Goal: Task Accomplishment & Management: Manage account settings

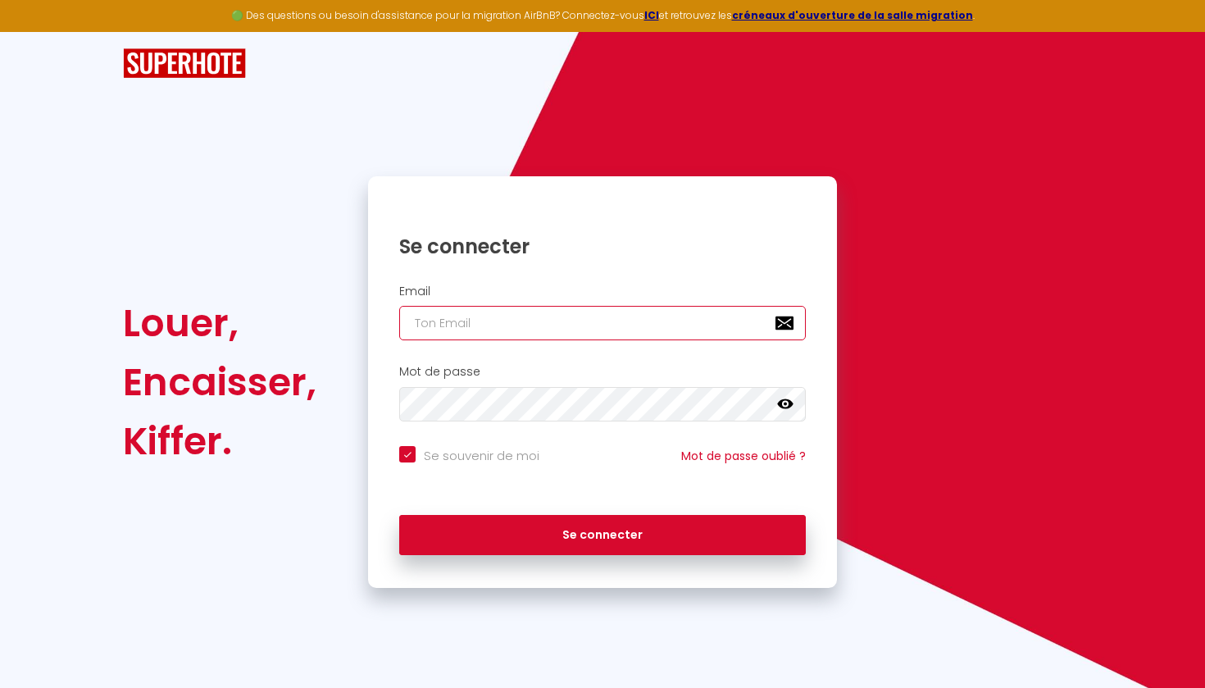
type input "[EMAIL_ADDRESS][DOMAIN_NAME]"
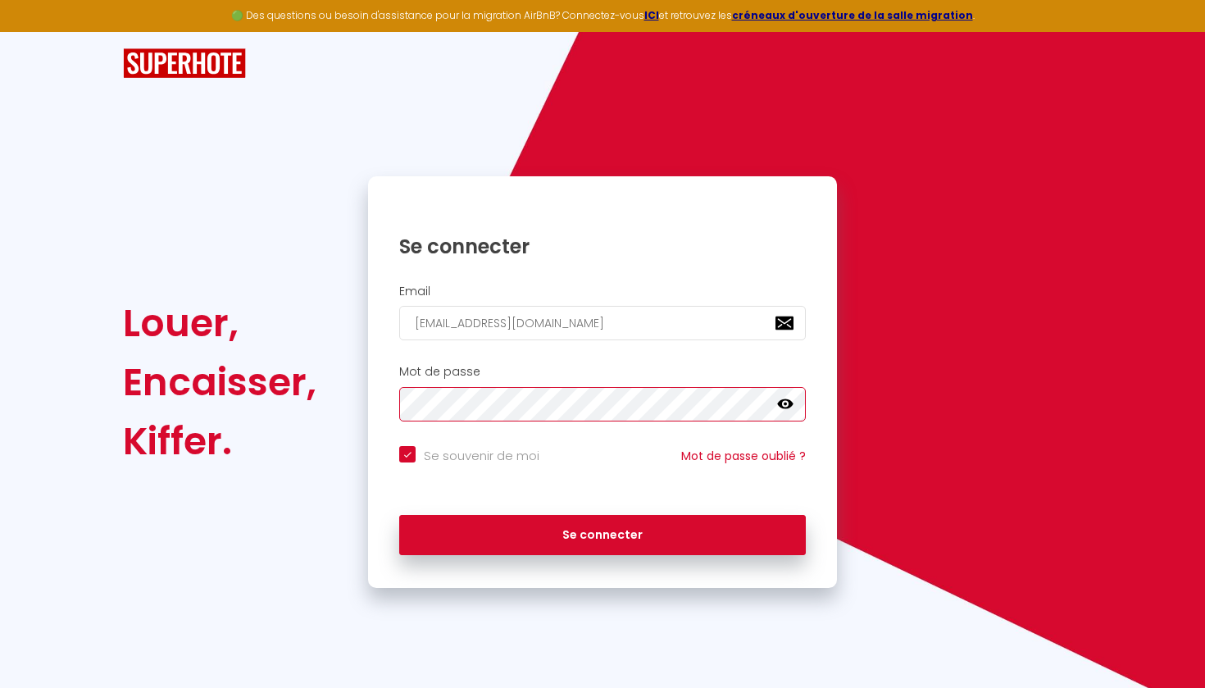
click at [602, 532] on button "Se connecter" at bounding box center [602, 535] width 406 height 41
checkbox input "true"
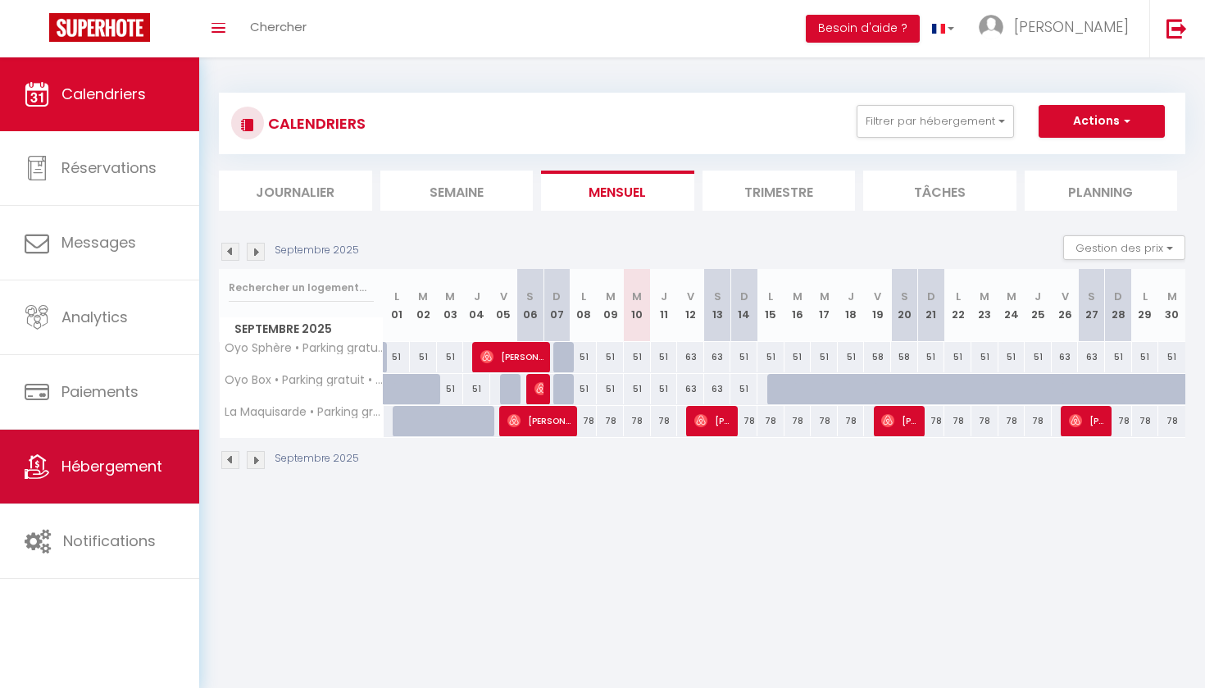
click at [107, 459] on span "Hébergement" at bounding box center [111, 466] width 101 height 20
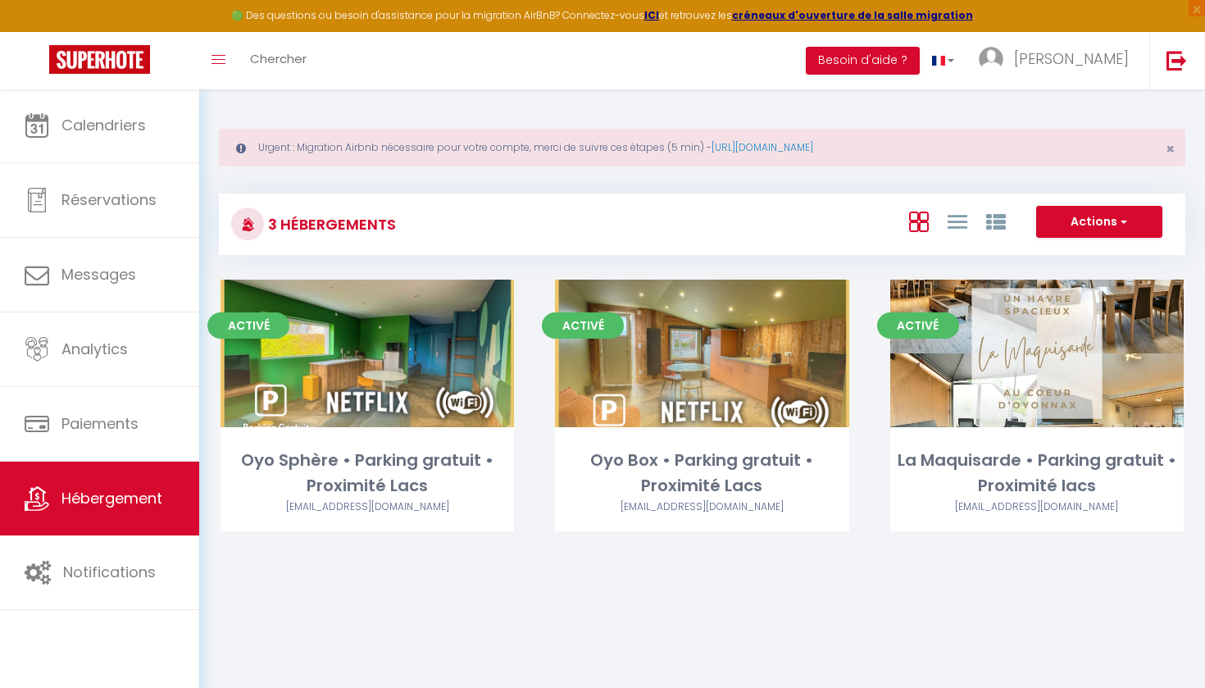
click at [1097, 224] on button "Actions" at bounding box center [1099, 222] width 126 height 33
click at [813, 230] on div "Actions Créer un Hébergement Nouveau groupe" at bounding box center [863, 224] width 642 height 37
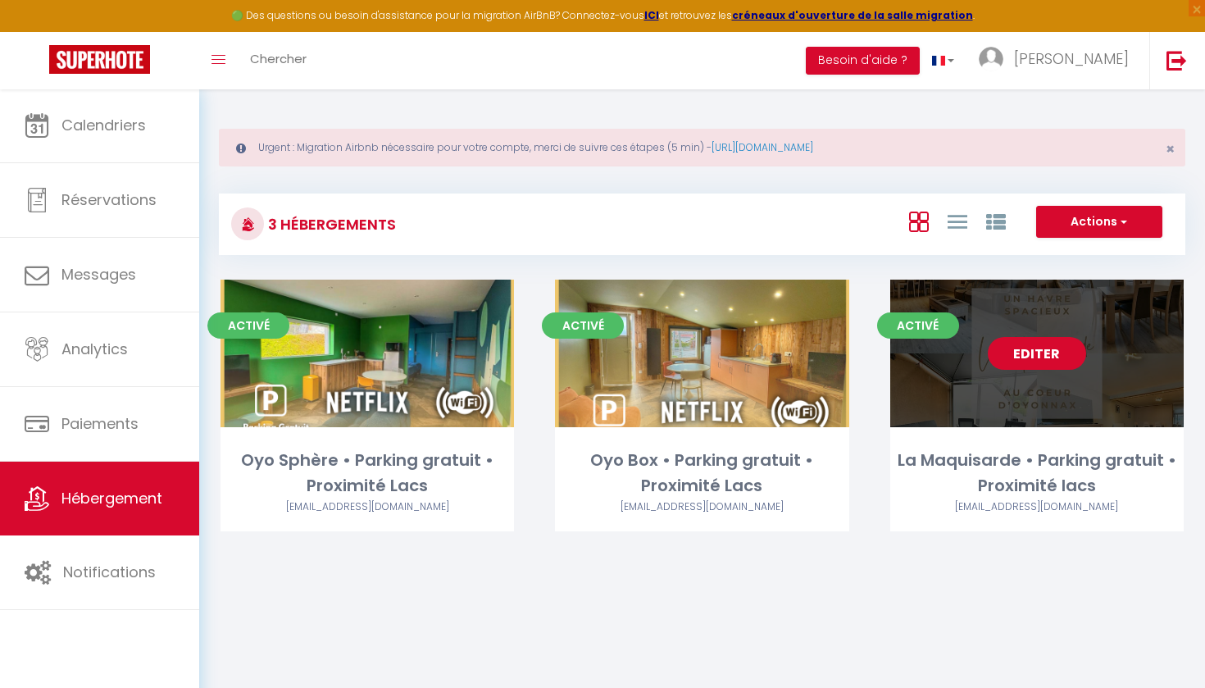
click at [1022, 348] on link "Editer" at bounding box center [1036, 353] width 98 height 33
select select "3"
select select "2"
select select "1"
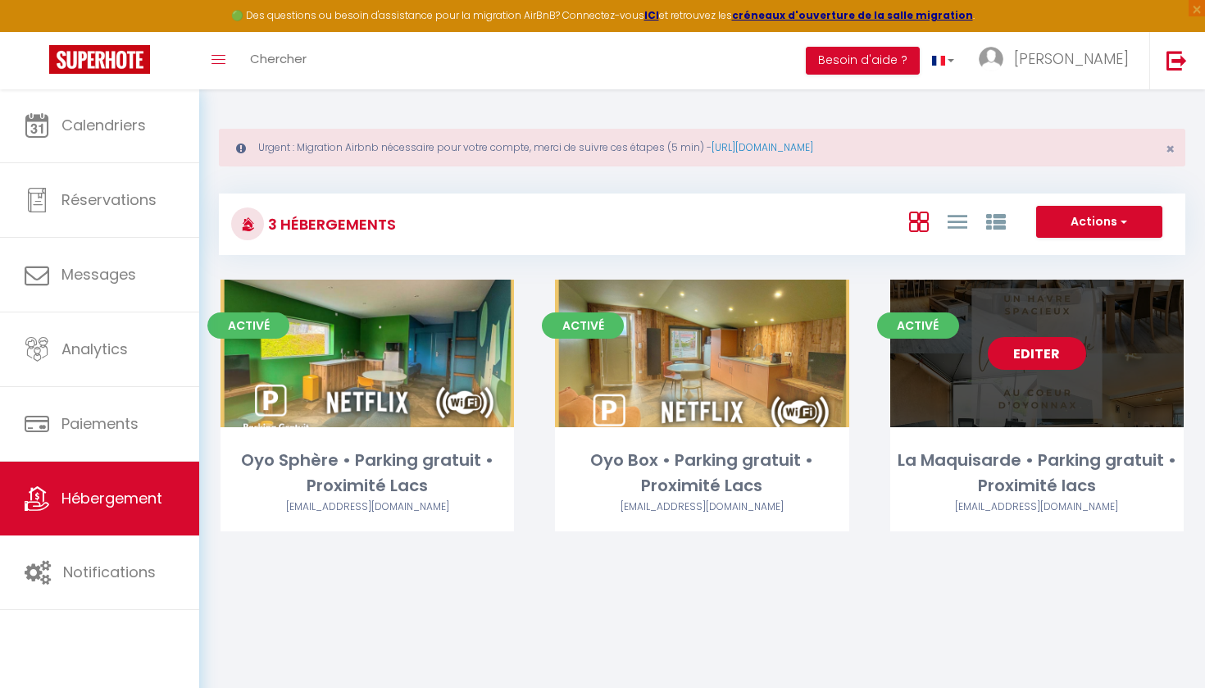
select select "28"
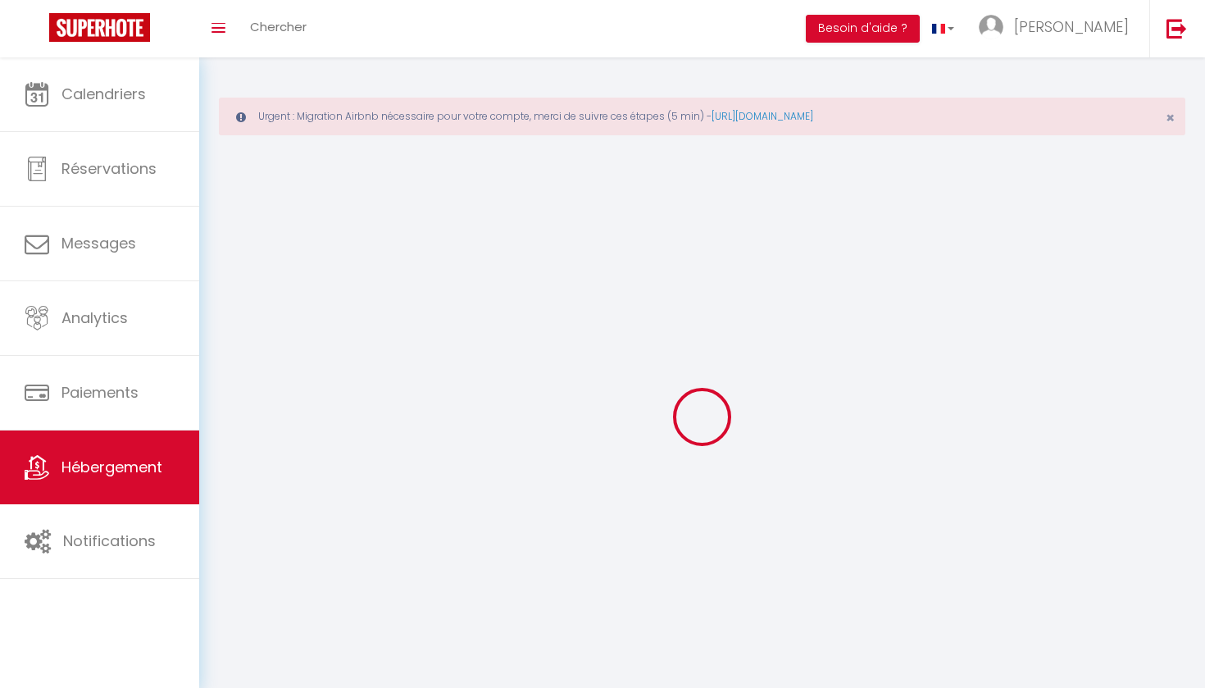
select select
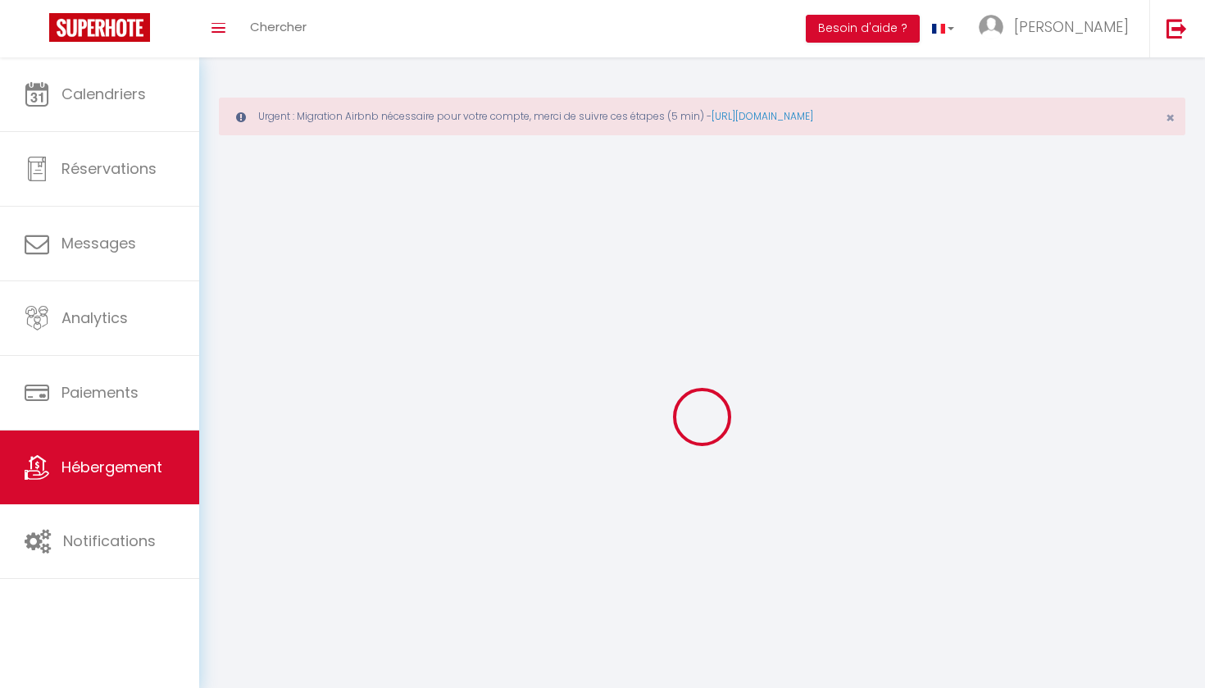
select select
checkbox input "false"
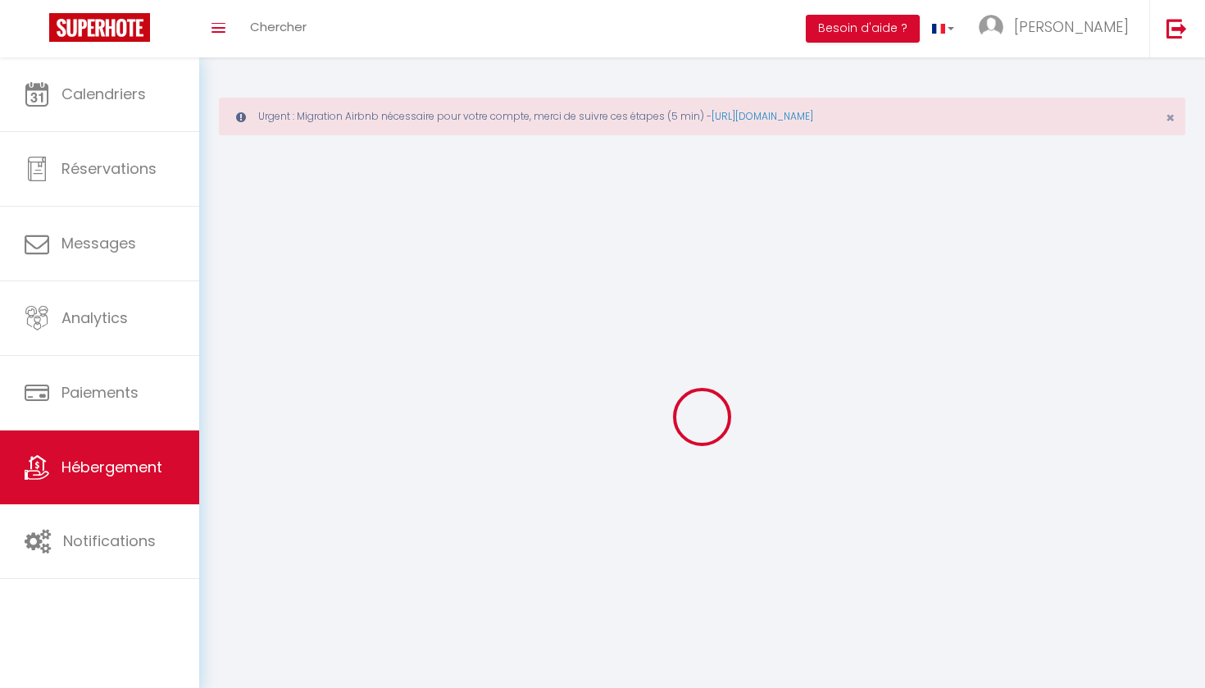
select select
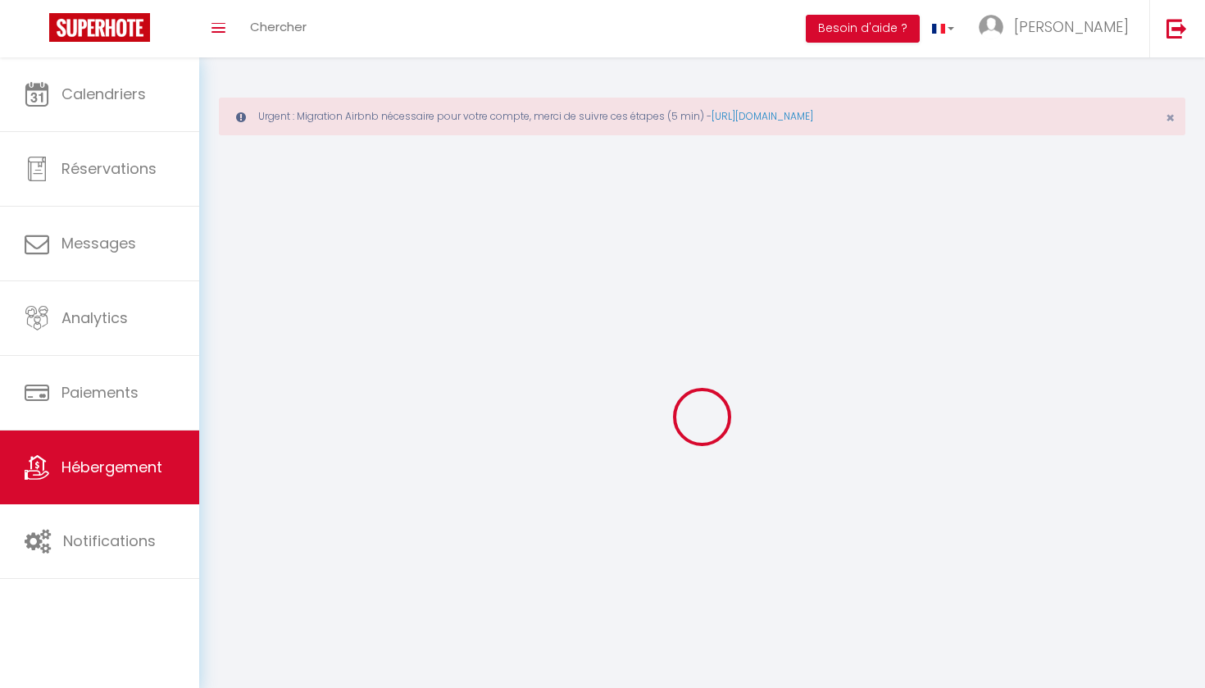
select select
checkbox input "false"
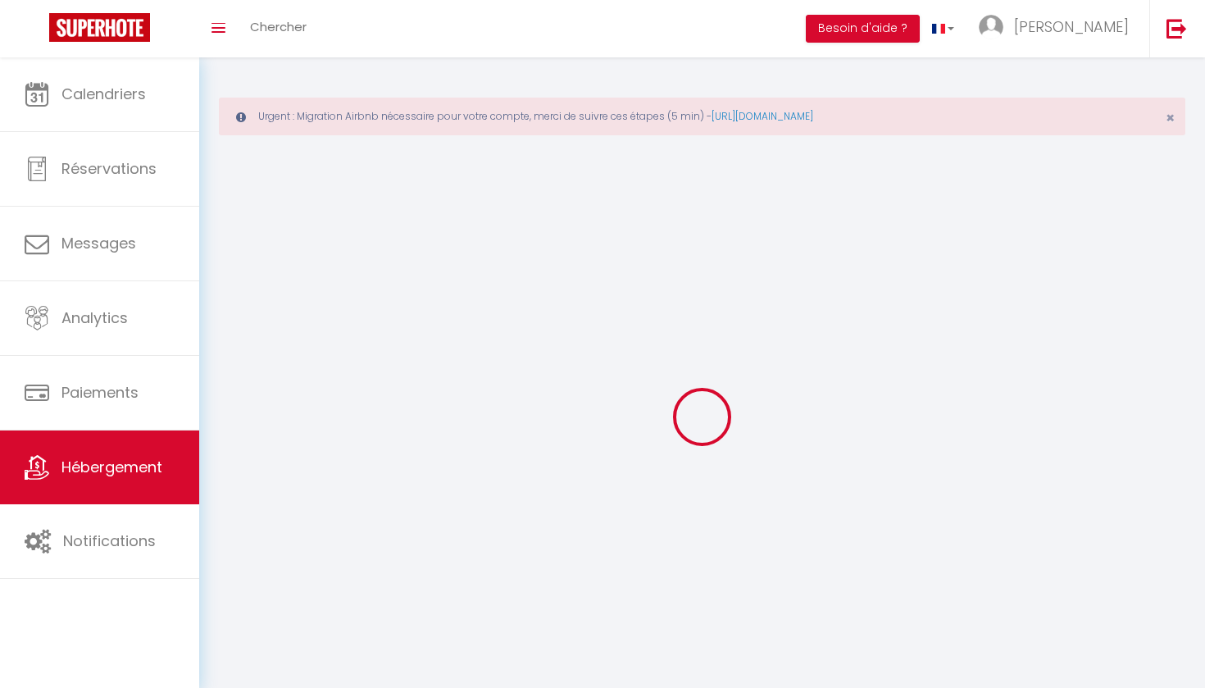
checkbox input "false"
select select
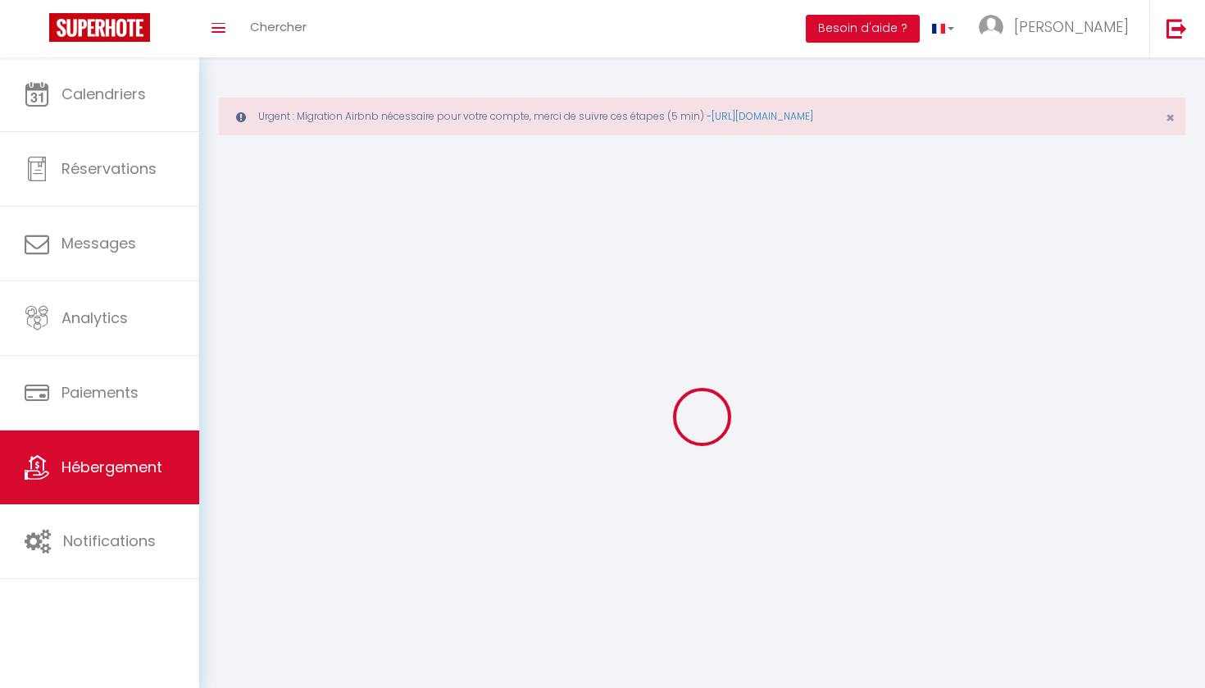
select select
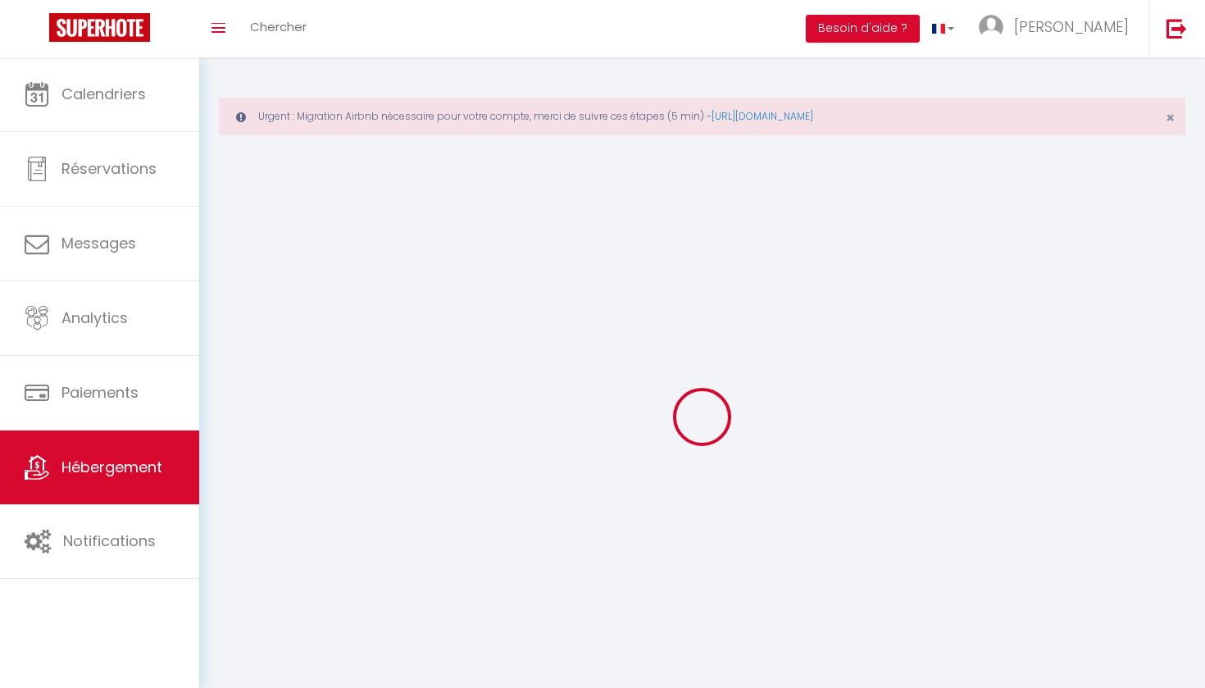
checkbox input "false"
select select
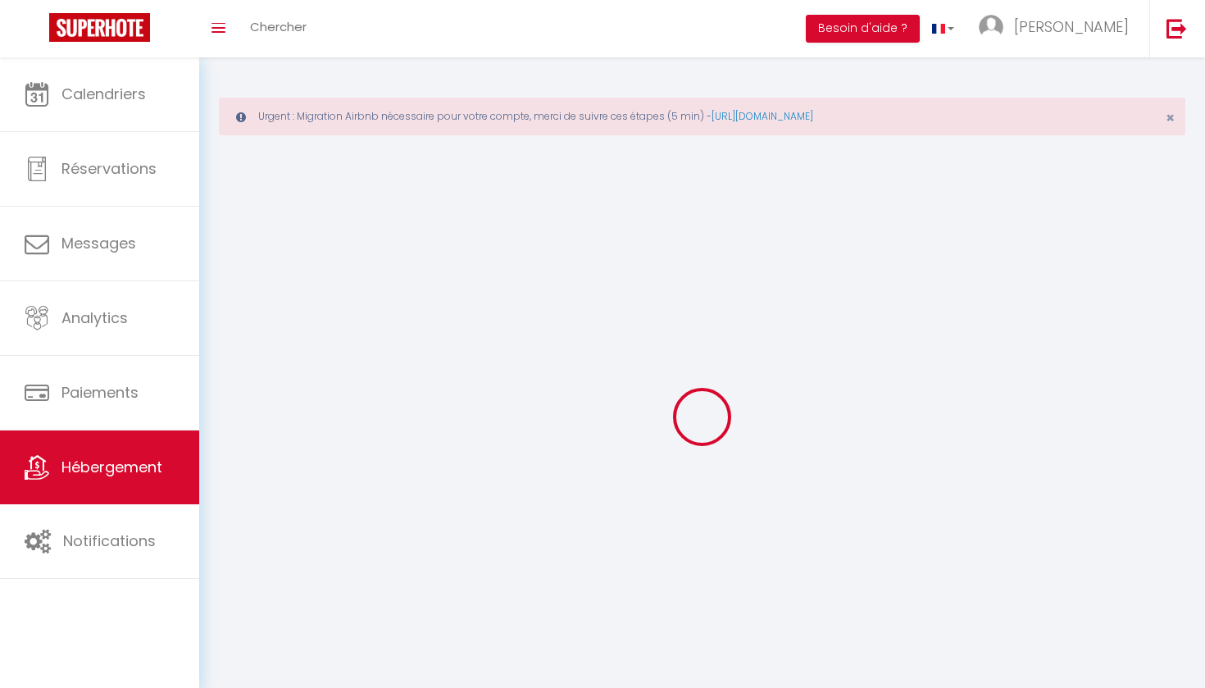
select select
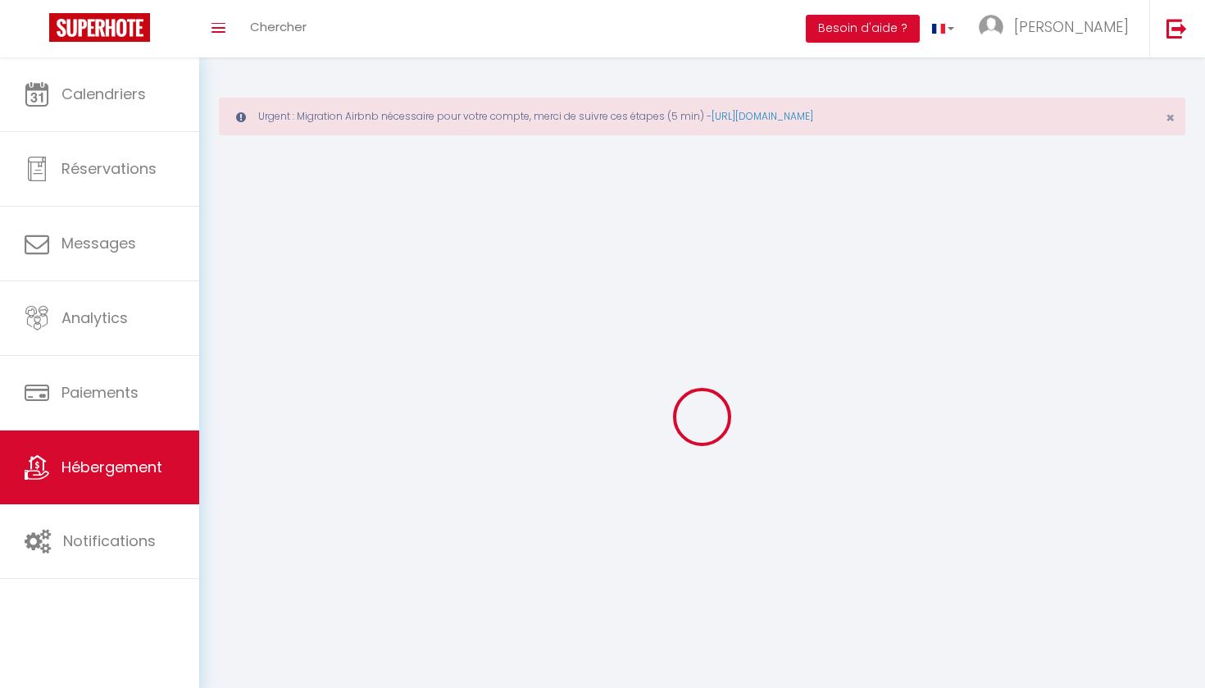
select select
checkbox input "false"
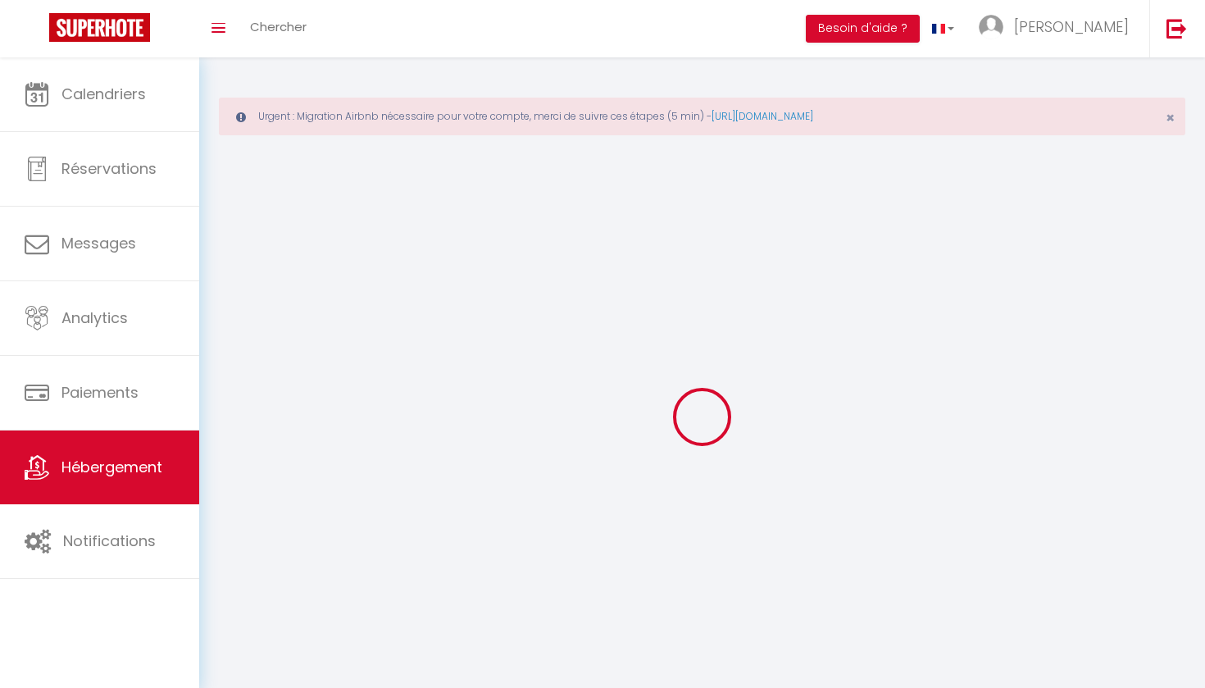
checkbox input "false"
select select
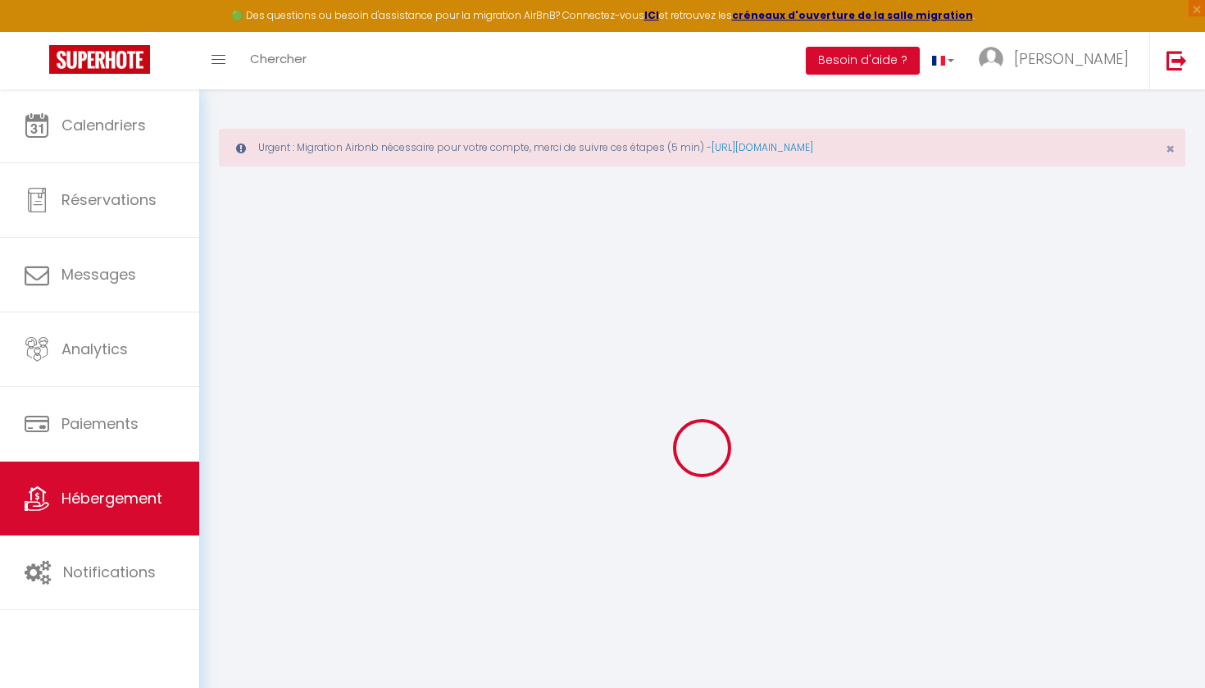
type input "La Maquisarde • Parking gratuit • Proximité lacs"
type input "Sophie"
select select "11"
select select "4"
type input "78"
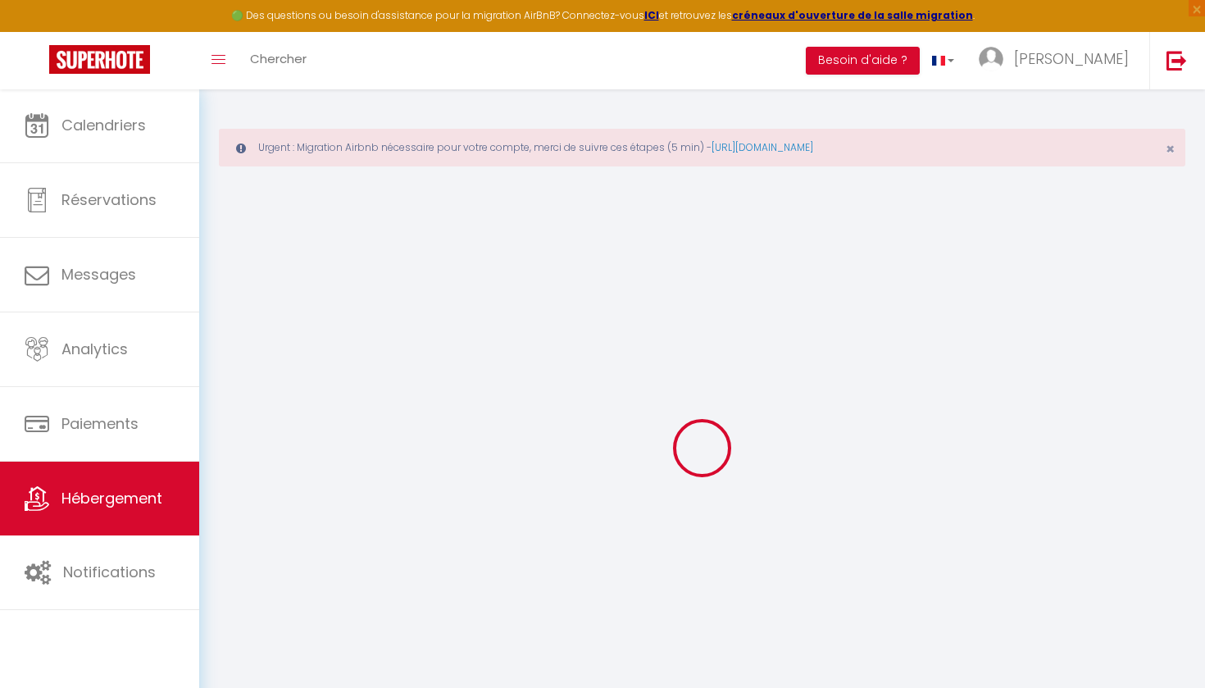
type input "30"
type input "90"
select select
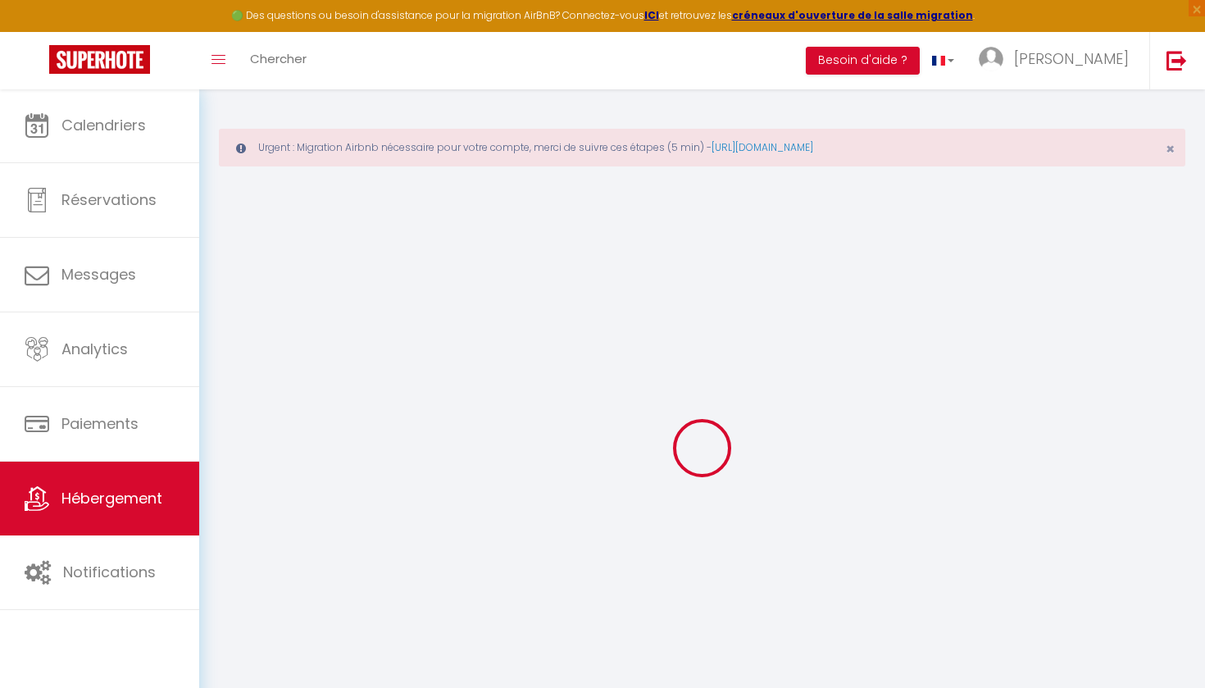
select select
type input "90 A impasse de pollet"
type input "01100"
type input "Oyonnax"
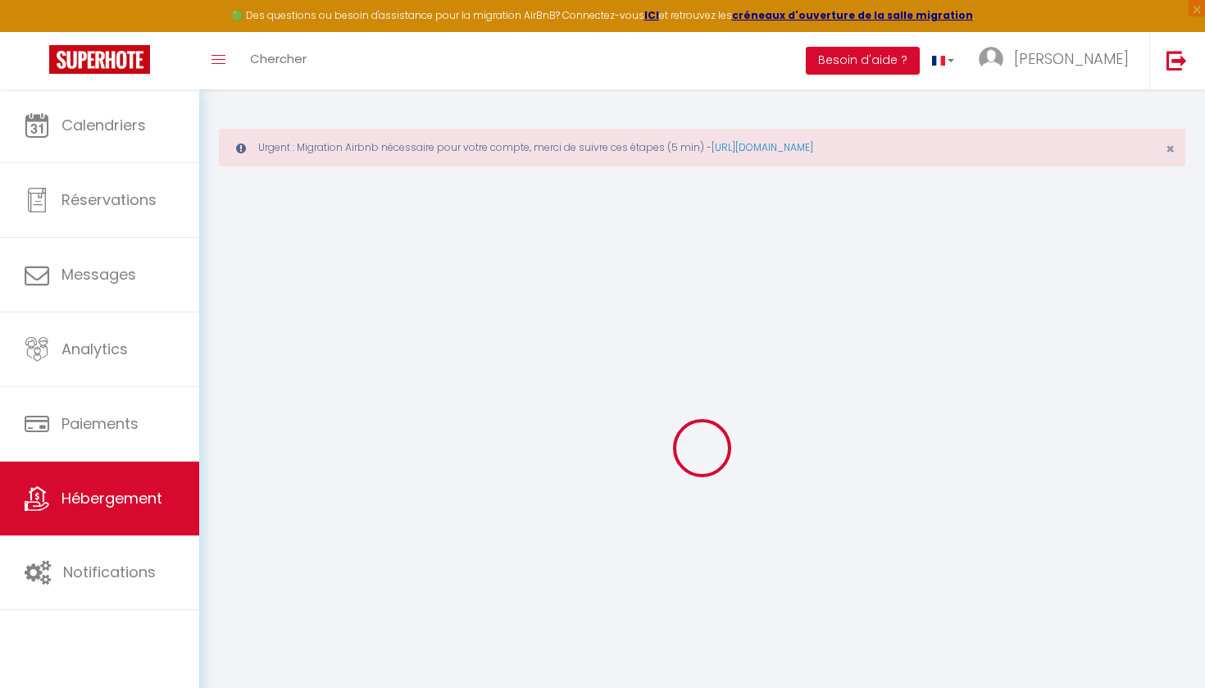
type input "[EMAIL_ADDRESS][DOMAIN_NAME]"
select select
checkbox input "false"
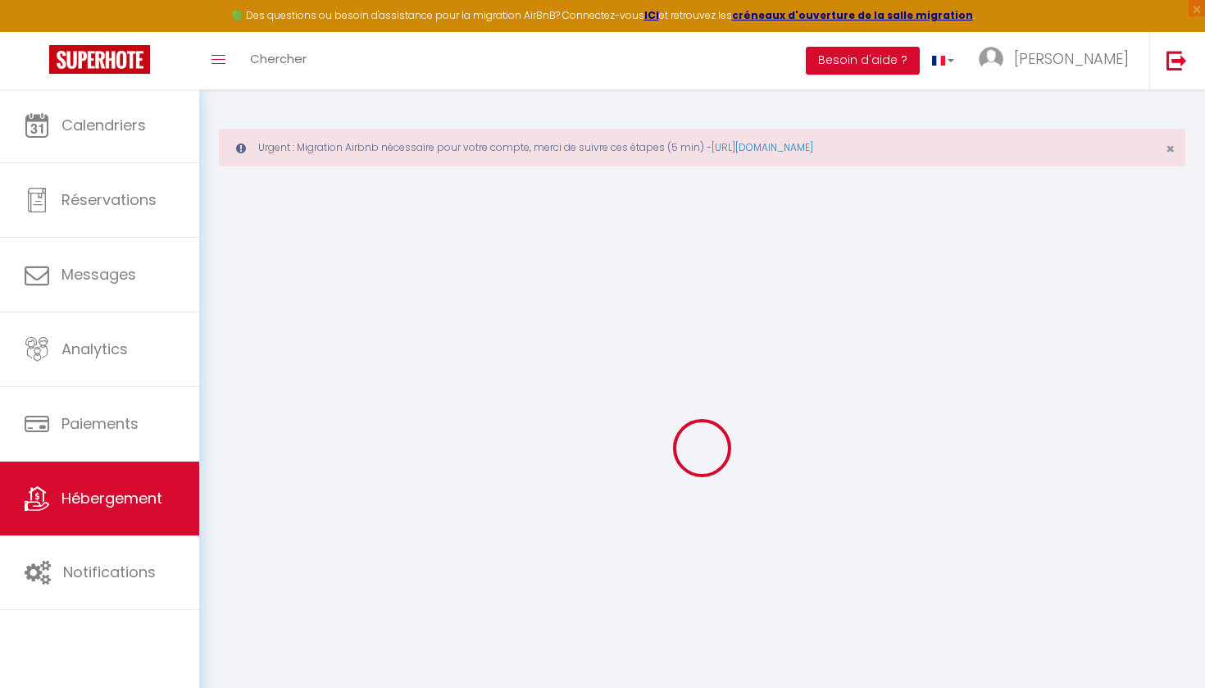
checkbox input "false"
type input "90"
type input "0"
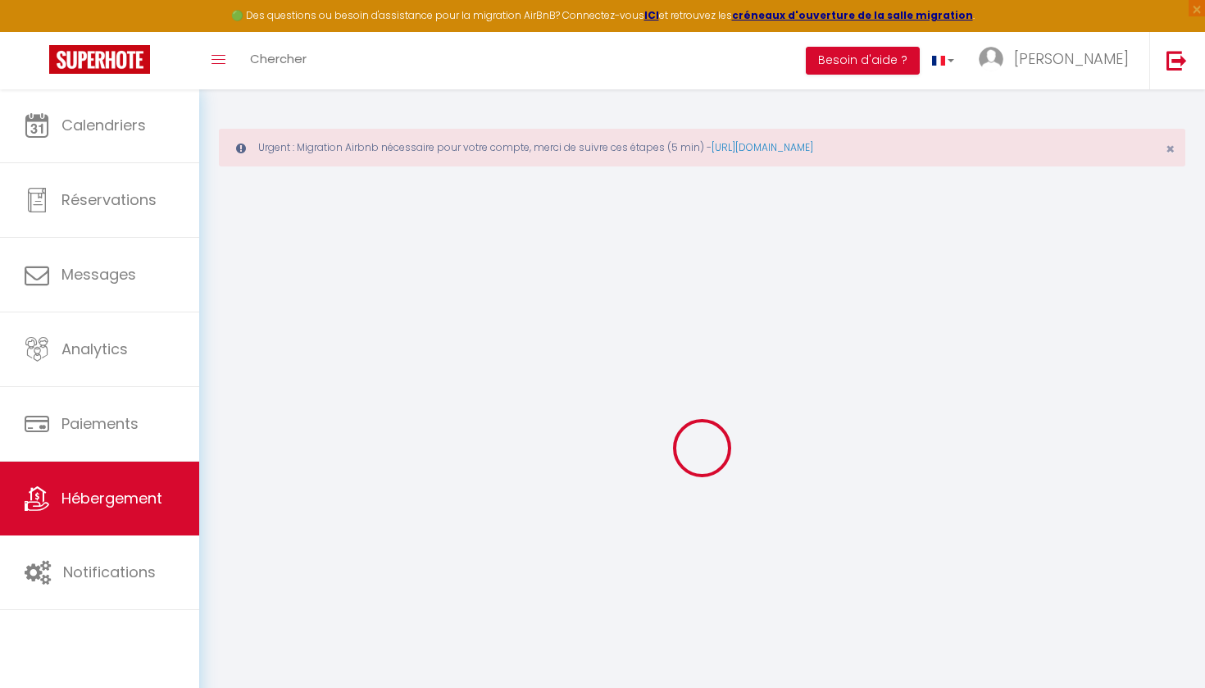
select select
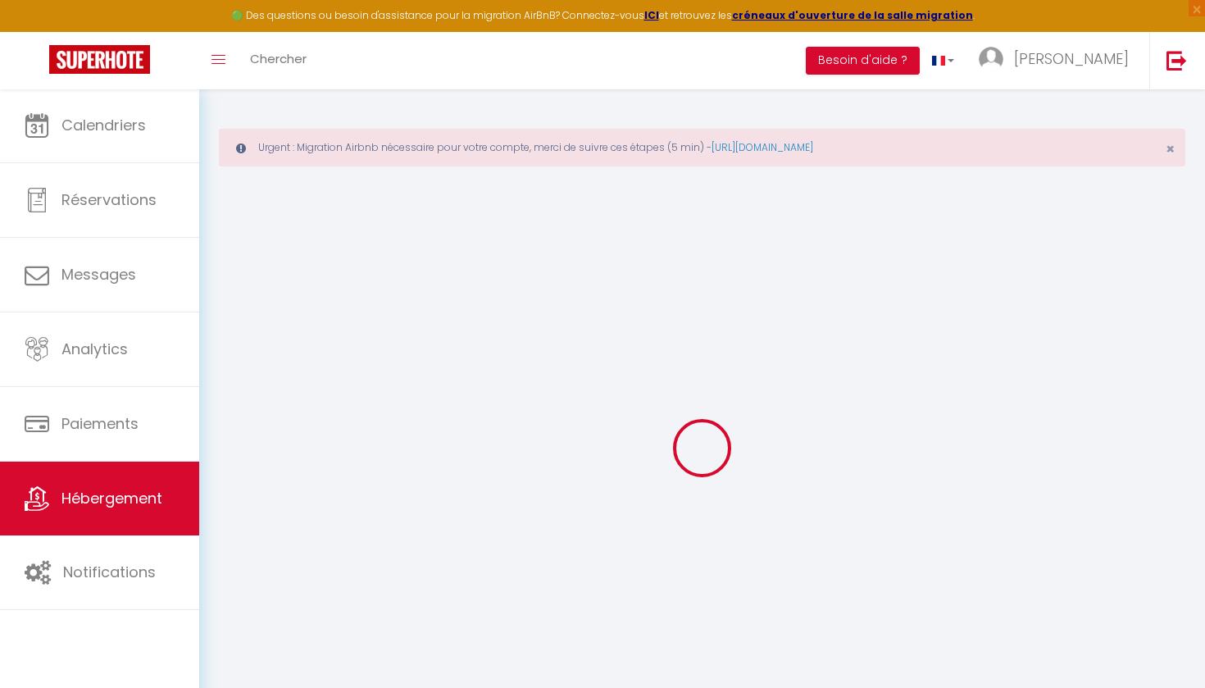
select select
checkbox input "false"
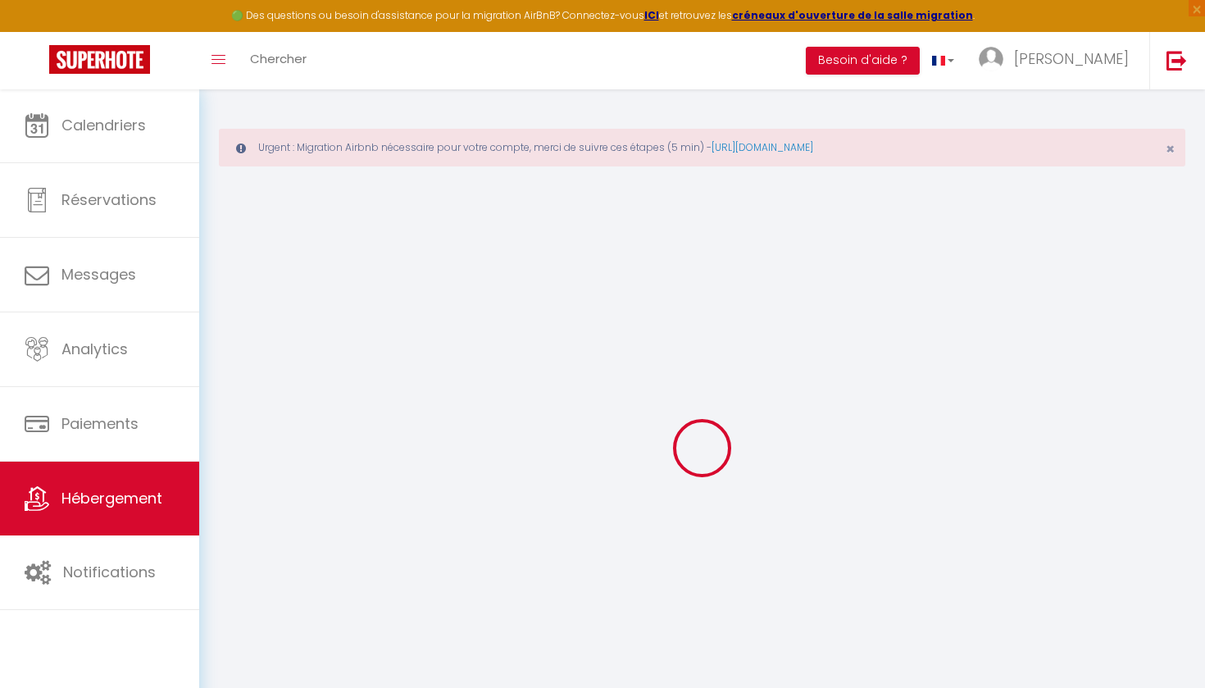
select select
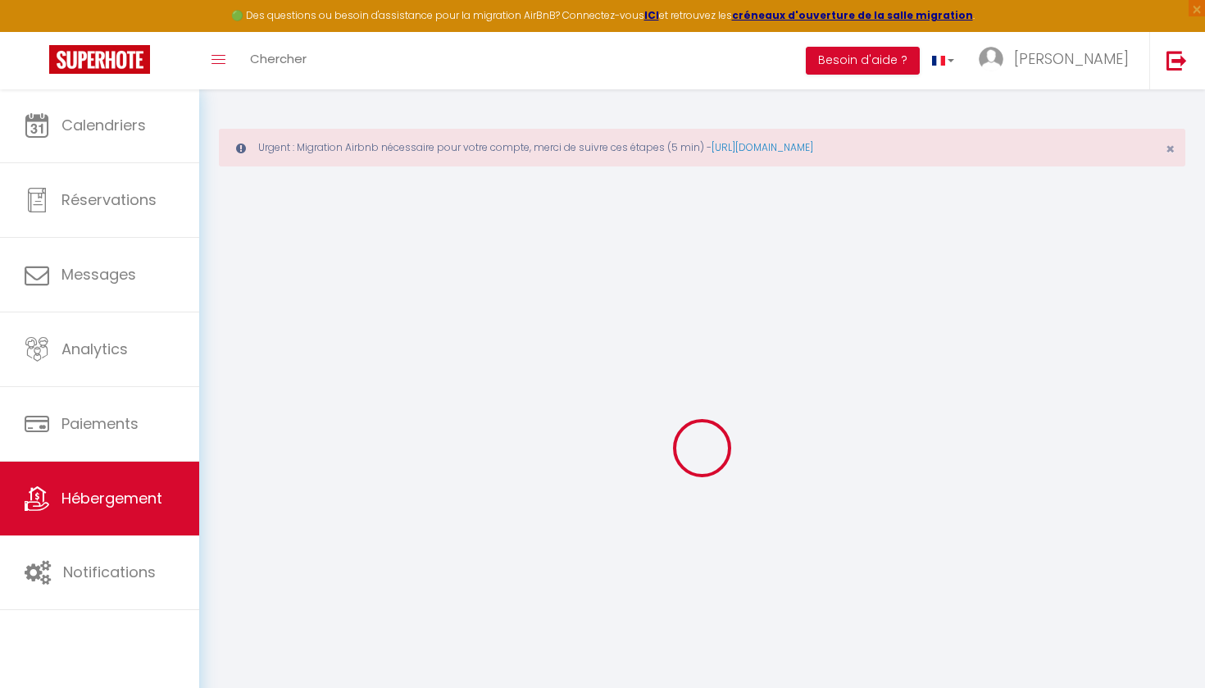
select select
checkbox input "false"
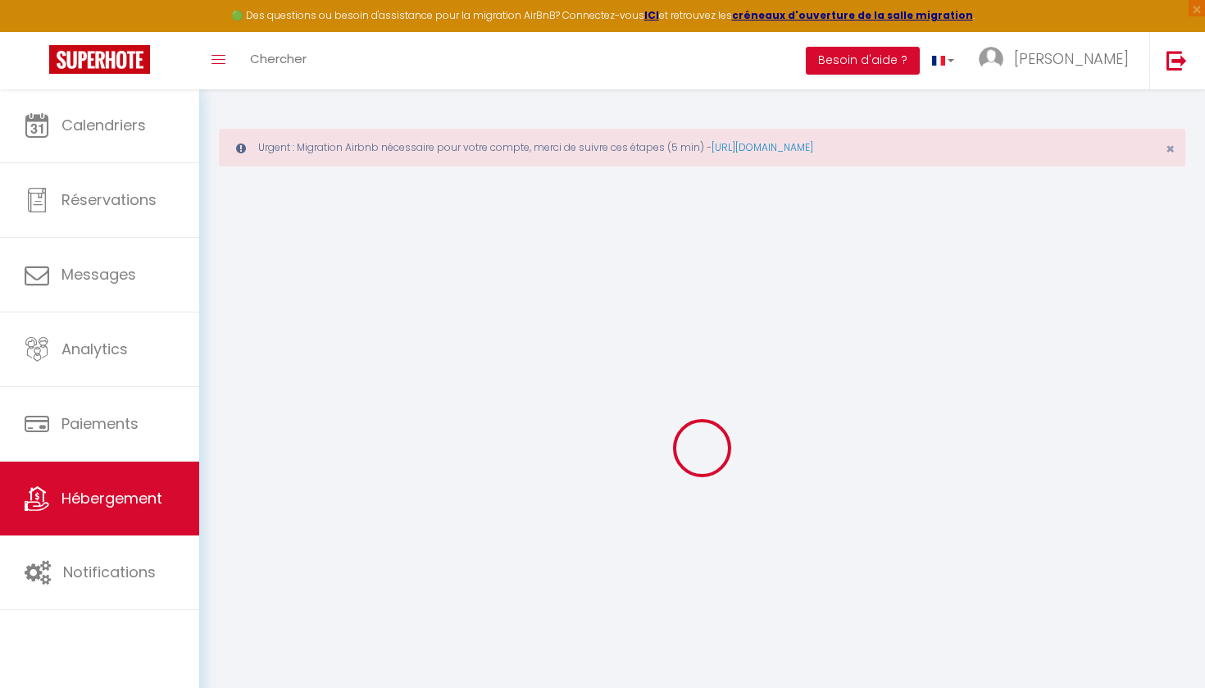
select select
checkbox input "false"
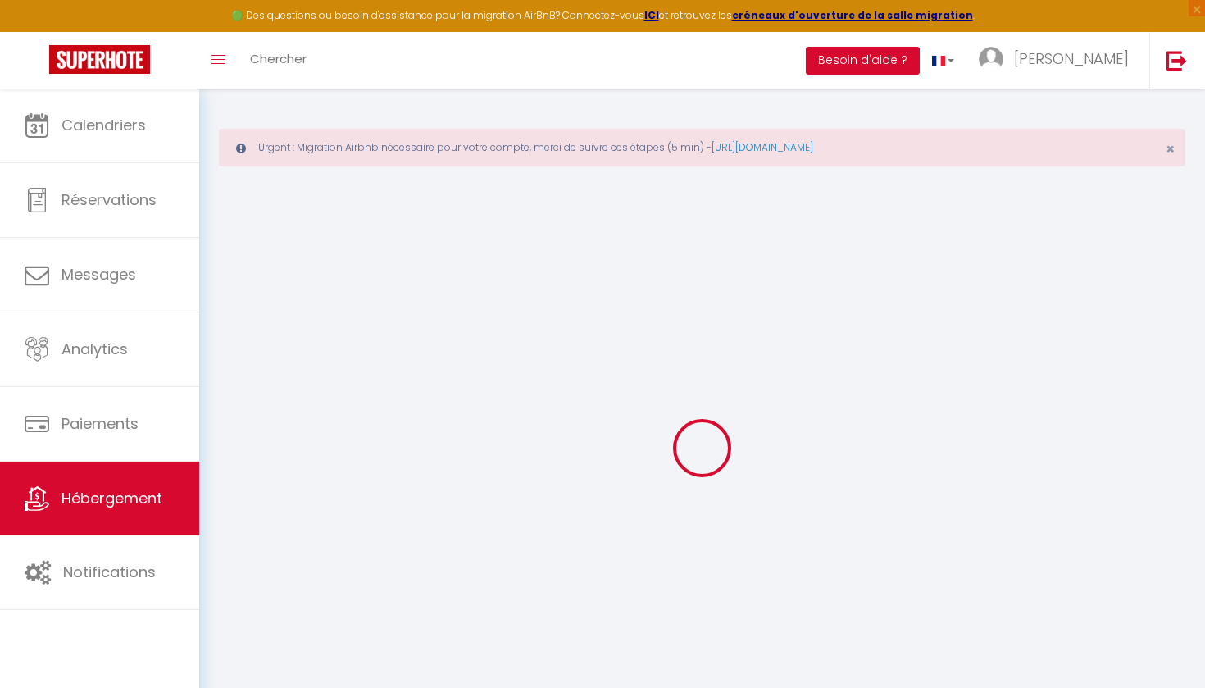
select select
checkbox input "false"
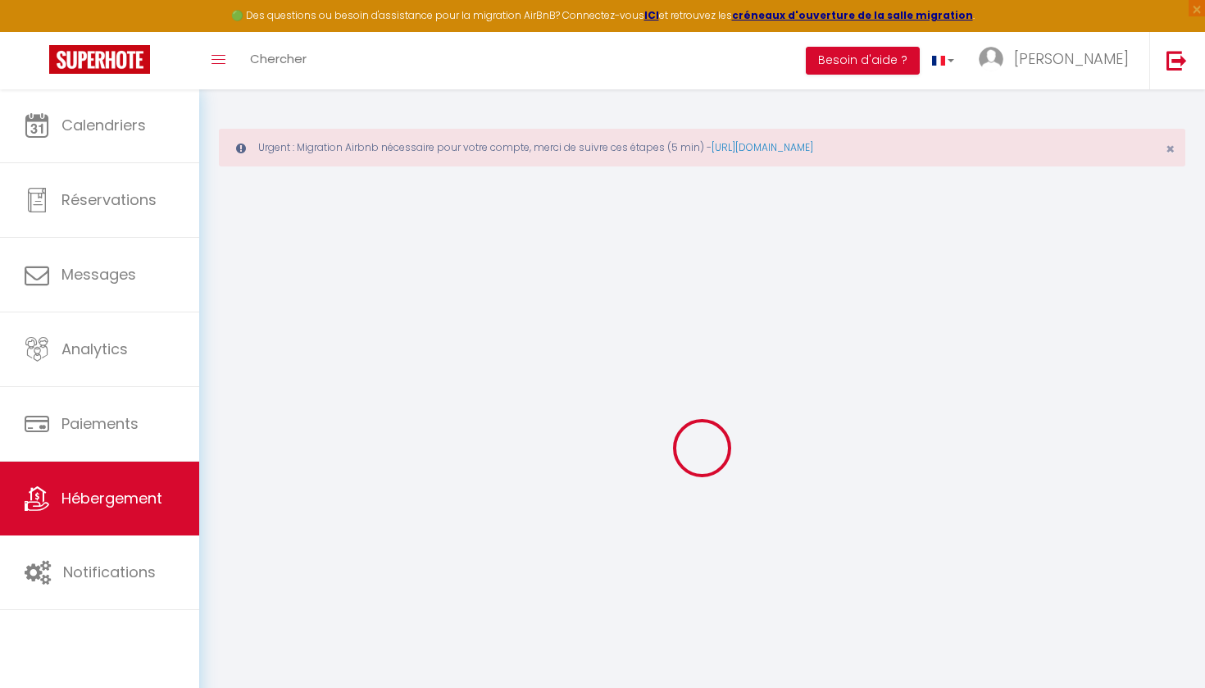
select select "16:00"
select select
select select "10:00"
select select "30"
select select "120"
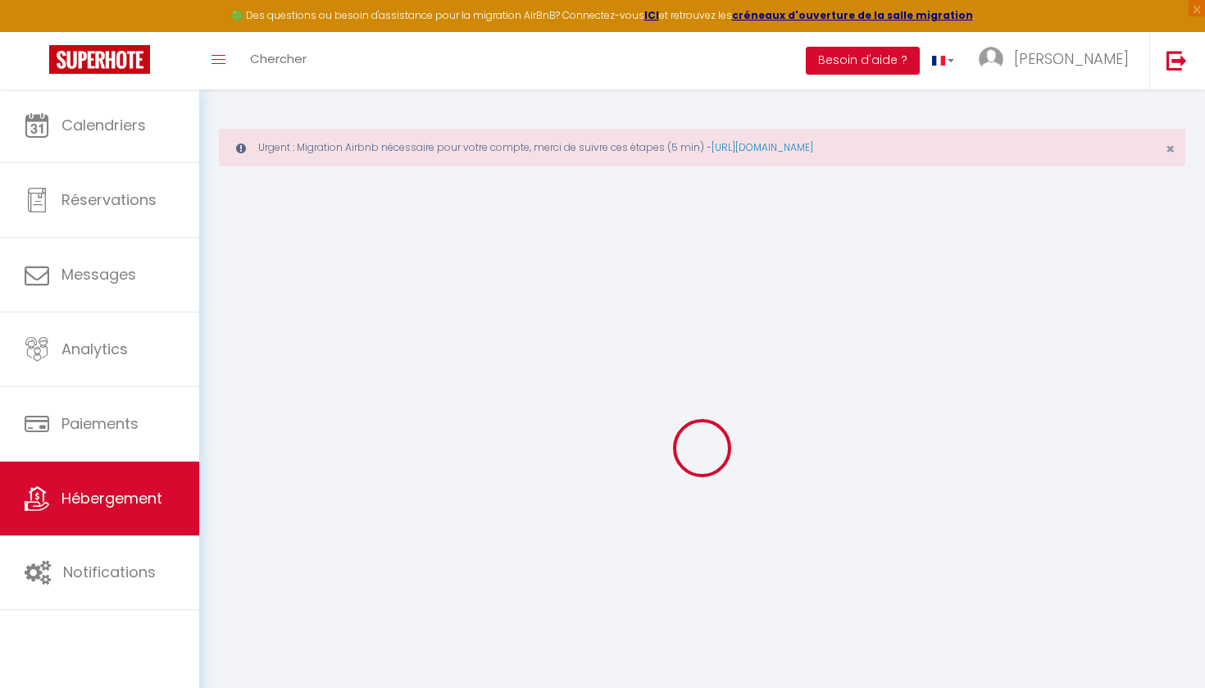
select select "42007"
select select
checkbox input "false"
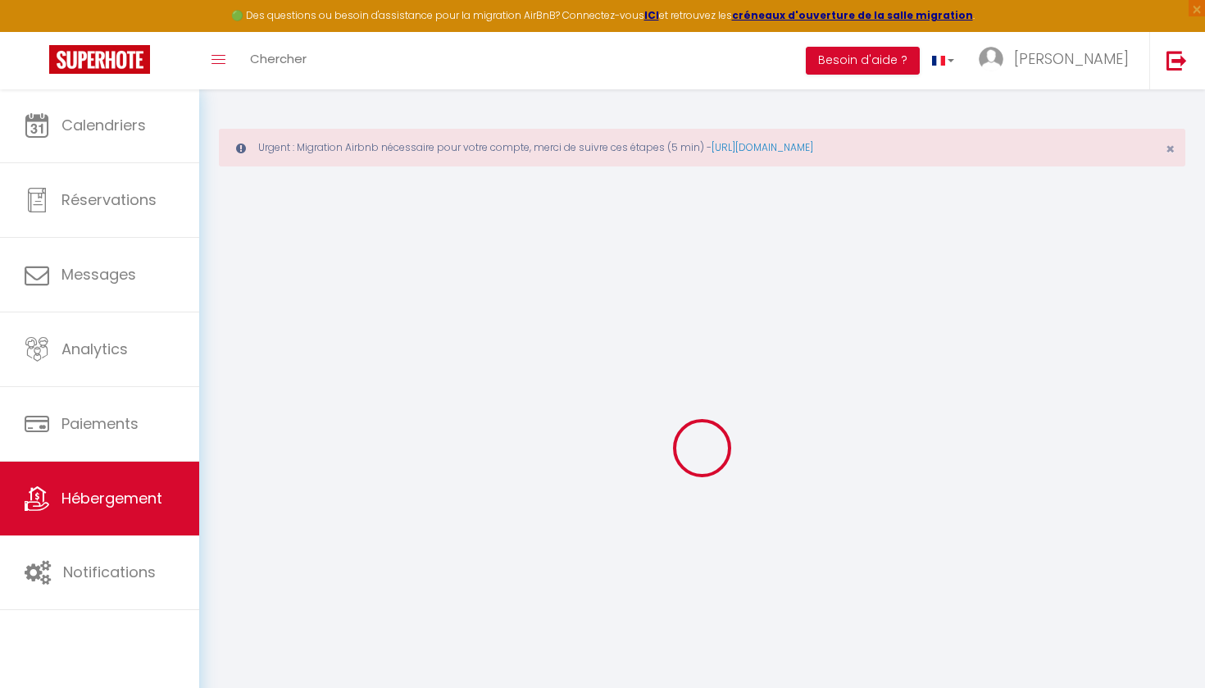
checkbox input "false"
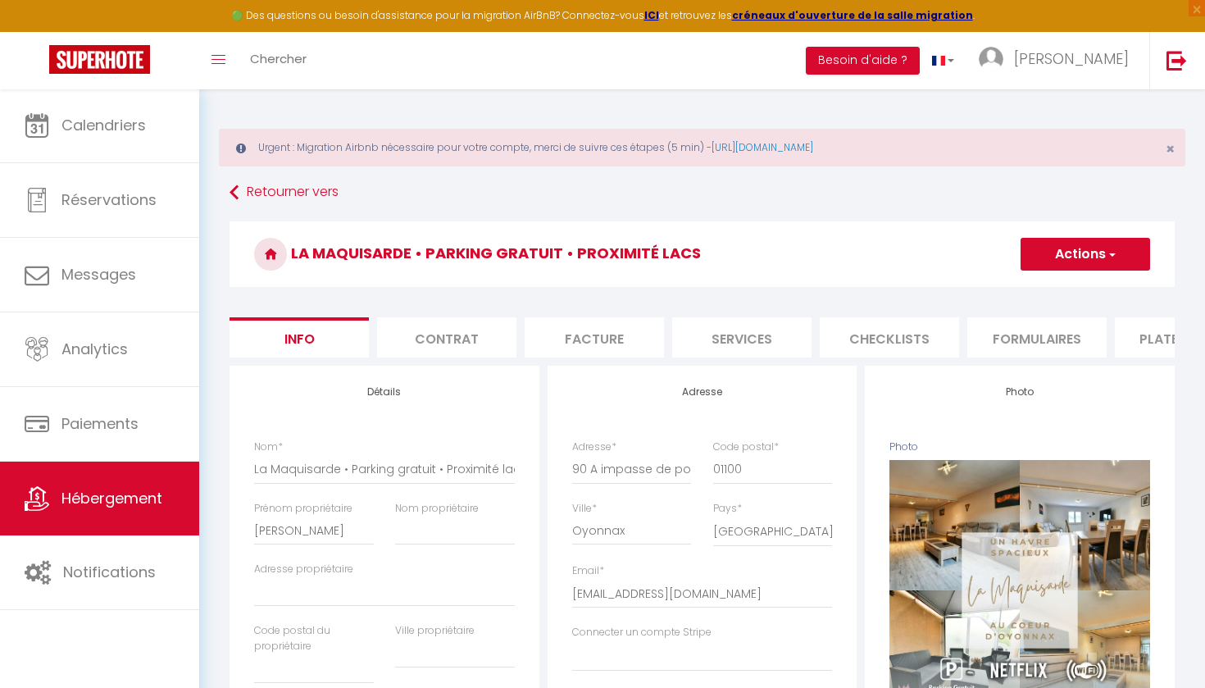
click at [1100, 235] on h3 "La Maquisarde • Parking gratuit • Proximité lacs" at bounding box center [701, 254] width 945 height 66
click at [1098, 240] on button "Actions" at bounding box center [1084, 254] width 129 height 33
select select
checkbox input "false"
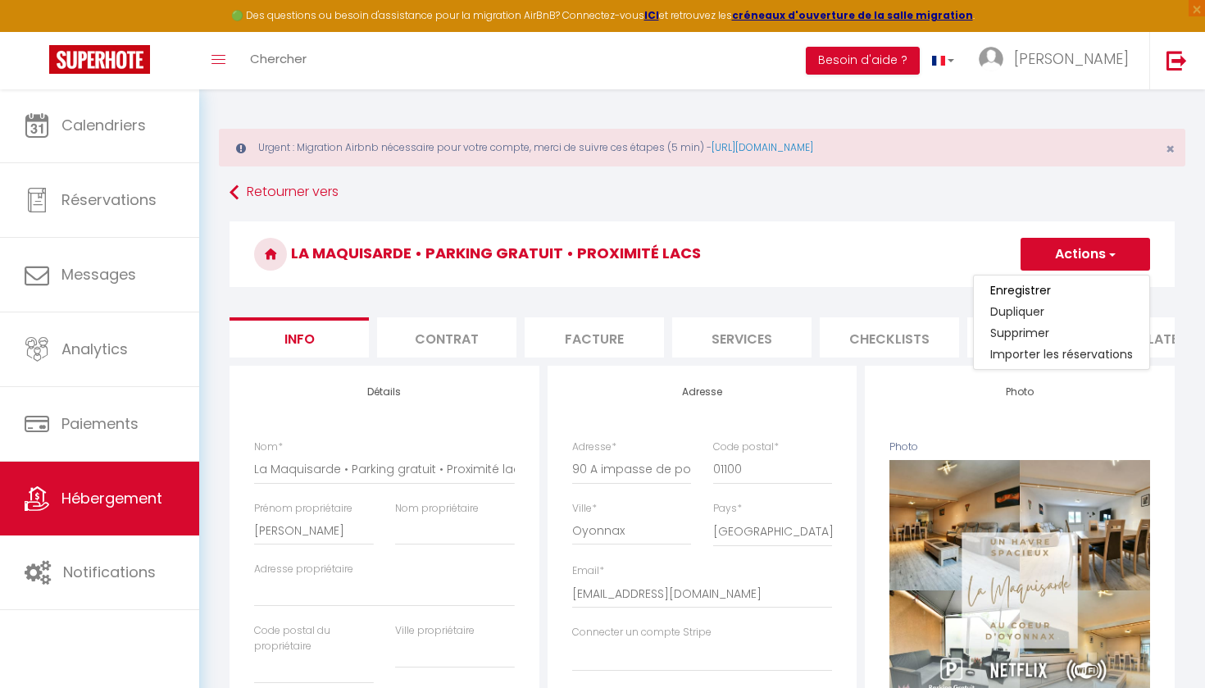
checkbox input "false"
click at [1012, 328] on link "Supprimer" at bounding box center [1061, 332] width 175 height 21
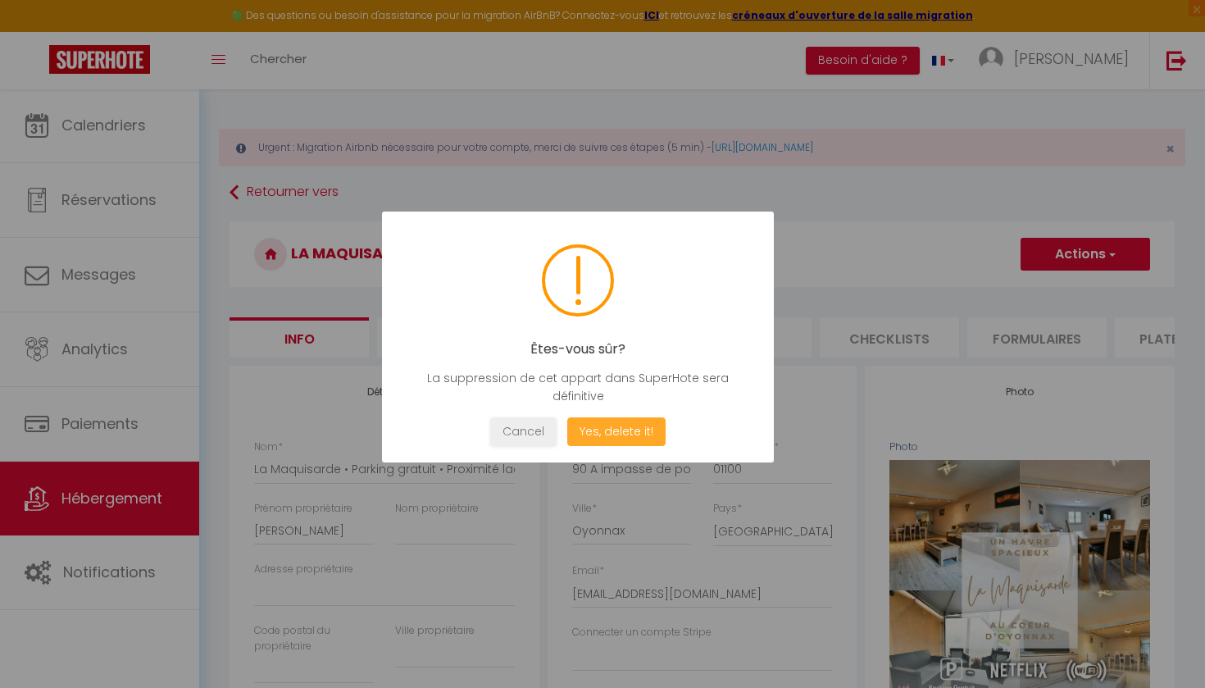
click at [620, 432] on button "Yes, delete it!" at bounding box center [616, 431] width 98 height 29
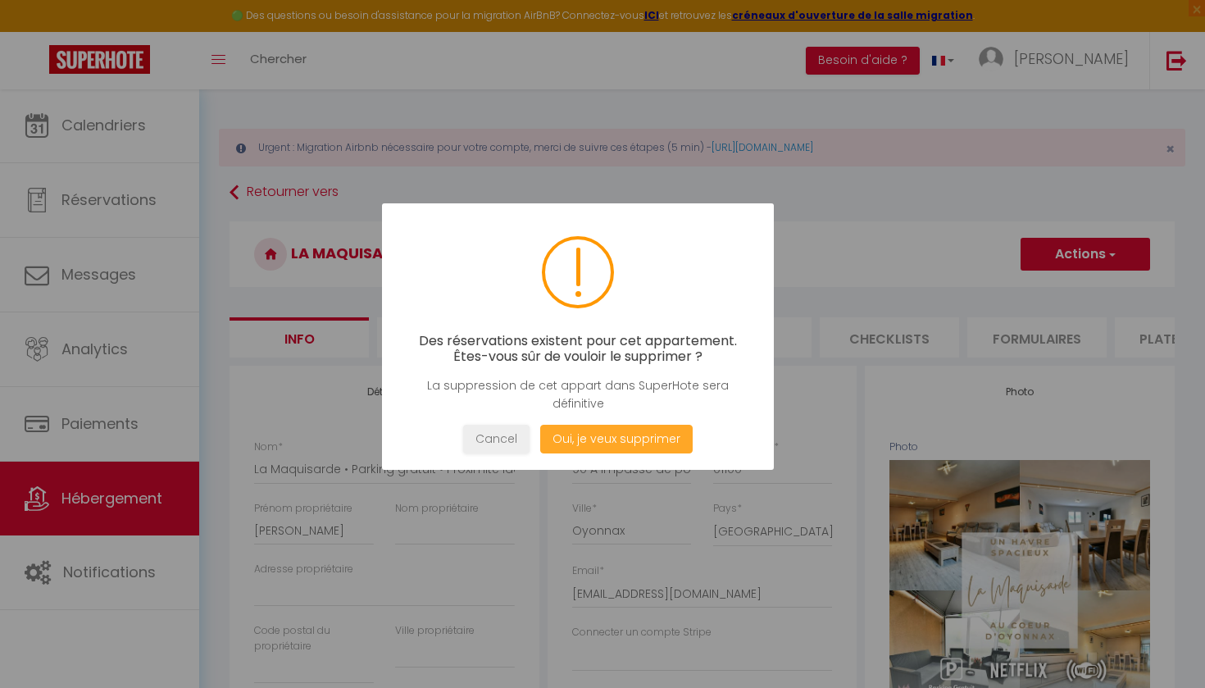
click at [624, 434] on button "Oui, je veux supprimer" at bounding box center [616, 438] width 152 height 29
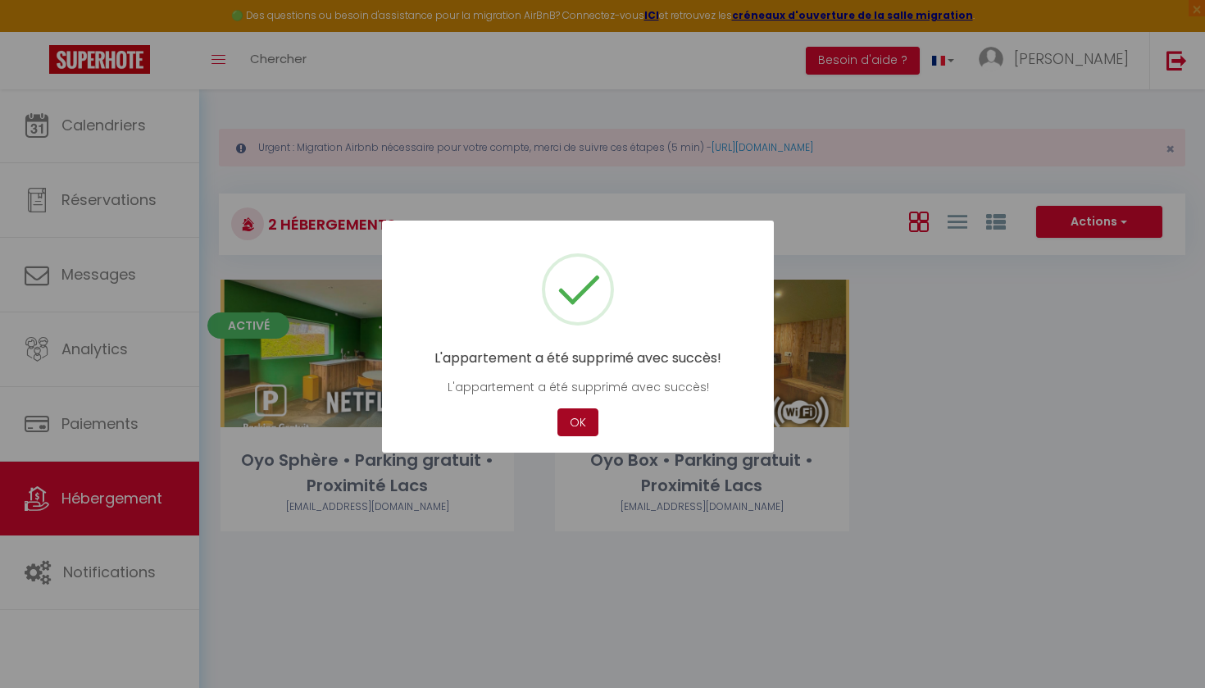
click at [579, 417] on button "OK" at bounding box center [577, 422] width 41 height 29
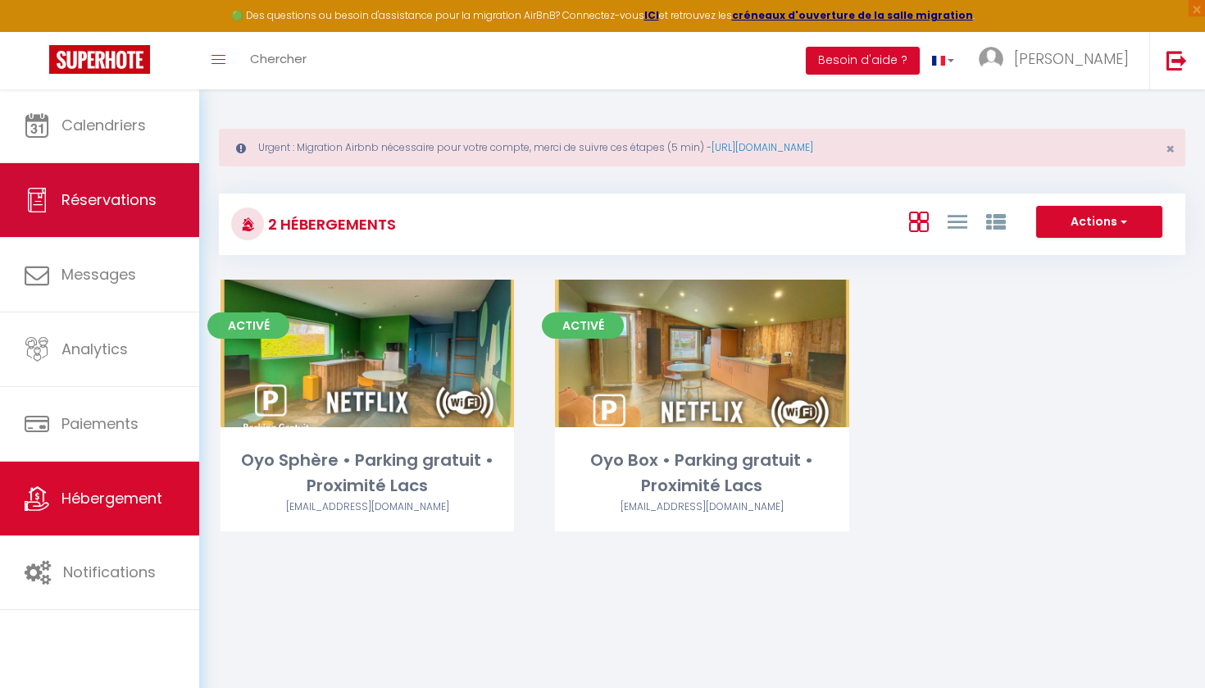
click at [121, 201] on span "Réservations" at bounding box center [108, 199] width 95 height 20
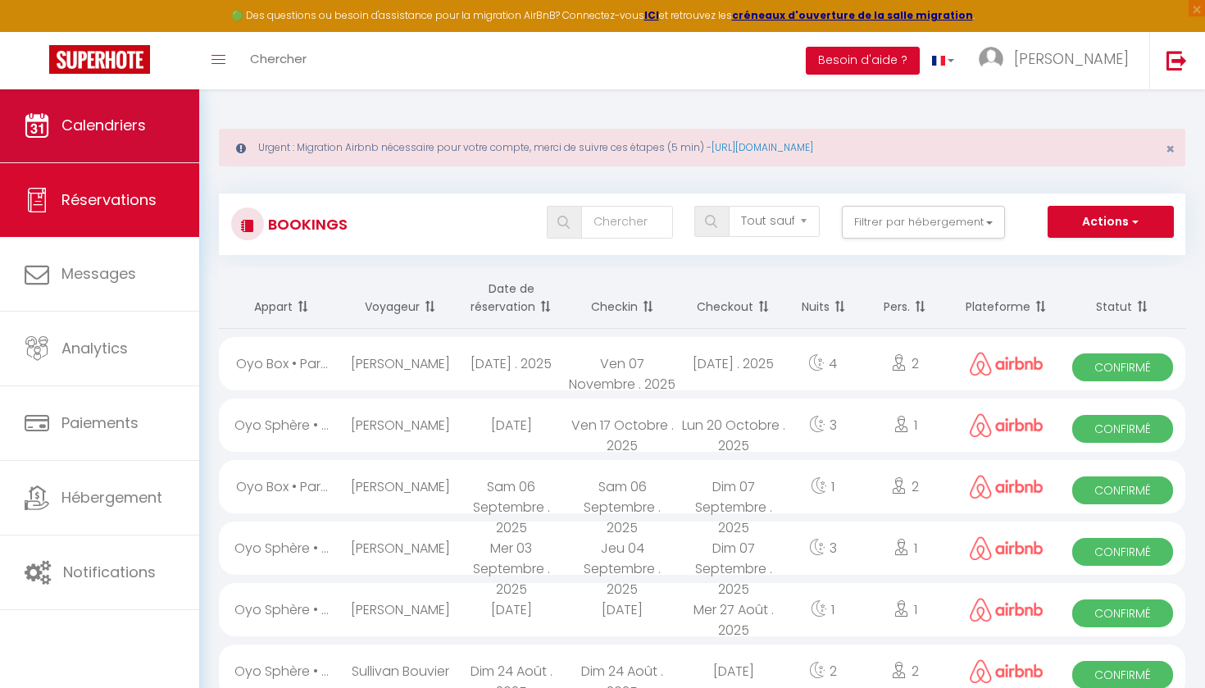
click at [130, 137] on link "Calendriers" at bounding box center [99, 126] width 199 height 74
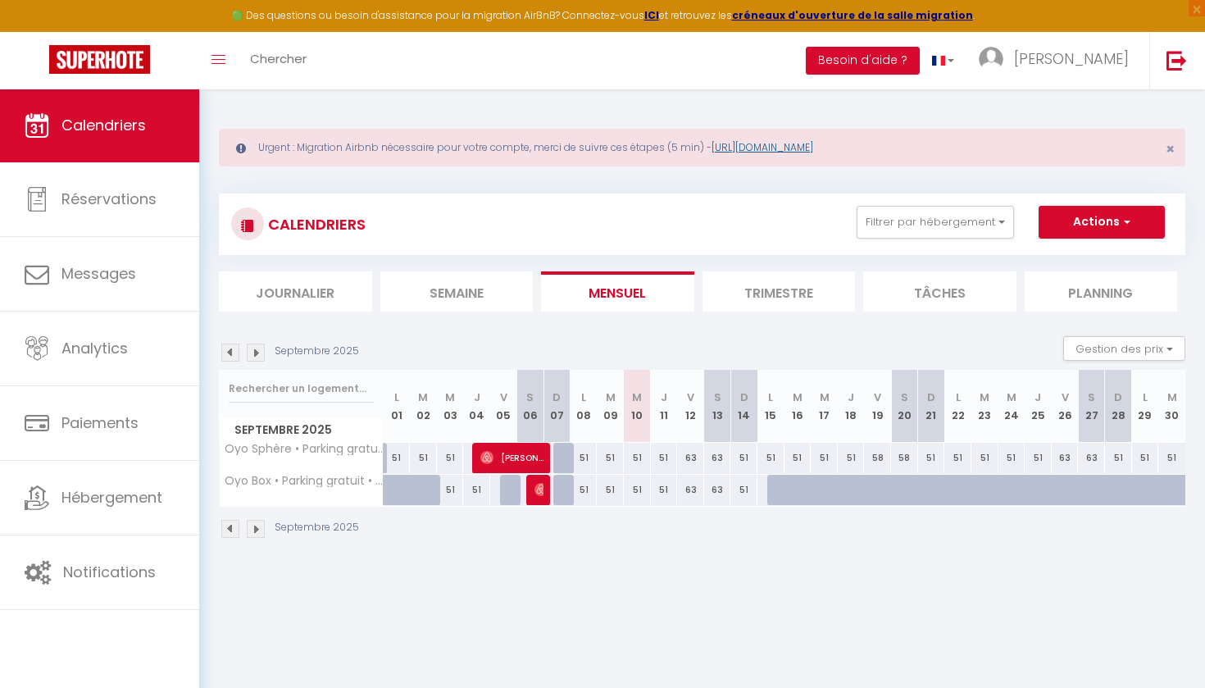
click at [809, 144] on link "https://superhote.com/migration-airbnb" at bounding box center [762, 147] width 102 height 14
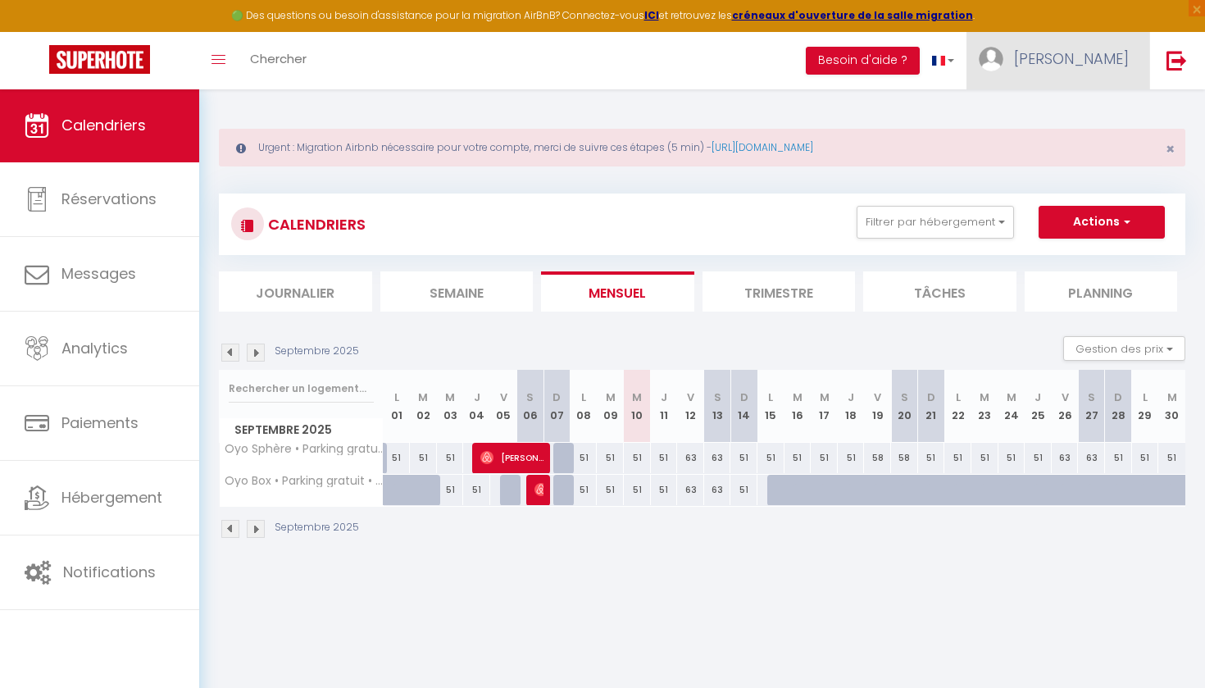
click at [1117, 62] on span "[PERSON_NAME]" at bounding box center [1071, 58] width 115 height 20
click at [1083, 111] on link "Paramètres" at bounding box center [1083, 114] width 121 height 28
select select "fr"
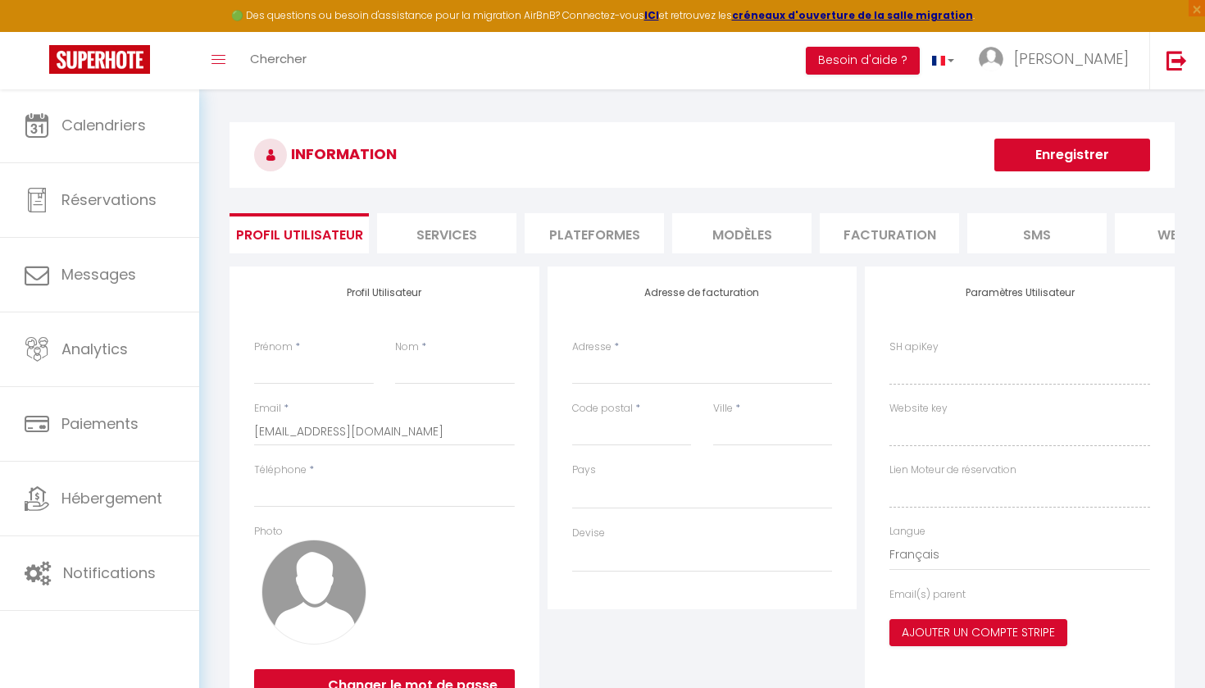
type input "[PERSON_NAME]"
type input "Pisani"
type input "0651154091"
type input "452 Rue alphonse daudet"
type input "01100"
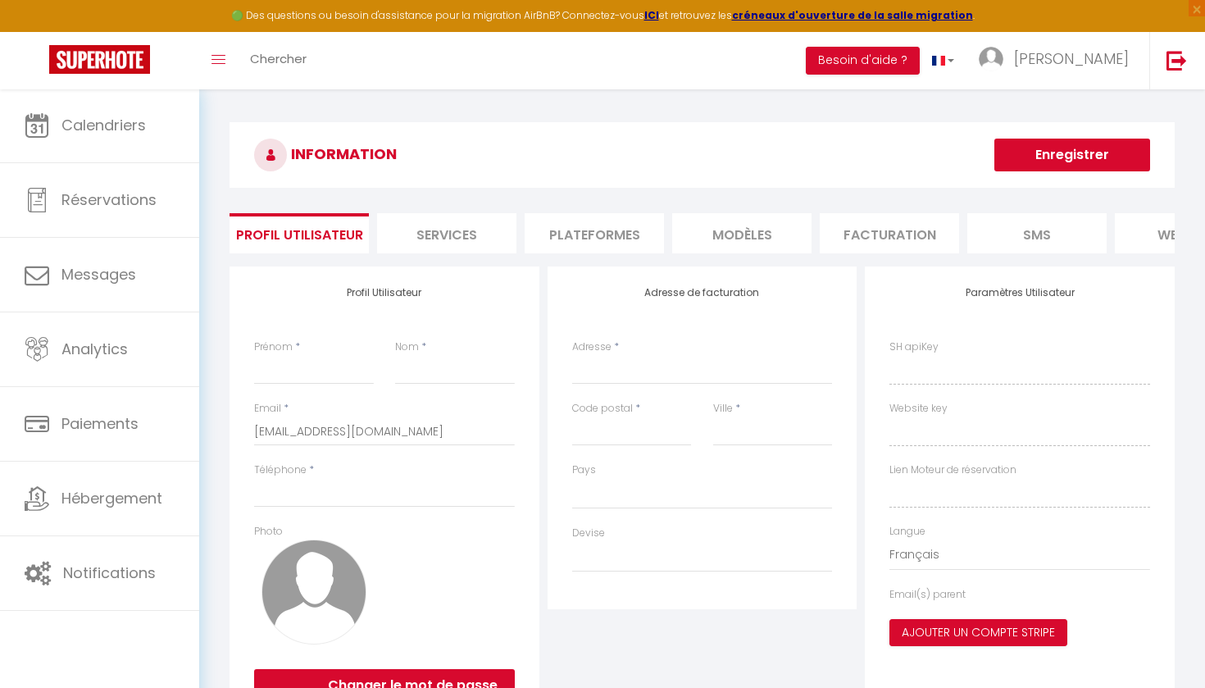
type input "Oyonnax"
type input "TH2ba9pNIu8st6VZDJLeoyzEU"
type input "RwHONgtEc7fJ7q2dlJaUWA1ne"
type input "https://app.superhote.com/#/get-available-rentals/RwHONgtEc7fJ7q2dlJaUWA1ne"
select select "28"
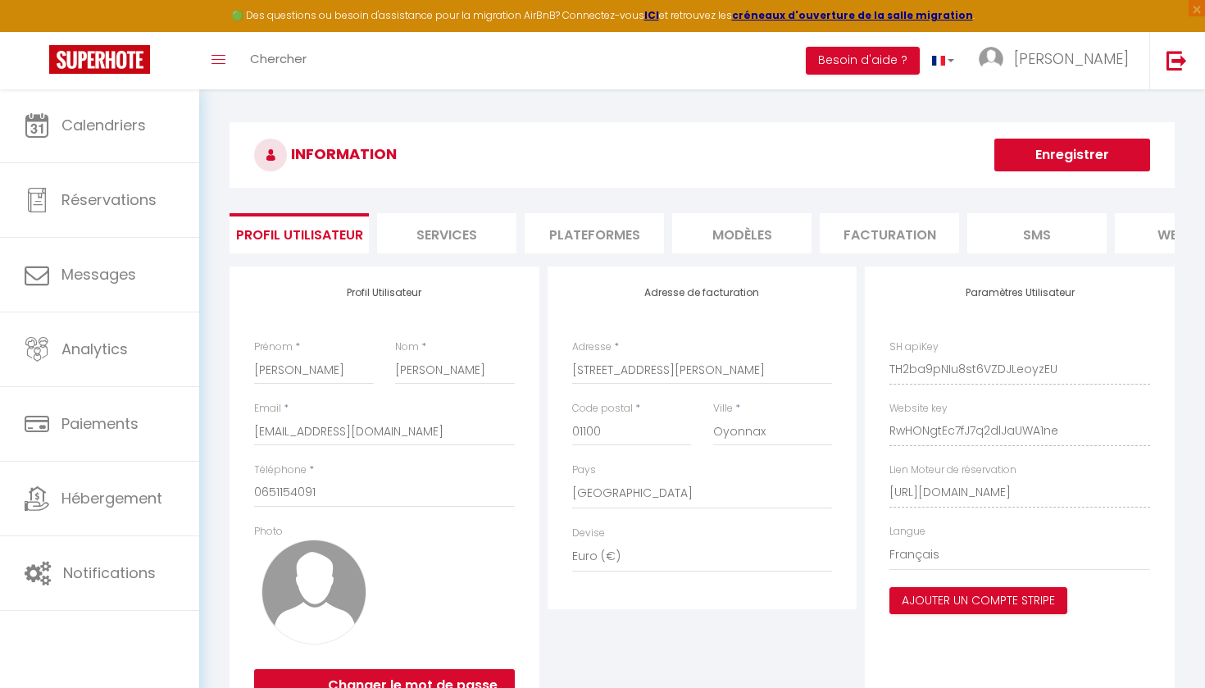
click at [624, 225] on li "Plateformes" at bounding box center [593, 233] width 139 height 40
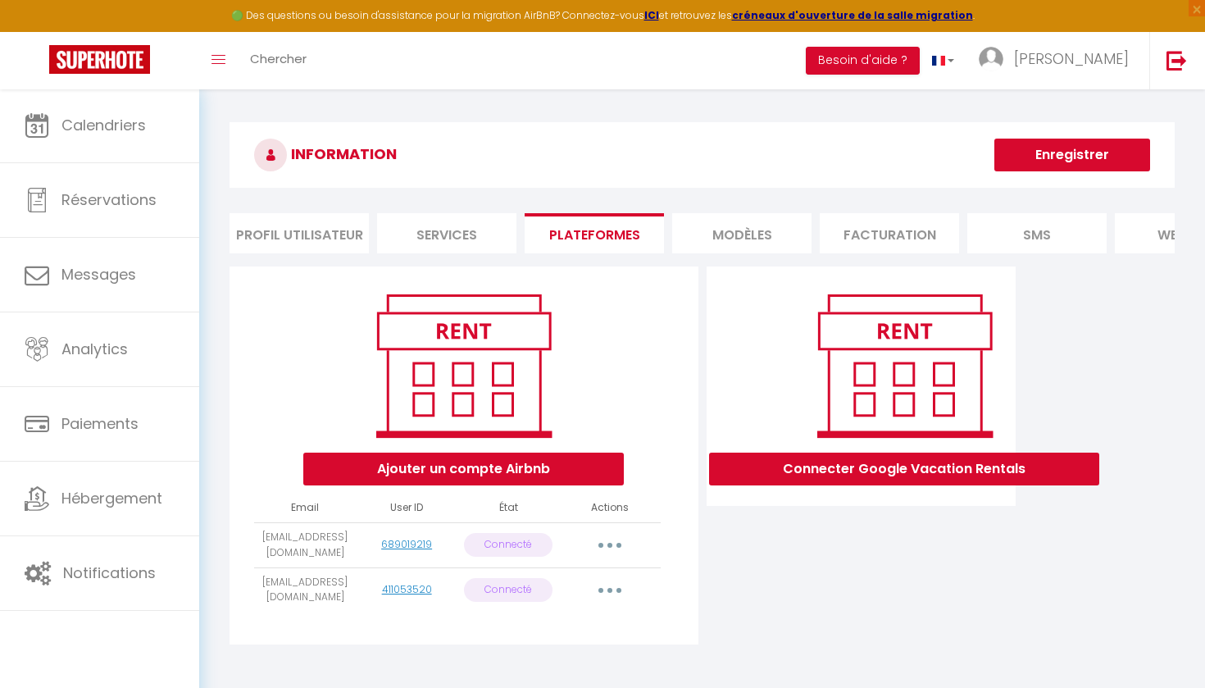
click at [604, 541] on button "button" at bounding box center [610, 545] width 46 height 26
click at [556, 641] on link "Reconnecter le compte" at bounding box center [537, 641] width 181 height 28
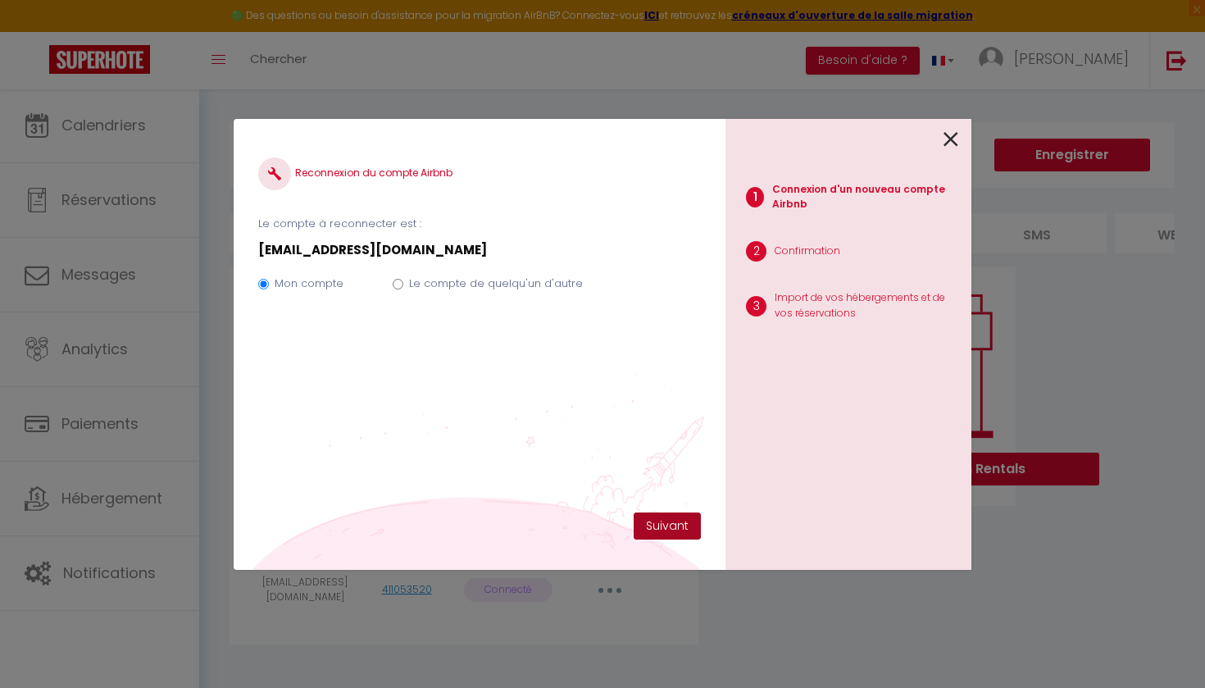
click at [654, 517] on button "Suivant" at bounding box center [666, 526] width 67 height 28
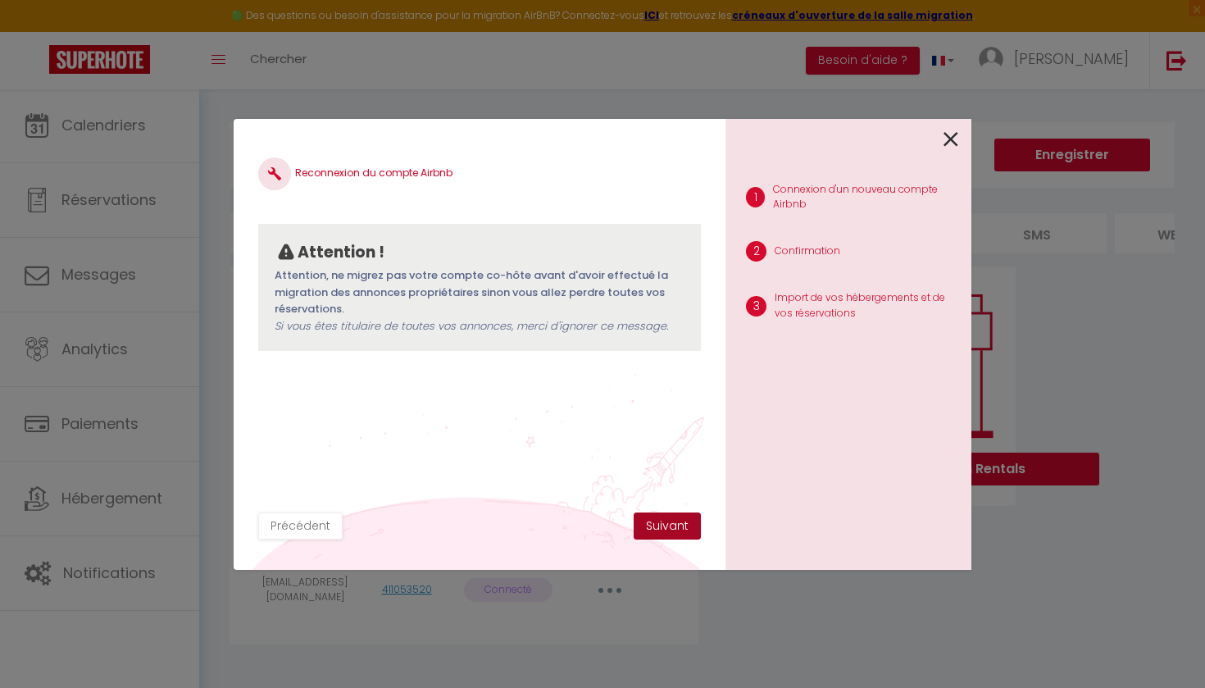
click at [661, 526] on button "Suivant" at bounding box center [666, 526] width 67 height 28
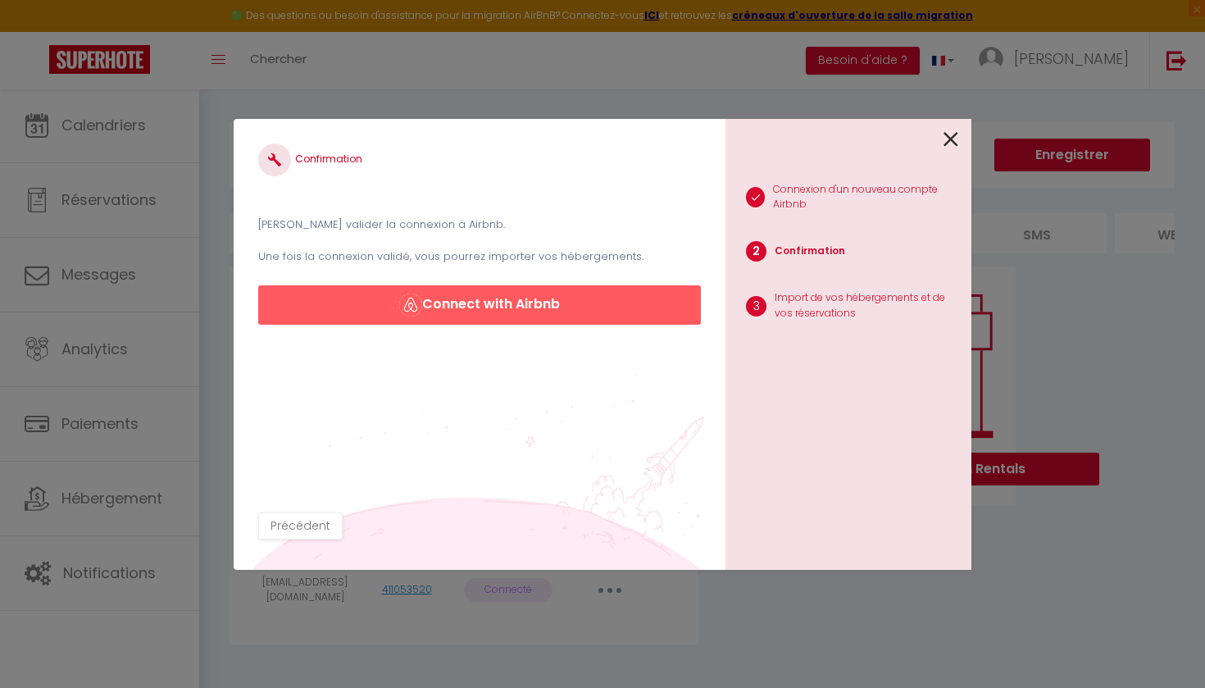
click at [625, 305] on button "Connect with Airbnb" at bounding box center [479, 304] width 443 height 39
click at [563, 303] on button "Connect with Airbnb" at bounding box center [479, 304] width 443 height 39
click at [546, 302] on button "Connect with Airbnb" at bounding box center [479, 304] width 443 height 39
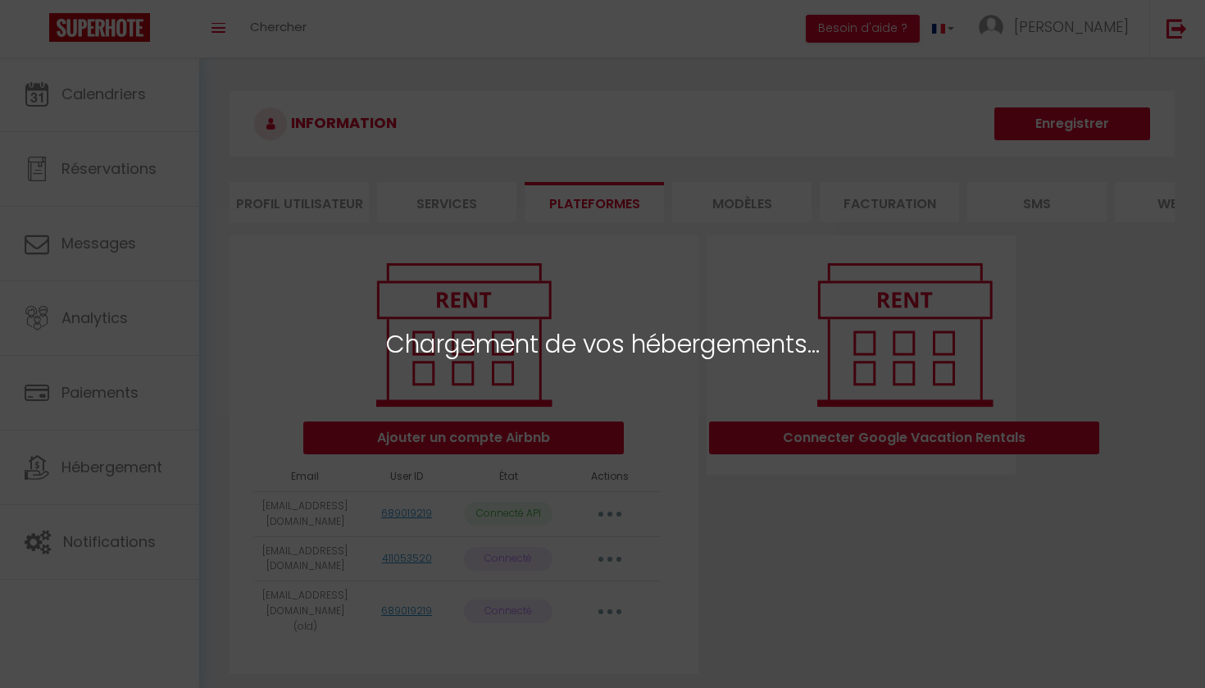
select select "67454"
select select "67455"
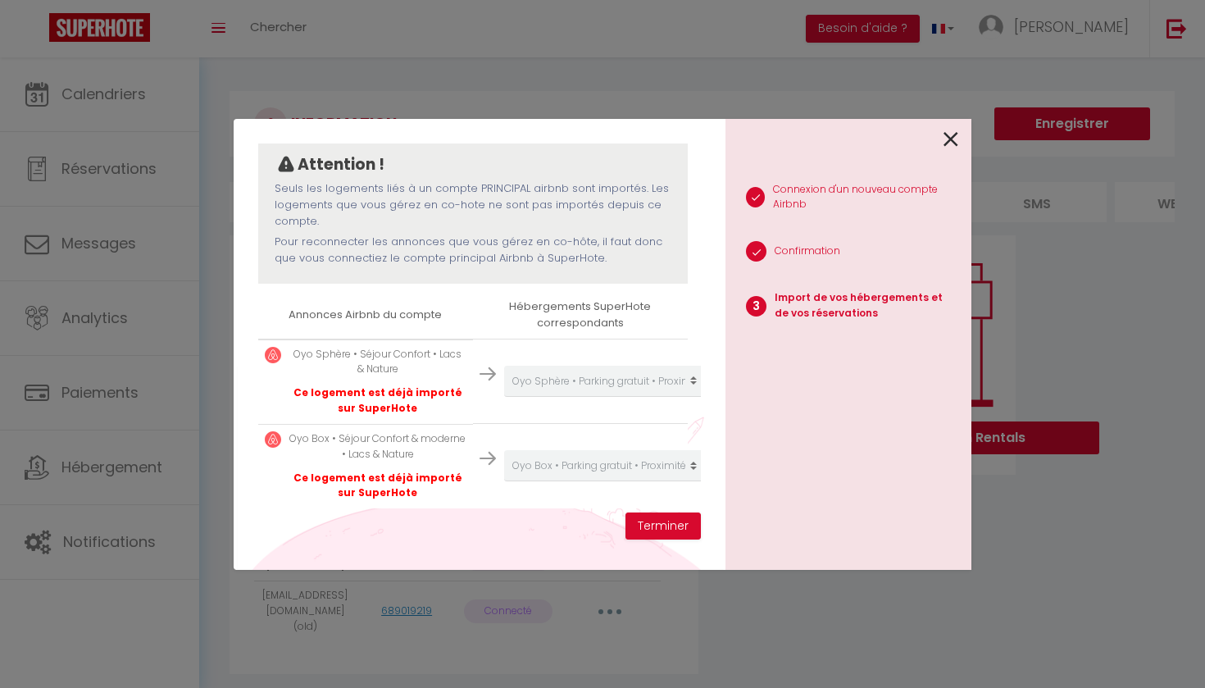
scroll to position [139, 0]
click at [660, 526] on button "Terminer" at bounding box center [662, 526] width 75 height 28
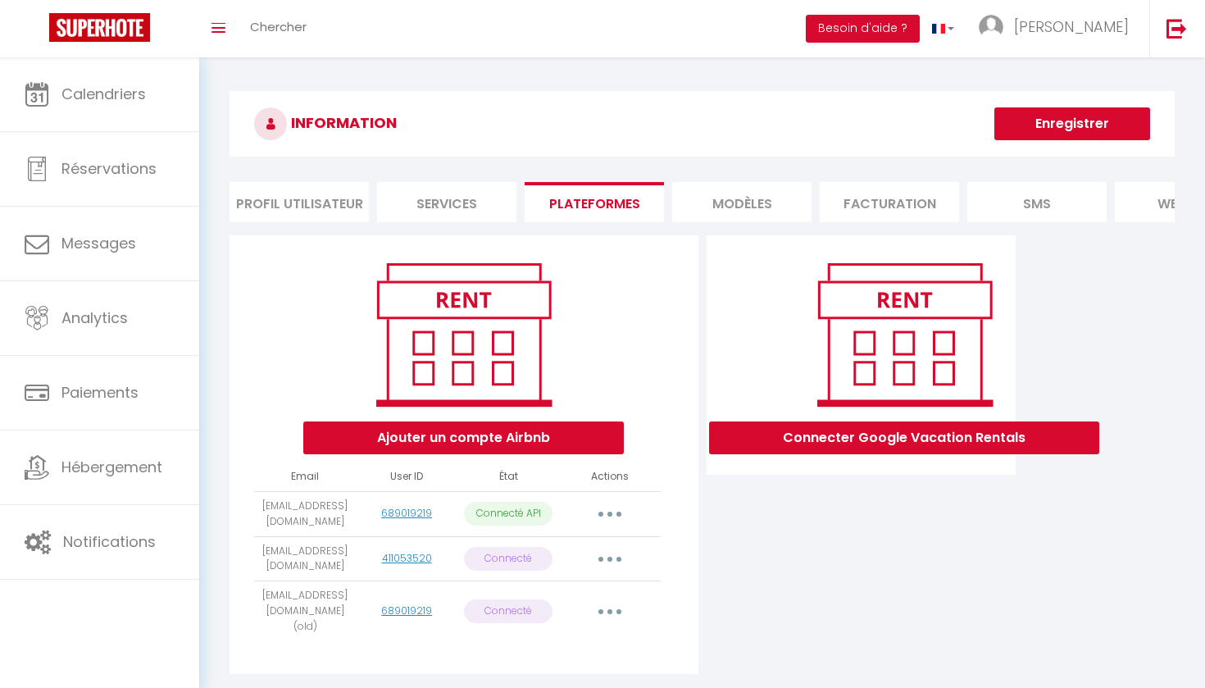
click at [601, 554] on button "button" at bounding box center [610, 559] width 46 height 26
click at [529, 621] on link "Supprimer" at bounding box center [537, 625] width 181 height 28
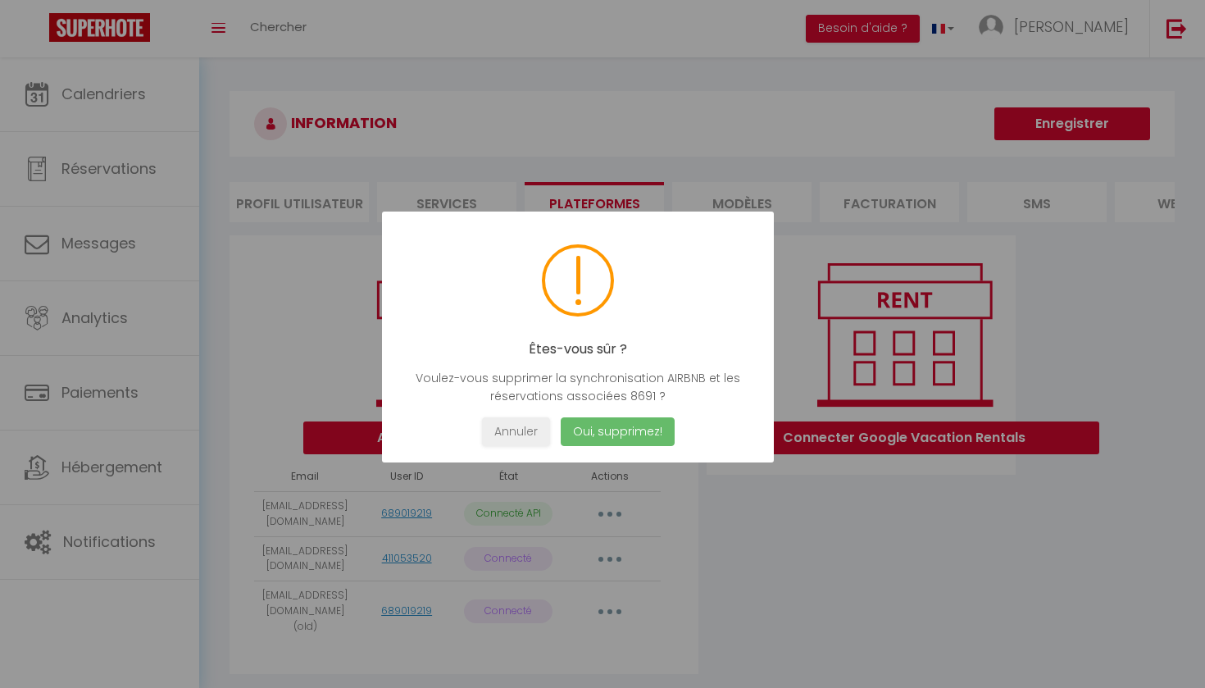
click at [623, 432] on button "Oui, supprimez!" at bounding box center [618, 431] width 114 height 29
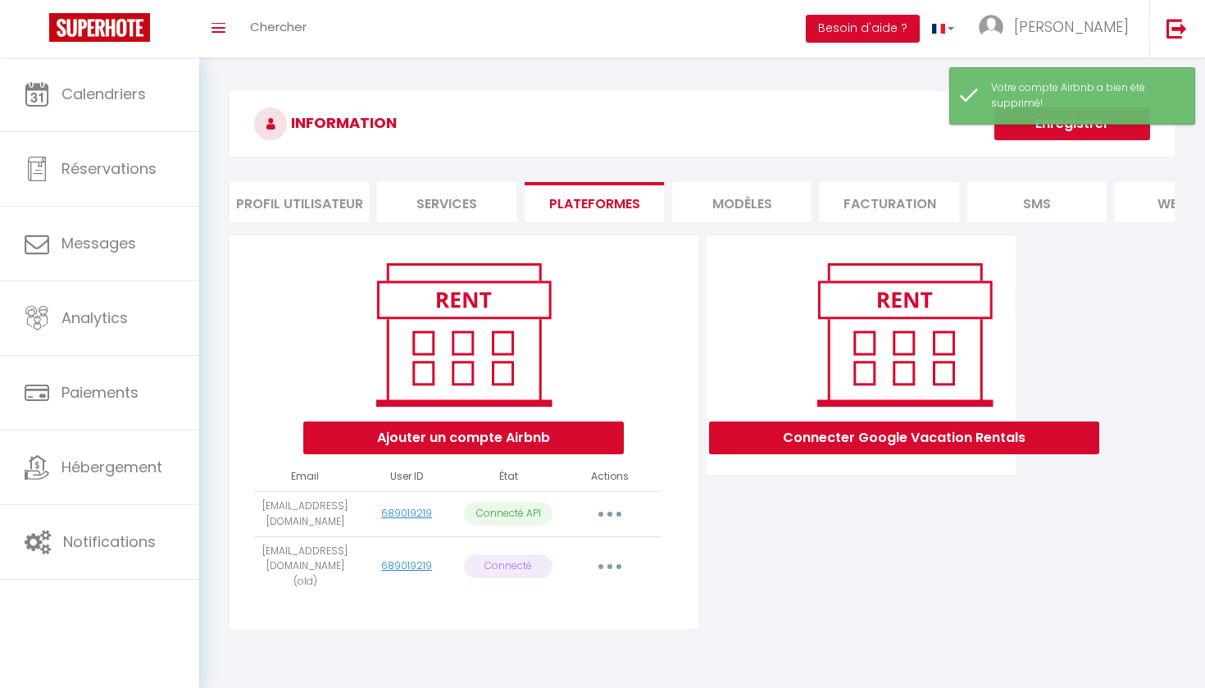
click at [765, 535] on div "Connecter Google Vacation Rentals" at bounding box center [861, 436] width 318 height 403
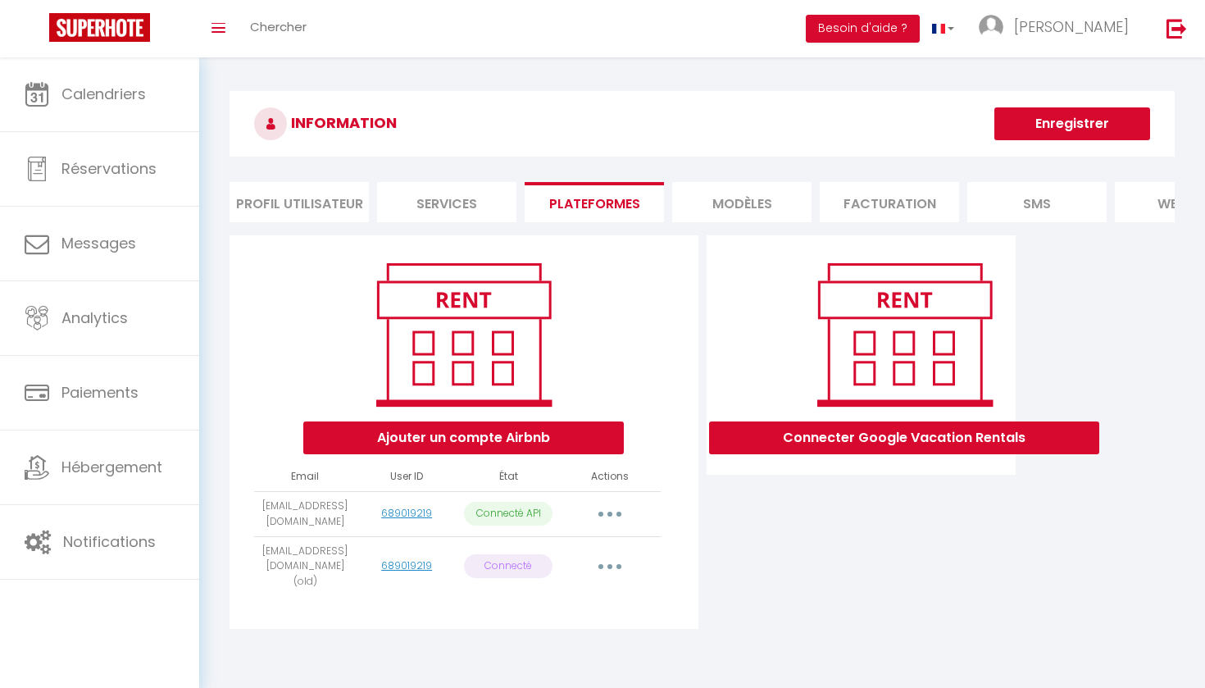
scroll to position [0, 0]
click at [1056, 133] on button "Enregistrer" at bounding box center [1072, 123] width 156 height 33
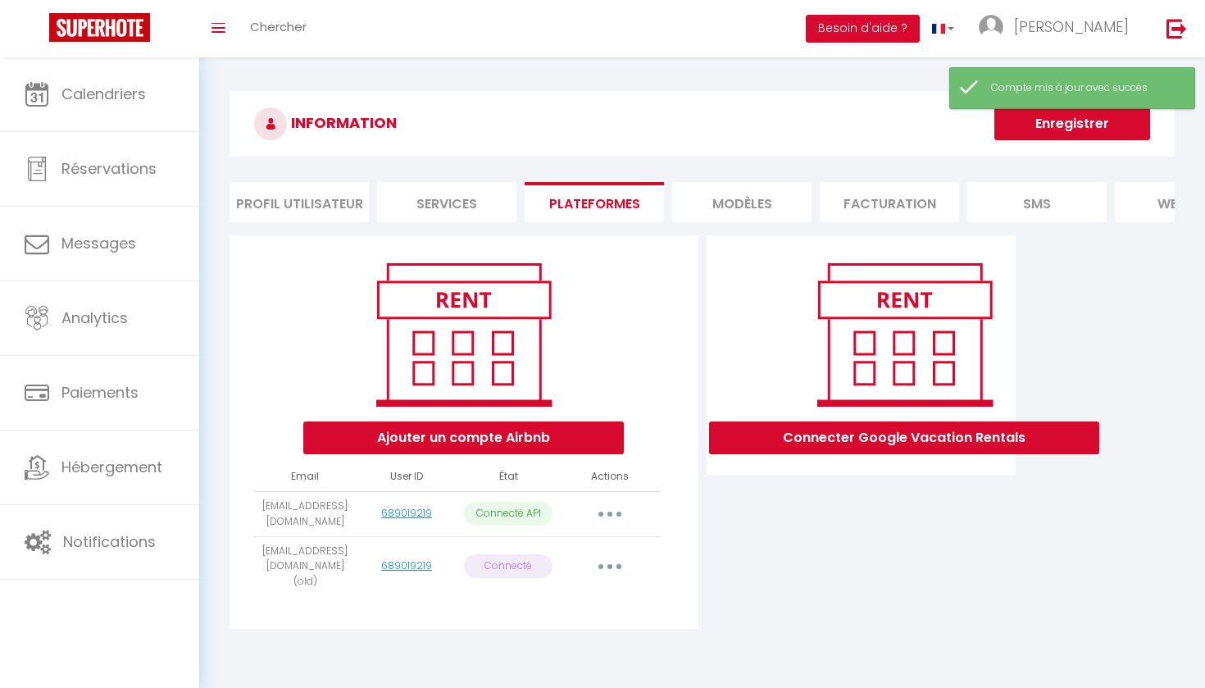
click at [121, 28] on img at bounding box center [99, 27] width 101 height 29
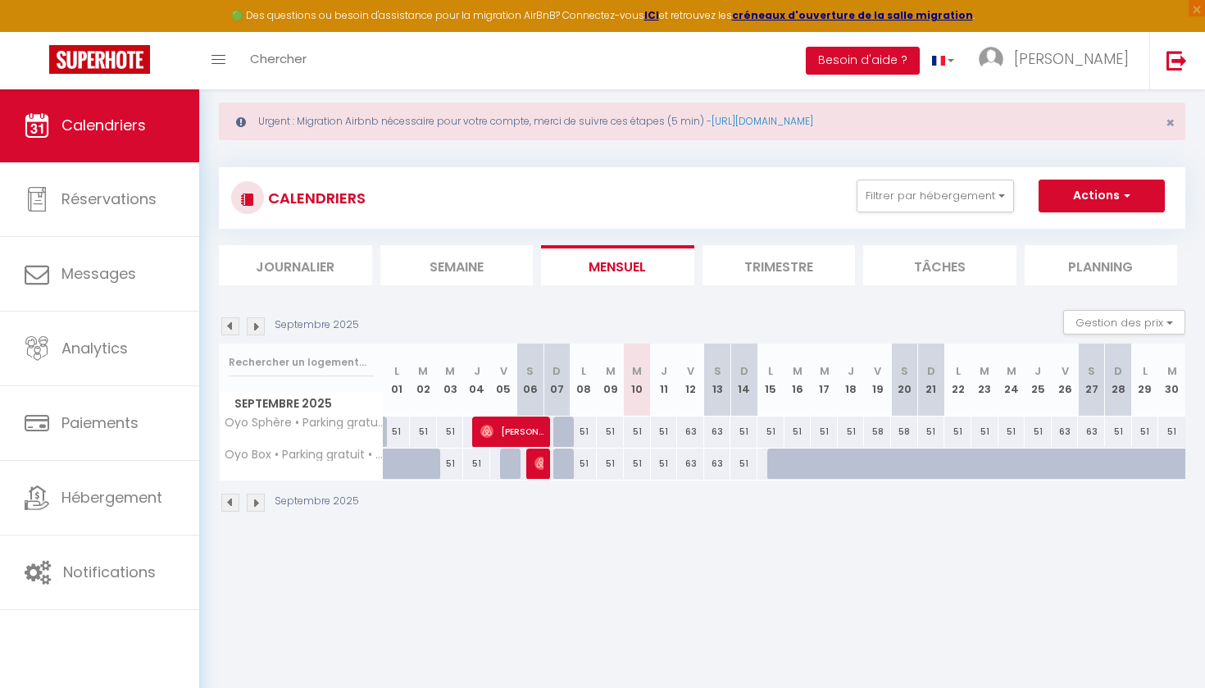
scroll to position [25, 0]
click at [1098, 197] on button "Actions" at bounding box center [1101, 196] width 126 height 33
click at [695, 221] on div "CALENDRIERS Filtrer par hébergement Tous Oyo Sphère • Parking gratuit • Proximi…" at bounding box center [702, 198] width 966 height 61
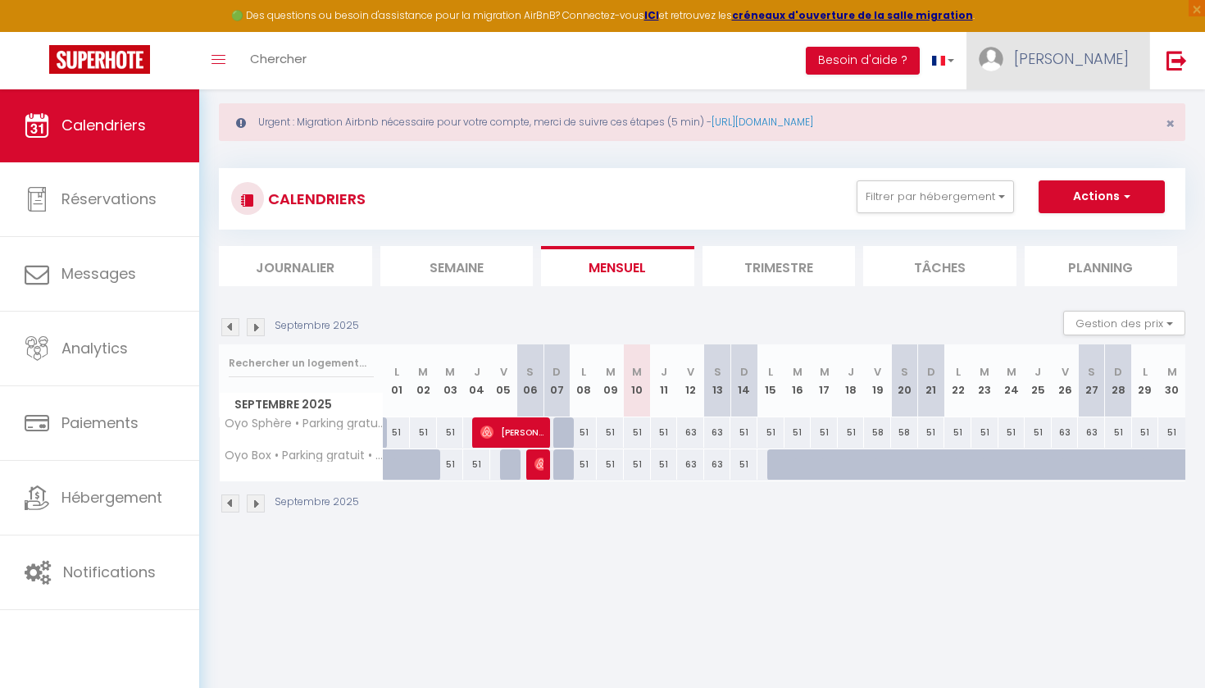
click at [1003, 56] on img at bounding box center [990, 59] width 25 height 25
click at [1081, 111] on link "Paramètres" at bounding box center [1083, 114] width 121 height 28
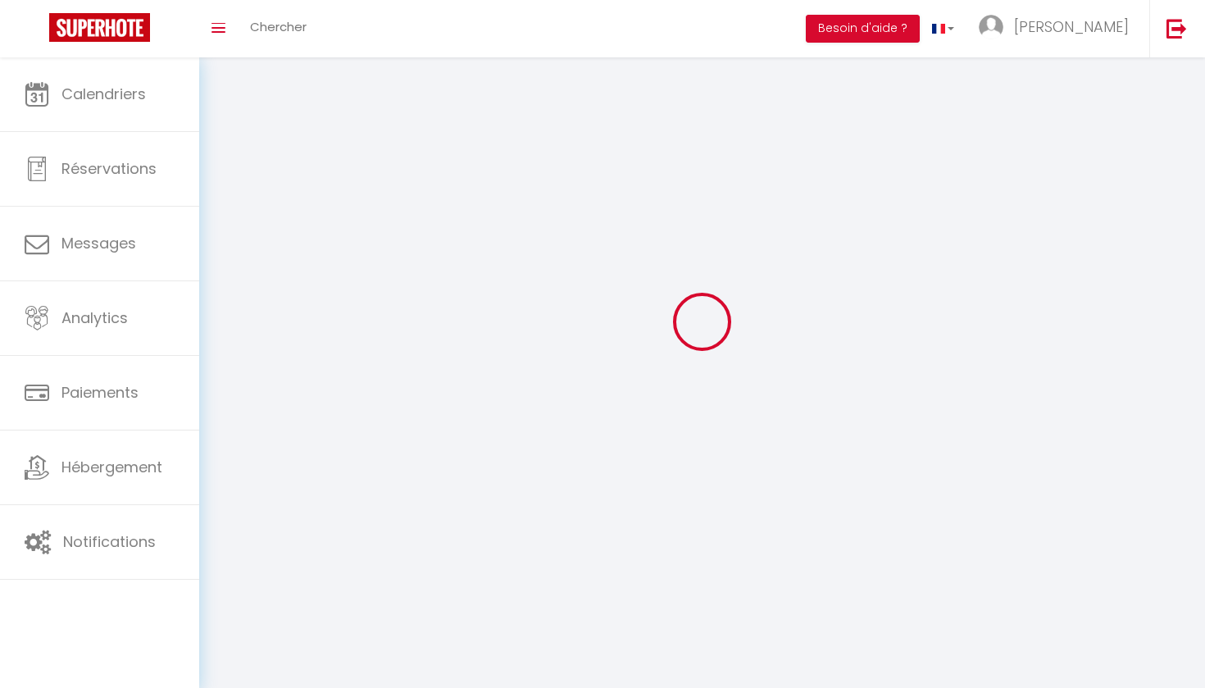
select select
type input "[PERSON_NAME]"
type input "0651154091"
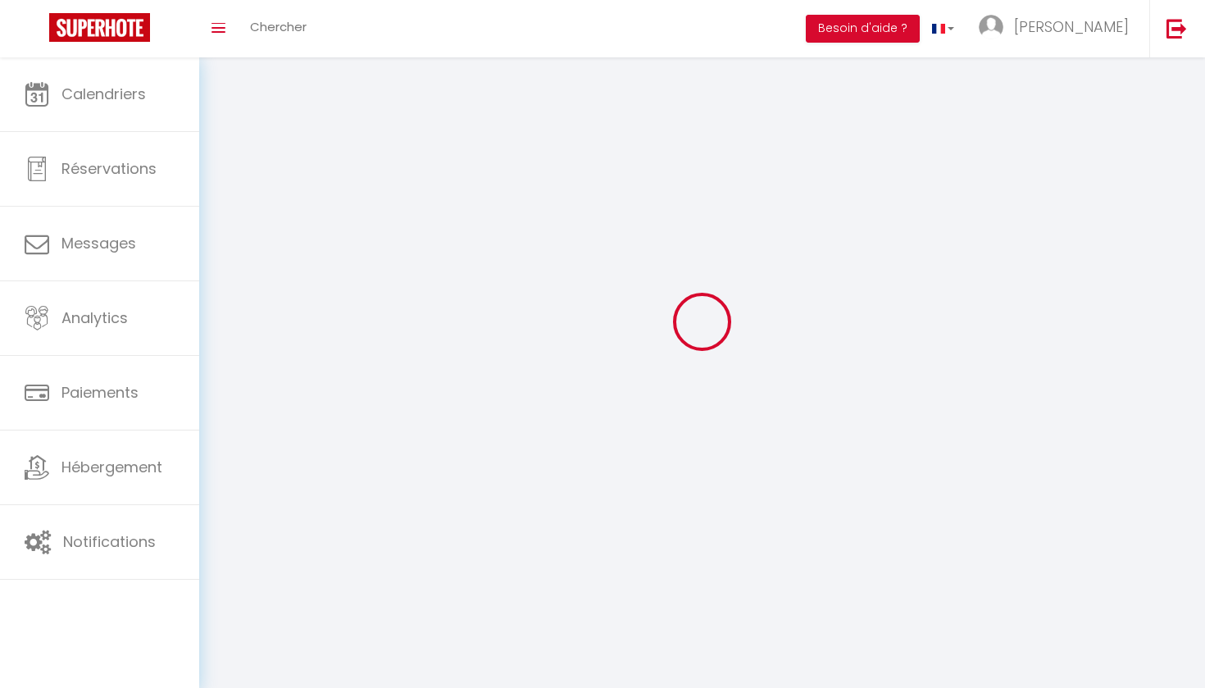
type input "[STREET_ADDRESS][PERSON_NAME]"
type input "01100"
type input "Oyonnax"
type input "TH2ba9pNIu8st6VZDJLeoyzEU"
type input "RwHONgtEc7fJ7q2dlJaUWA1ne"
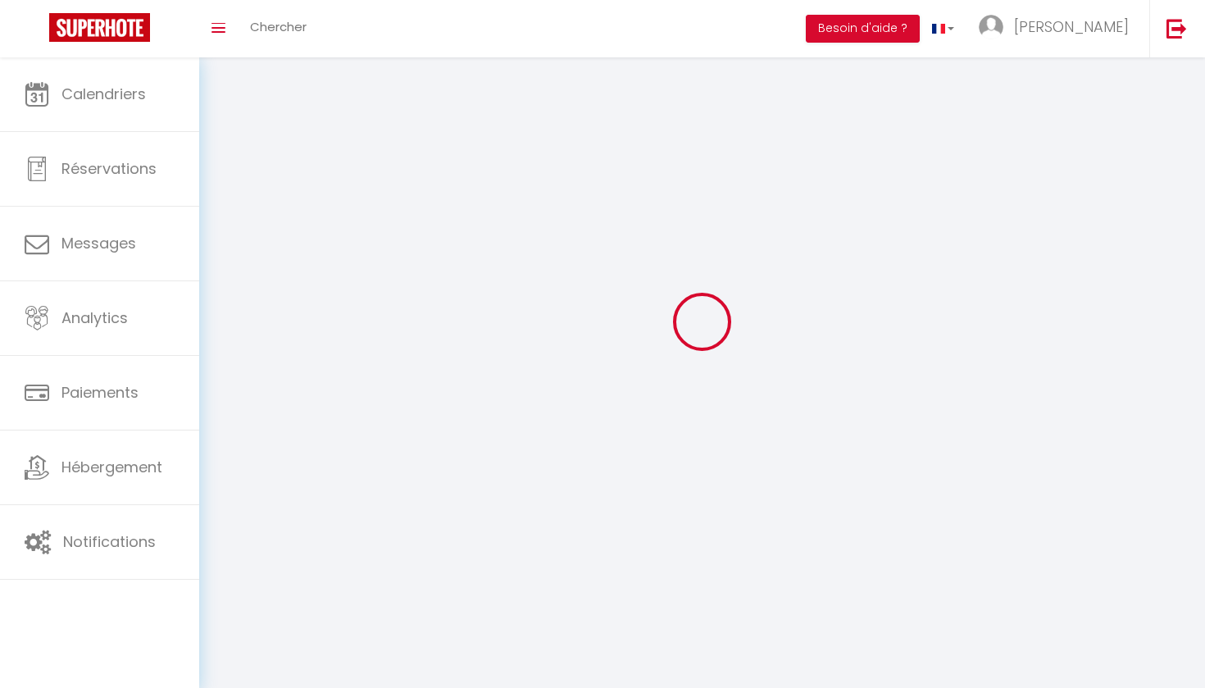
type input "[URL][DOMAIN_NAME]"
select select "28"
select select "fr"
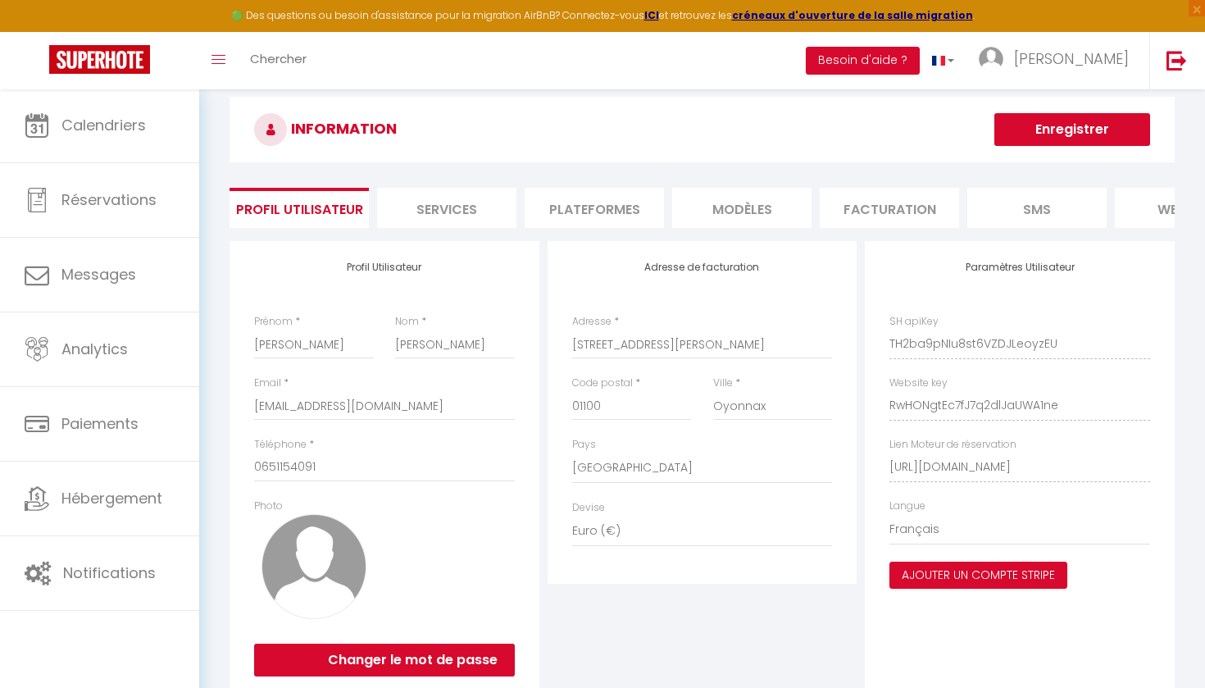
click at [647, 207] on li "Plateformes" at bounding box center [593, 208] width 139 height 40
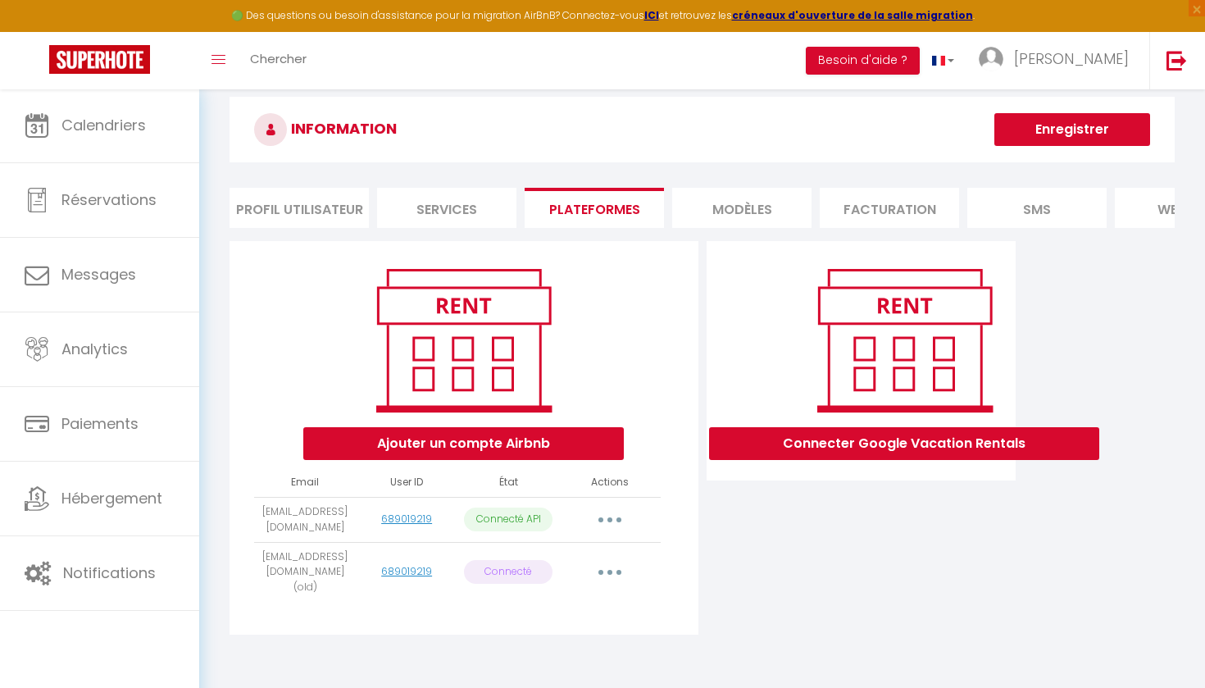
click at [543, 446] on button "Ajouter un compte Airbnb" at bounding box center [463, 443] width 320 height 33
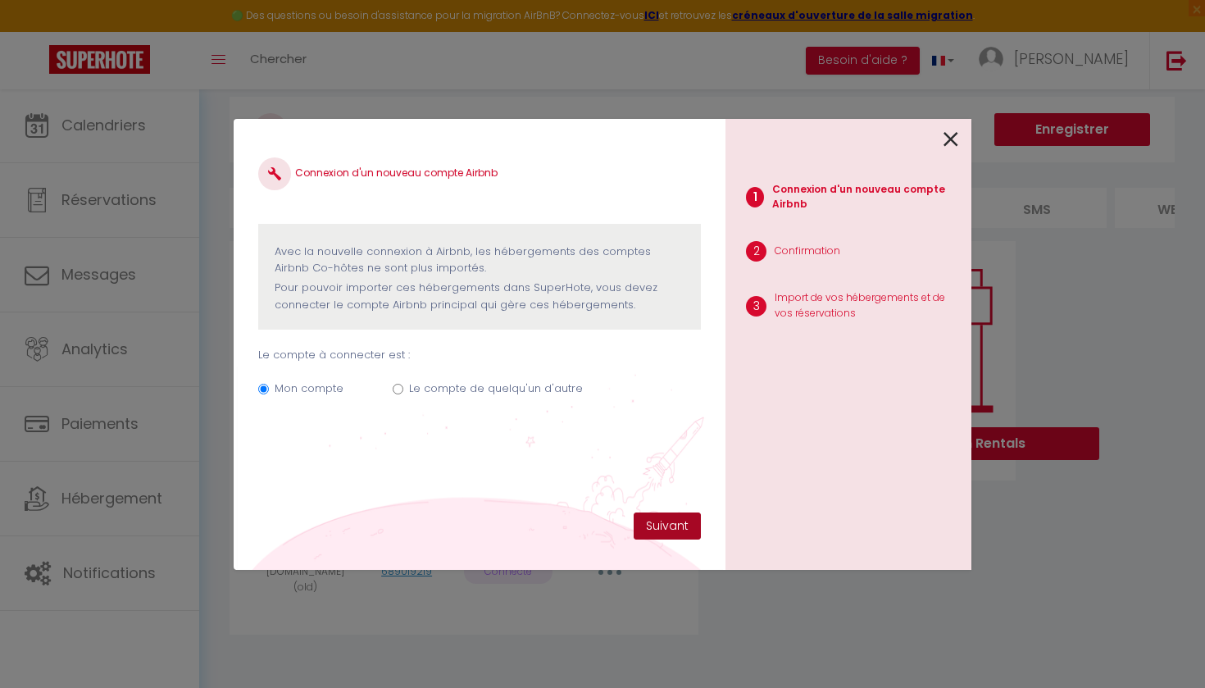
click at [670, 520] on button "Suivant" at bounding box center [666, 526] width 67 height 28
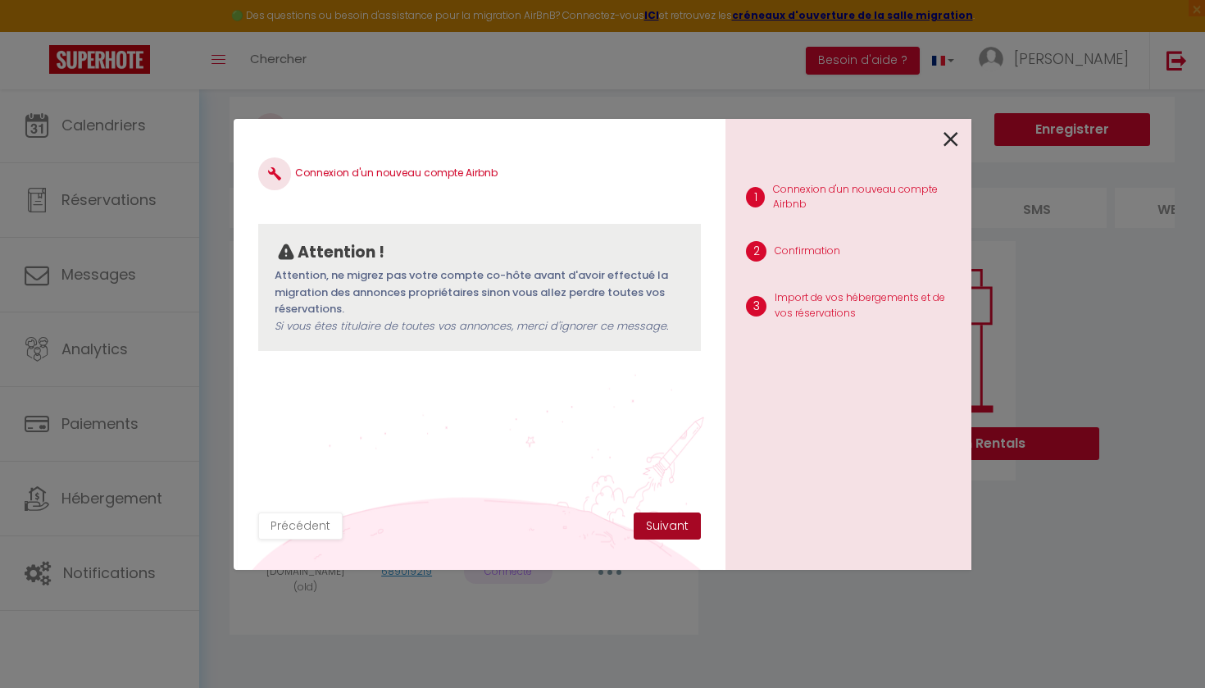
click at [665, 519] on button "Suivant" at bounding box center [666, 526] width 67 height 28
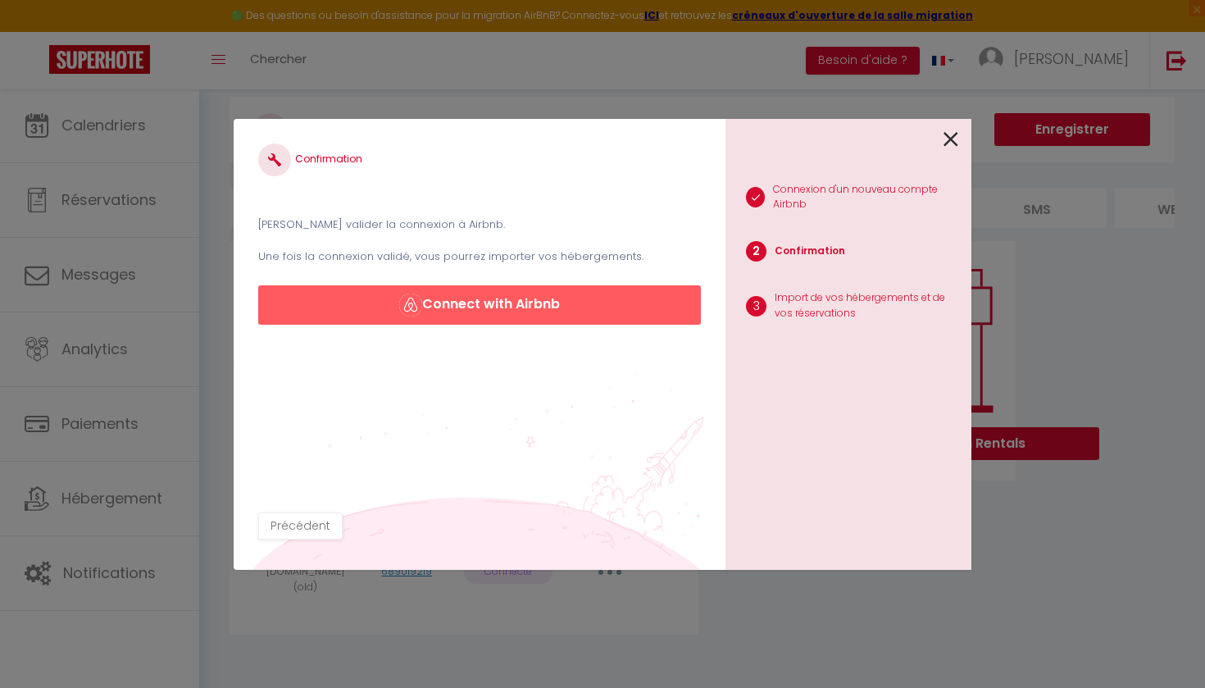
click at [503, 302] on button "Connect with Airbnb" at bounding box center [479, 304] width 443 height 39
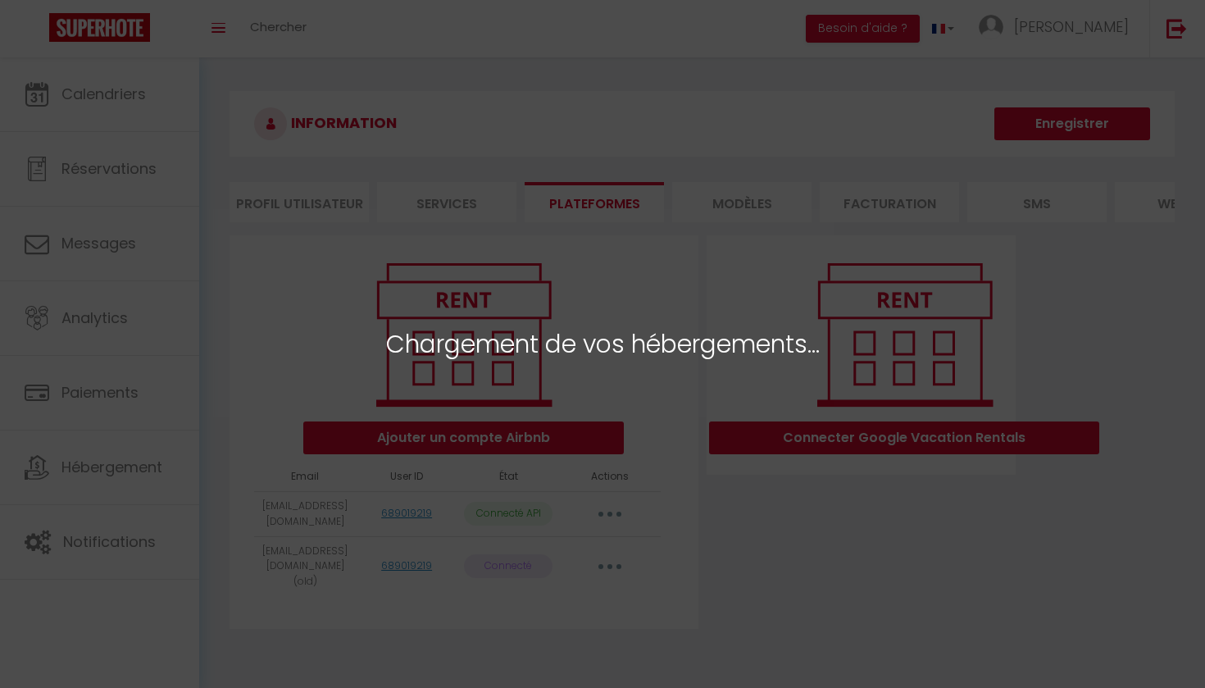
select select "67454"
select select "67455"
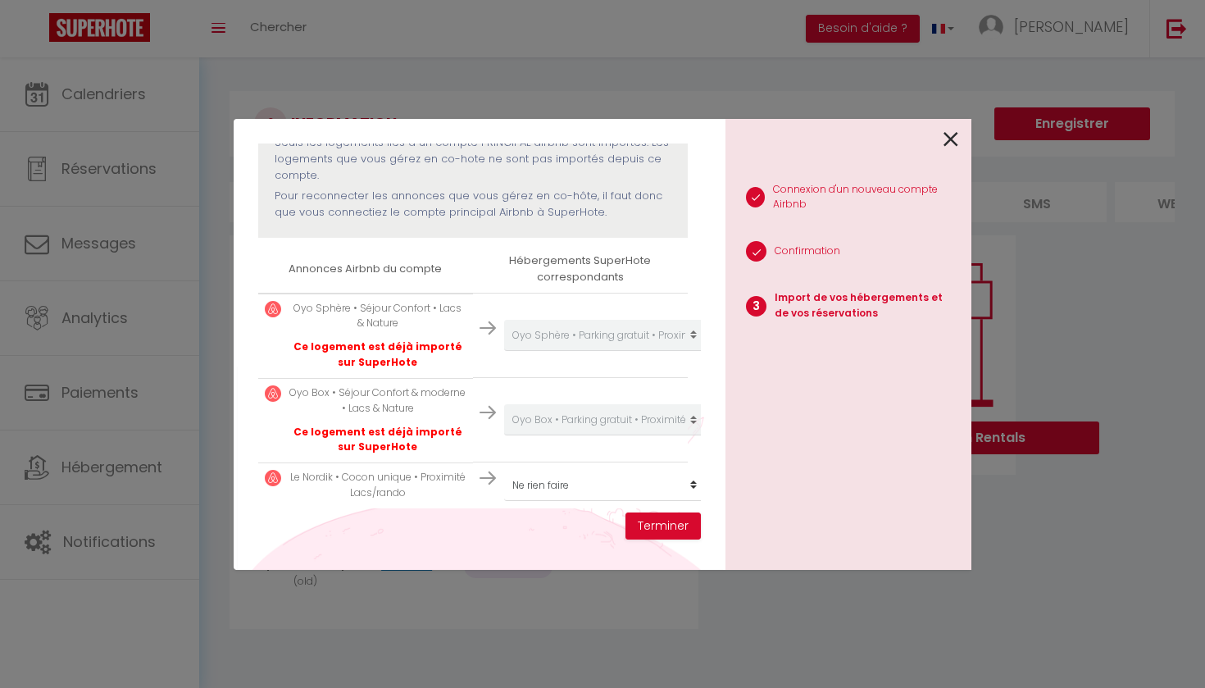
scroll to position [184, 0]
select select "create_new"
click at [659, 520] on button "Terminer" at bounding box center [662, 526] width 75 height 28
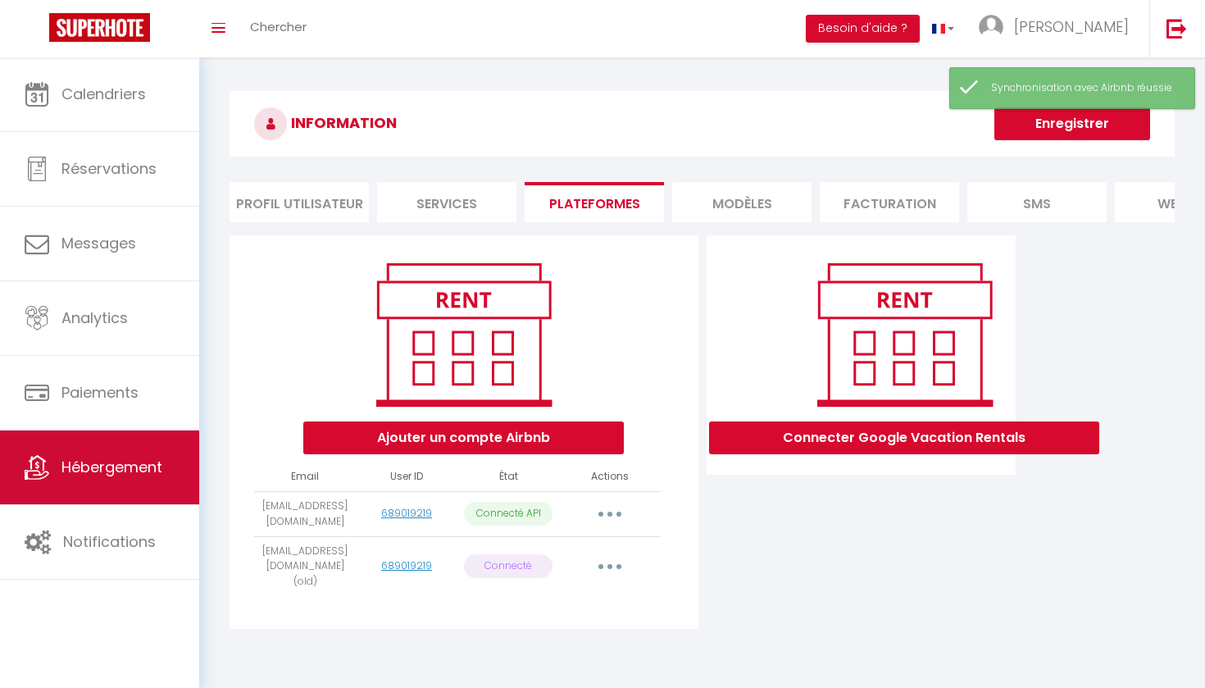
click at [114, 457] on span "Hébergement" at bounding box center [111, 466] width 101 height 20
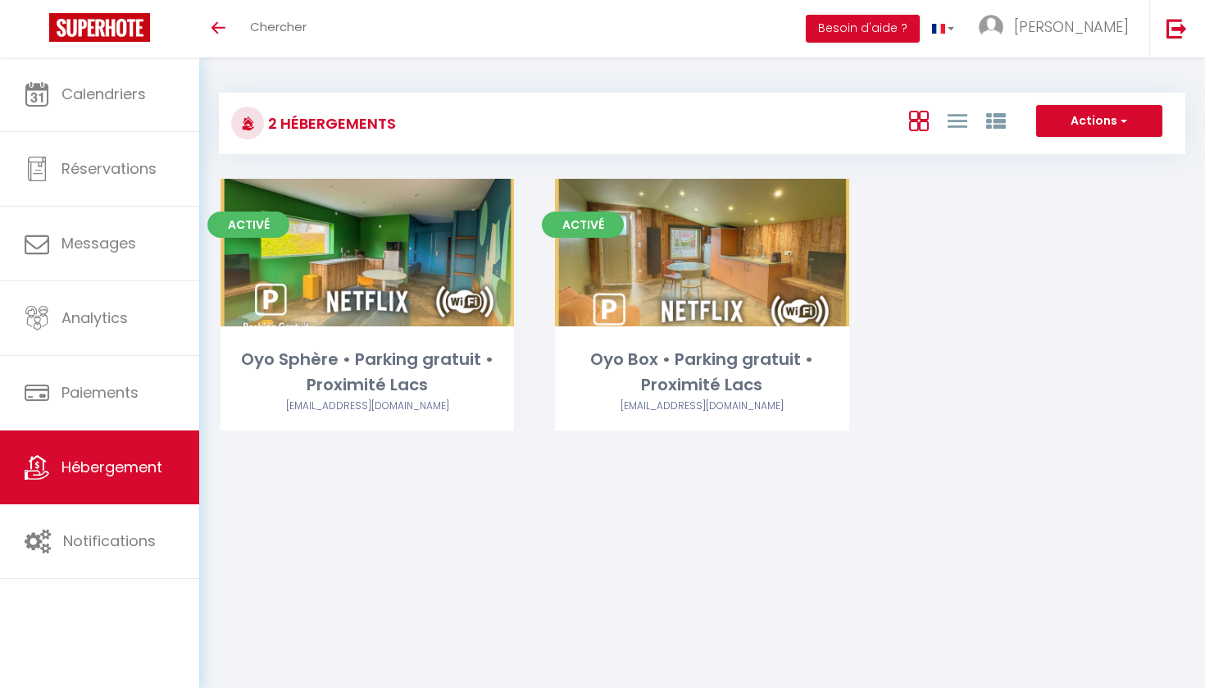
click at [1074, 121] on button "Actions" at bounding box center [1099, 121] width 126 height 33
click at [1067, 152] on li "Créer un Hébergement" at bounding box center [1086, 155] width 150 height 18
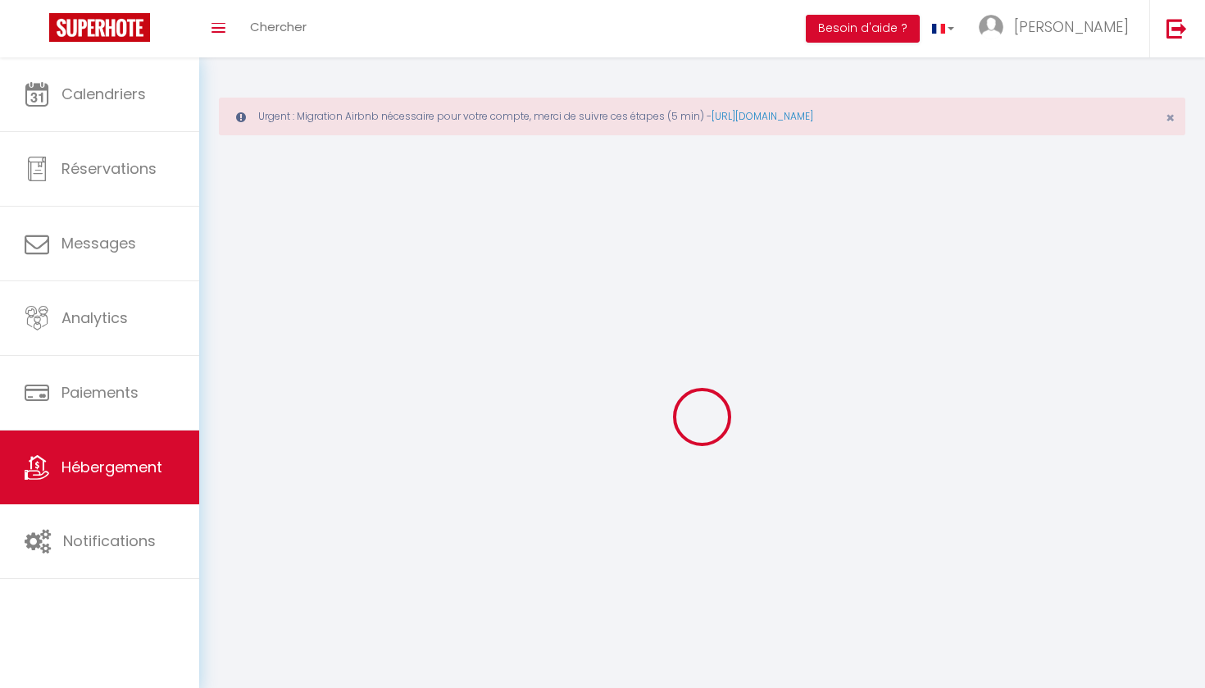
select select "15:00"
select select "23:45"
select select "11:00"
select select "30"
select select "120"
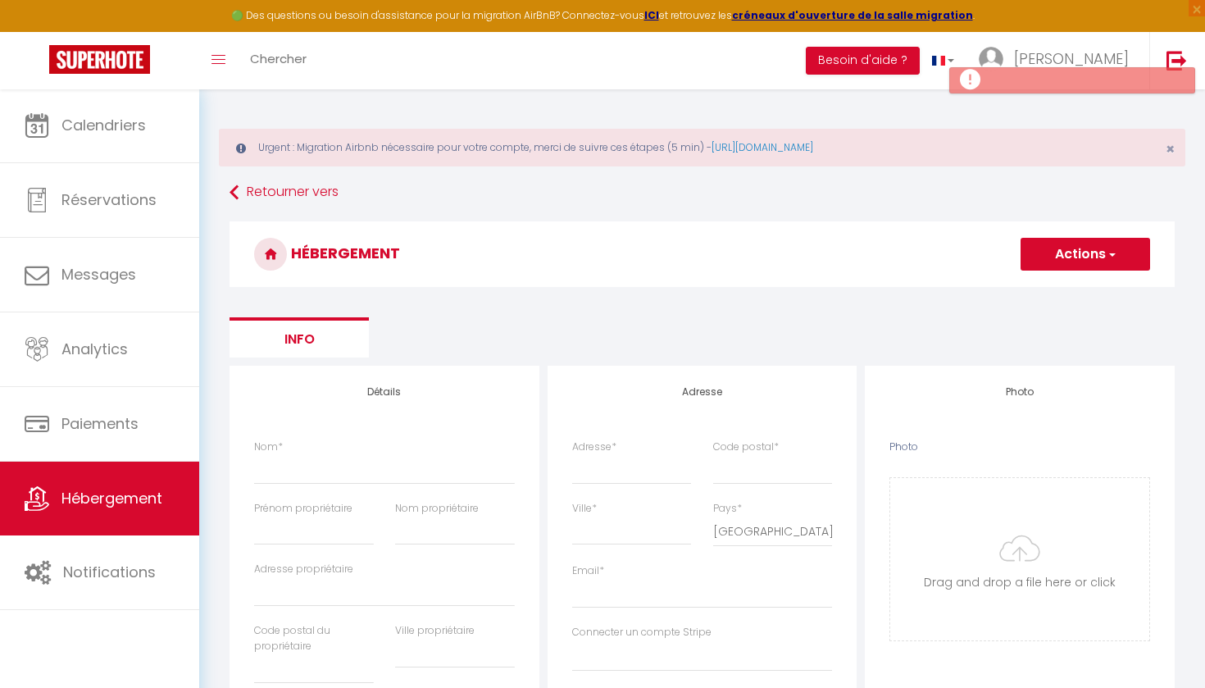
select select
checkbox input "false"
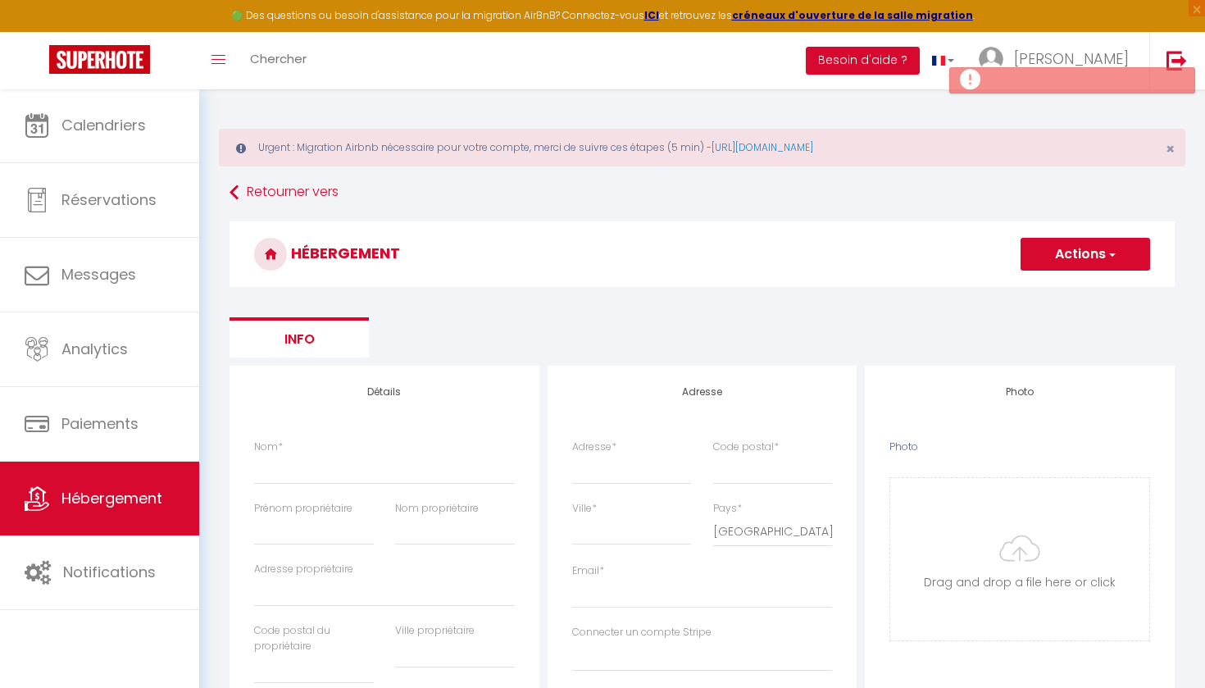
select select
click at [240, 192] on link "Retourner vers" at bounding box center [701, 193] width 945 height 30
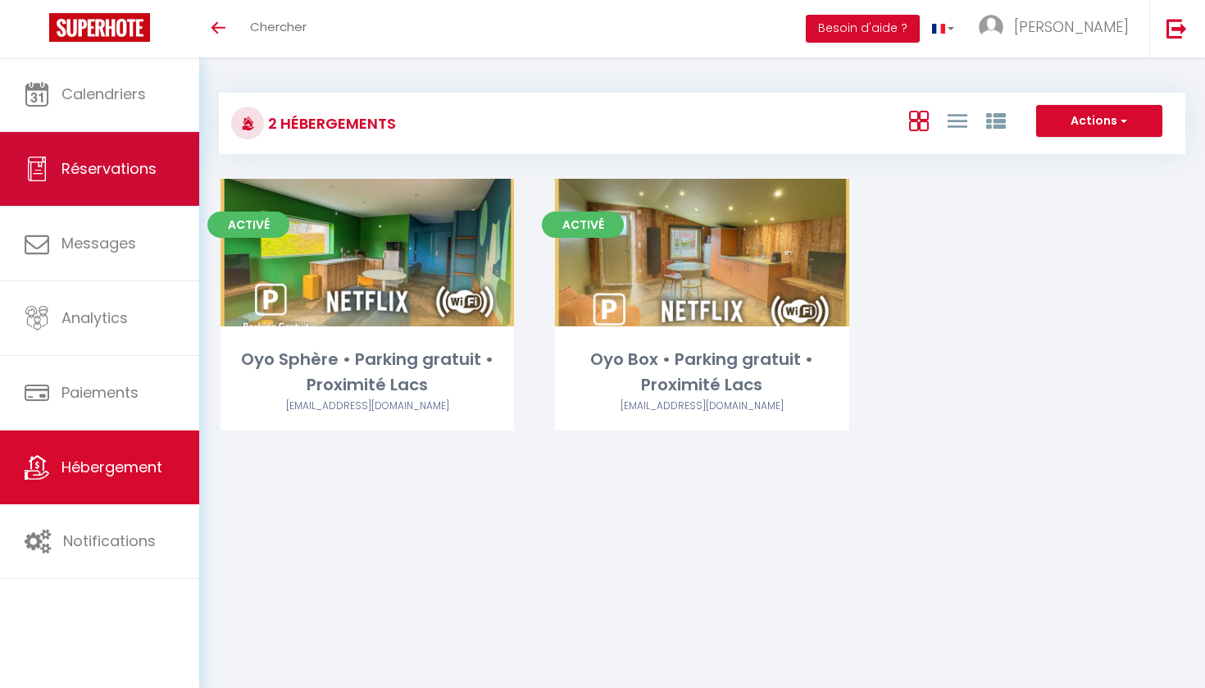
click at [79, 189] on link "Réservations" at bounding box center [99, 169] width 199 height 74
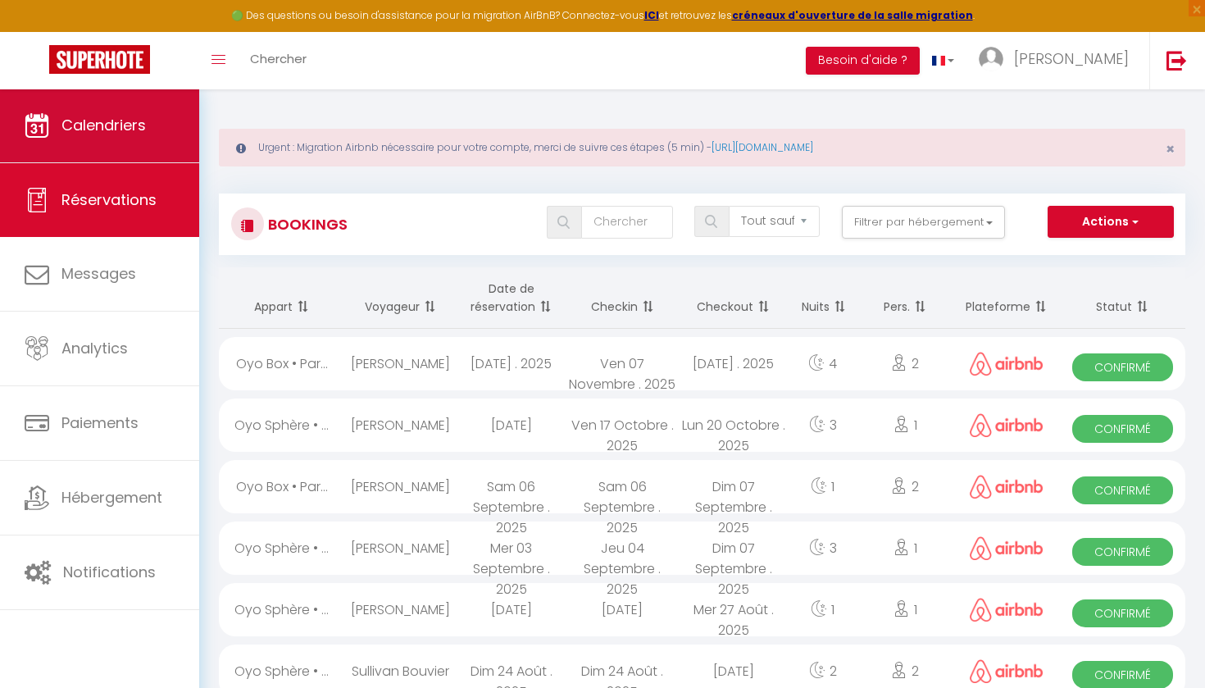
click at [97, 138] on link "Calendriers" at bounding box center [99, 126] width 199 height 74
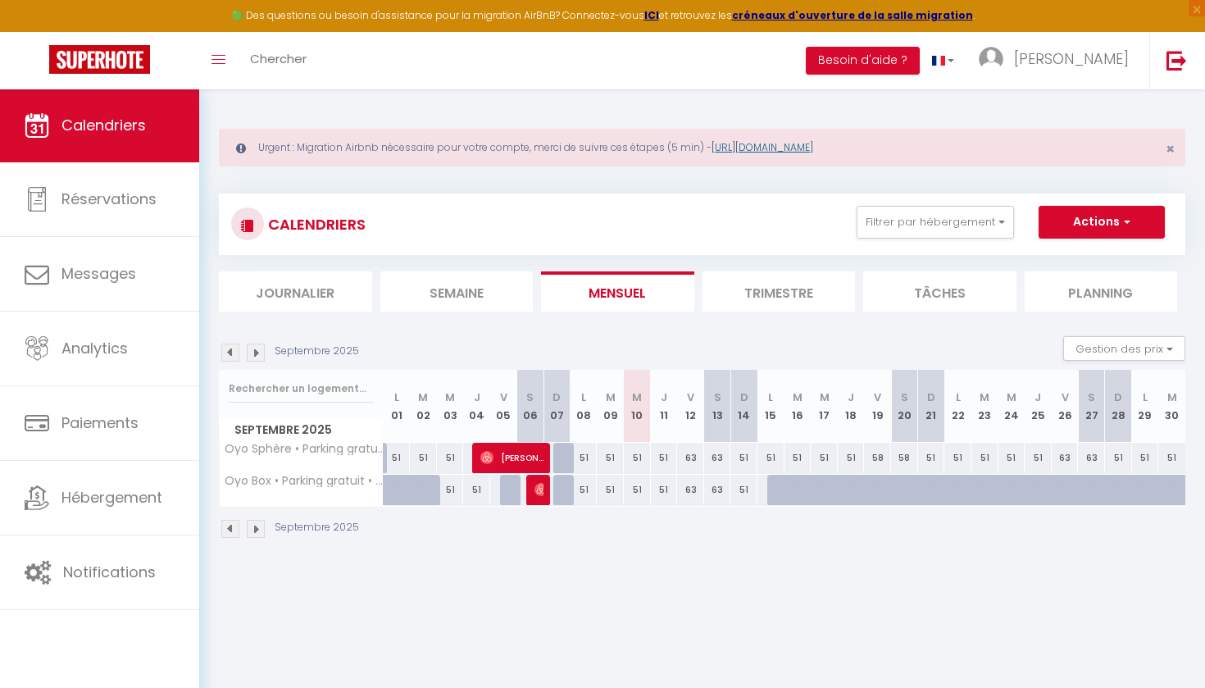
click at [813, 143] on link "[URL][DOMAIN_NAME]" at bounding box center [762, 147] width 102 height 14
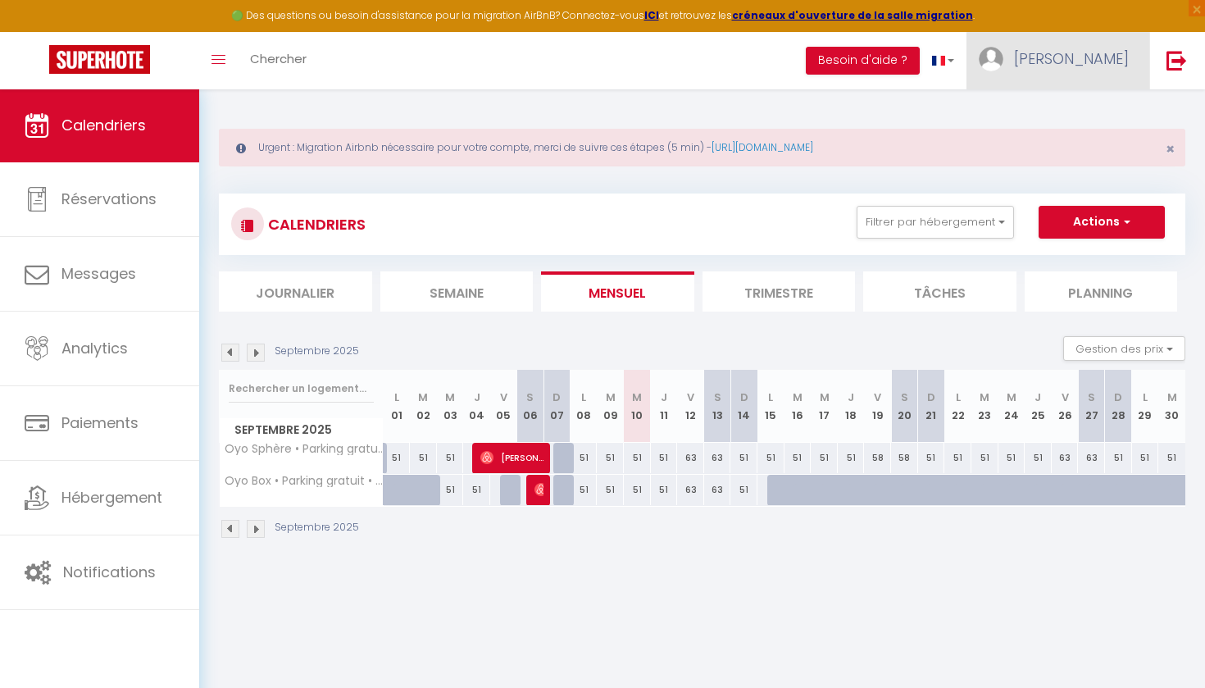
click at [1096, 76] on link "[PERSON_NAME]" at bounding box center [1057, 60] width 183 height 57
click at [1090, 106] on link "Paramètres" at bounding box center [1083, 114] width 121 height 28
select select "28"
select select "fr"
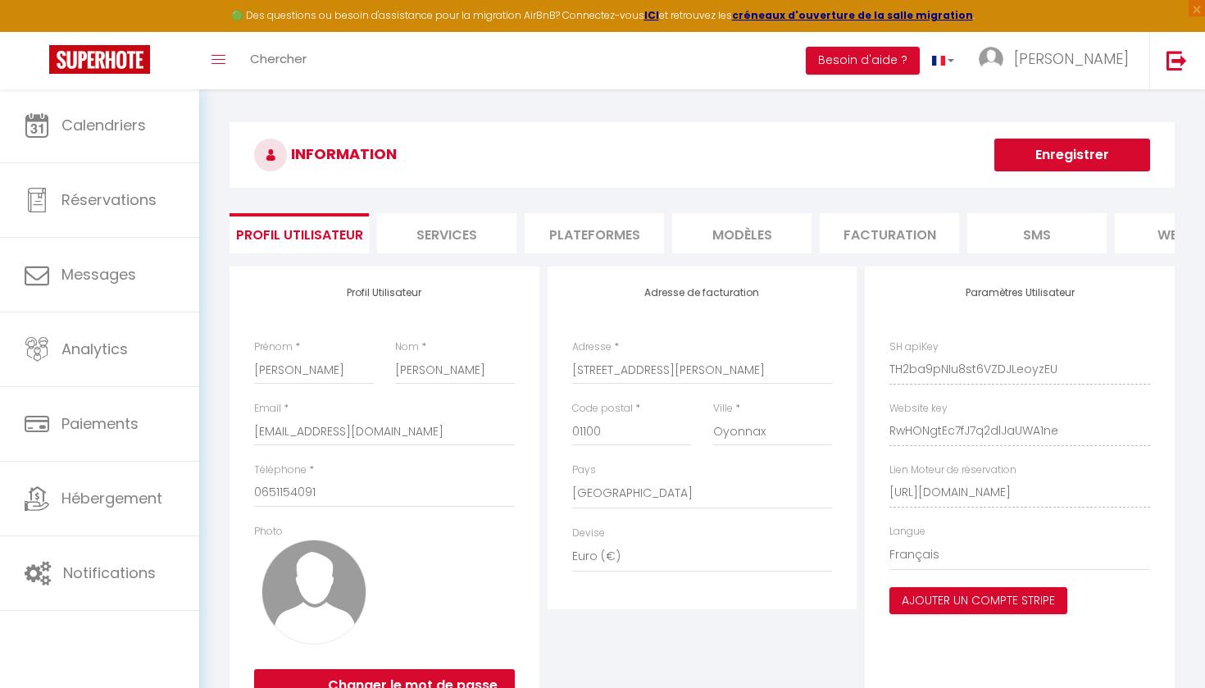
click at [646, 236] on li "Plateformes" at bounding box center [593, 233] width 139 height 40
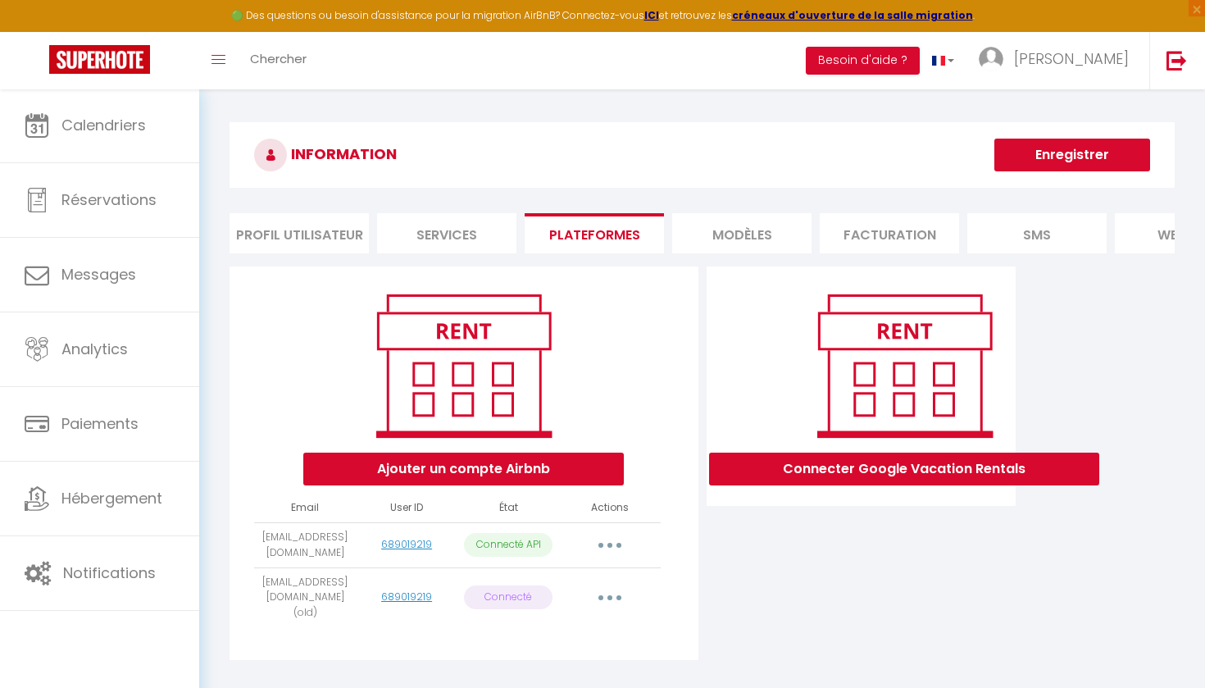
click at [614, 585] on button "button" at bounding box center [610, 597] width 46 height 26
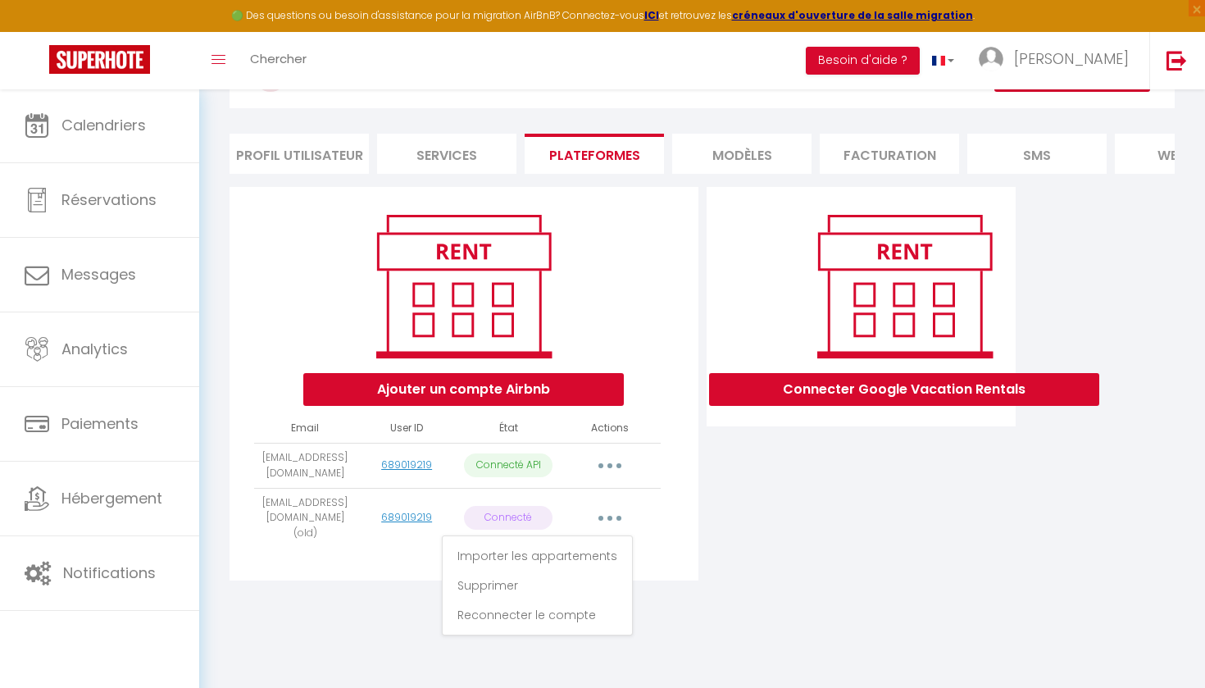
scroll to position [80, 0]
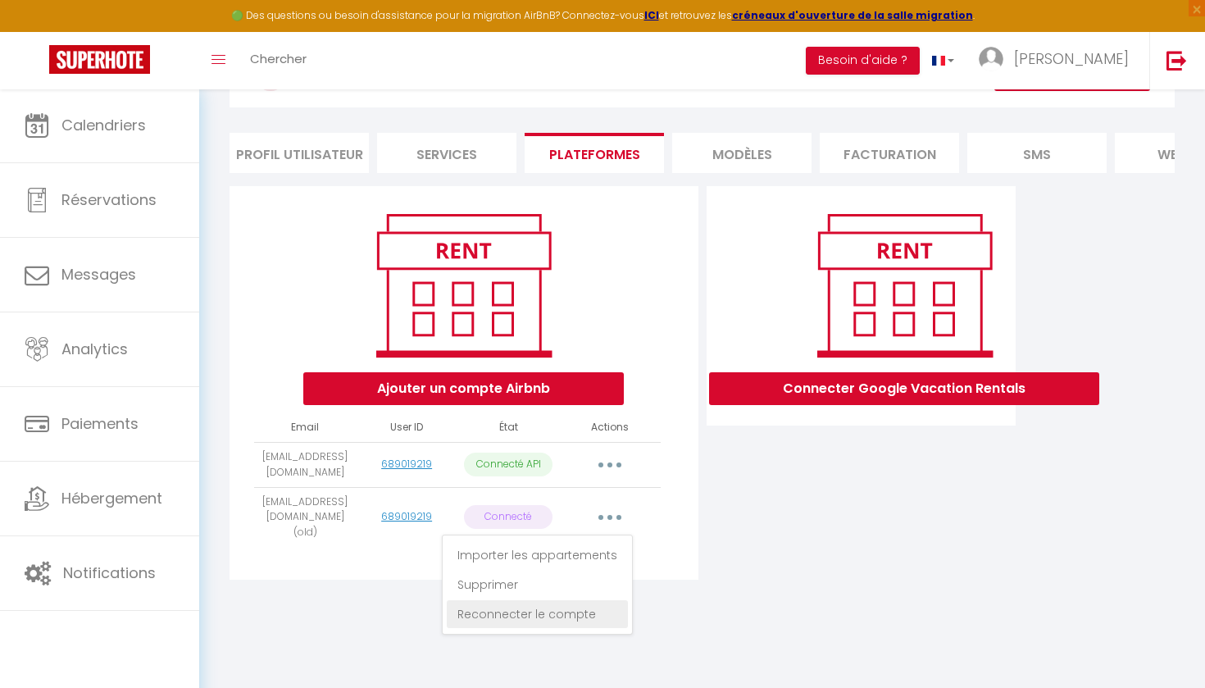
click at [579, 607] on link "Reconnecter le compte" at bounding box center [537, 614] width 181 height 28
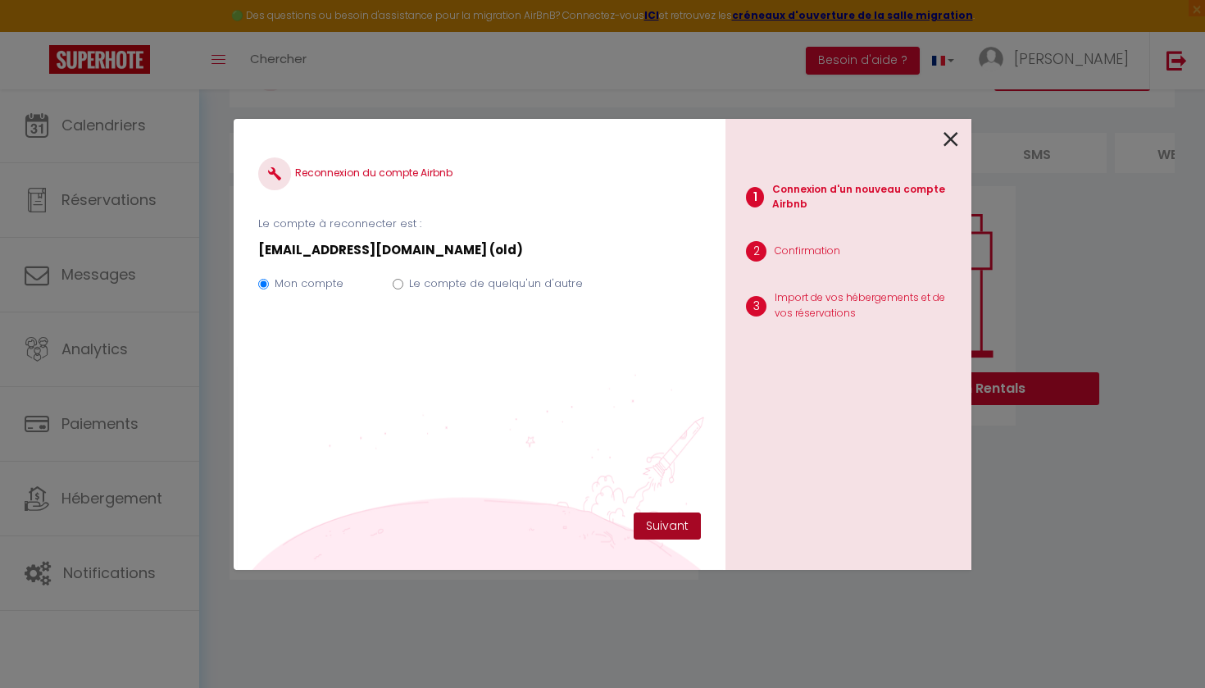
click at [665, 524] on button "Suivant" at bounding box center [666, 526] width 67 height 28
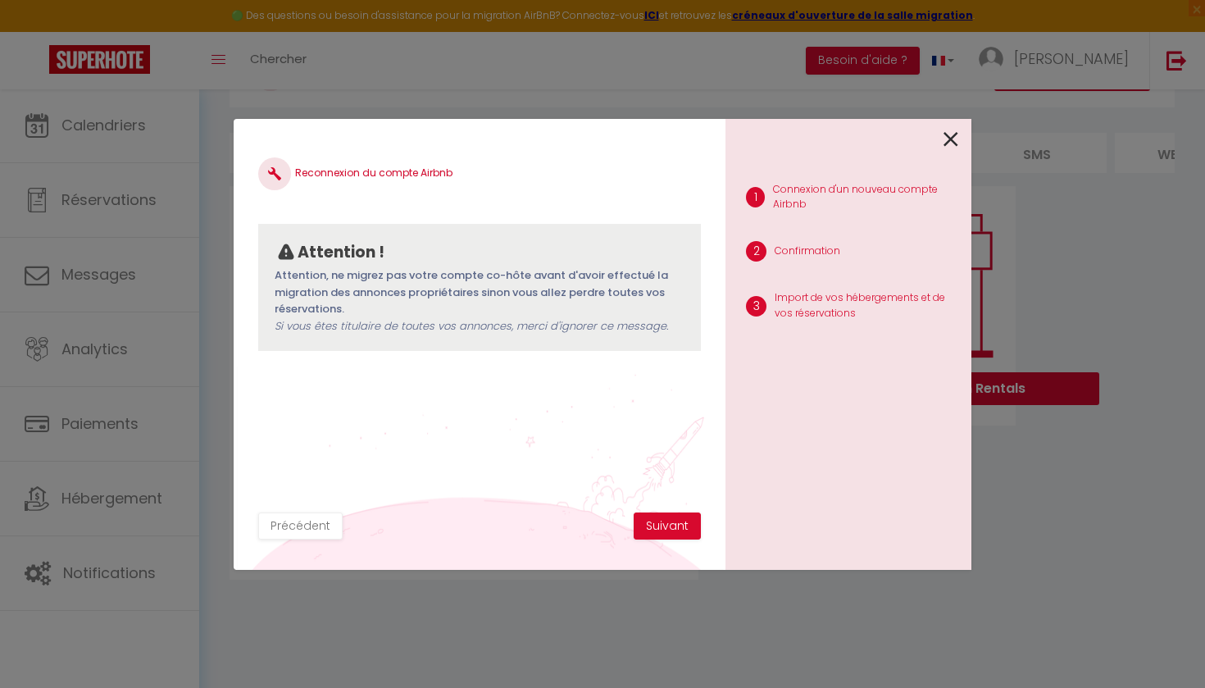
click at [665, 524] on button "Suivant" at bounding box center [666, 526] width 67 height 28
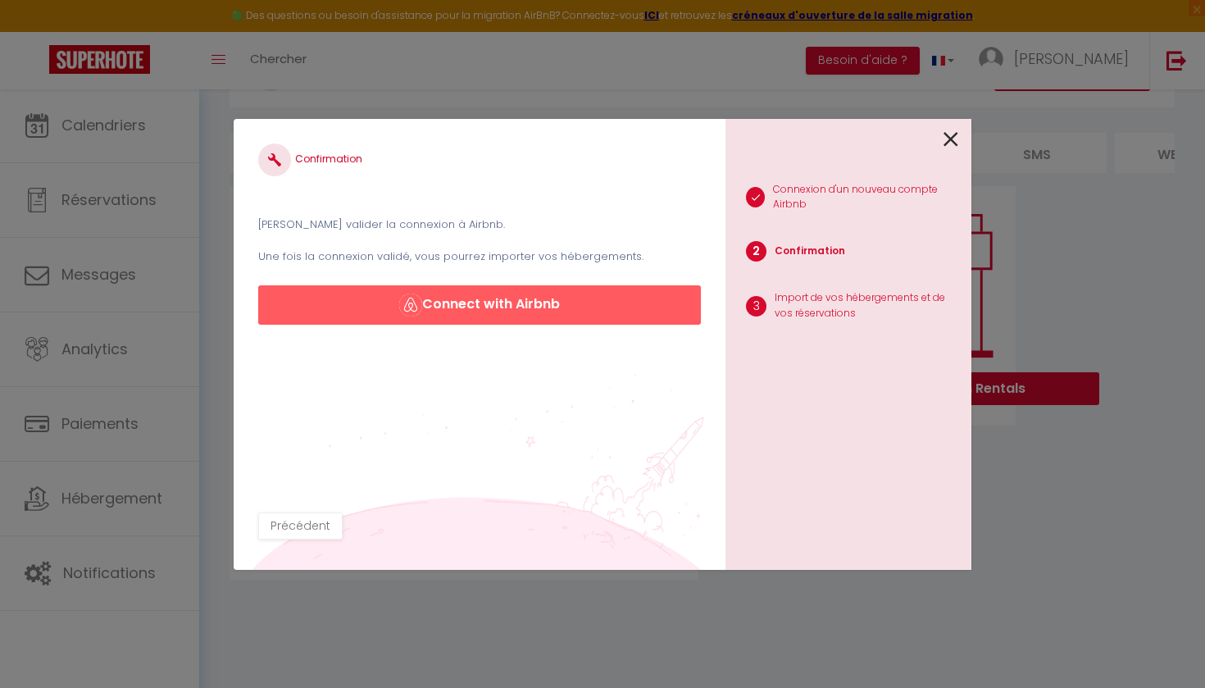
click at [589, 305] on button "Connect with Airbnb" at bounding box center [479, 304] width 443 height 39
click at [945, 135] on icon at bounding box center [950, 139] width 15 height 25
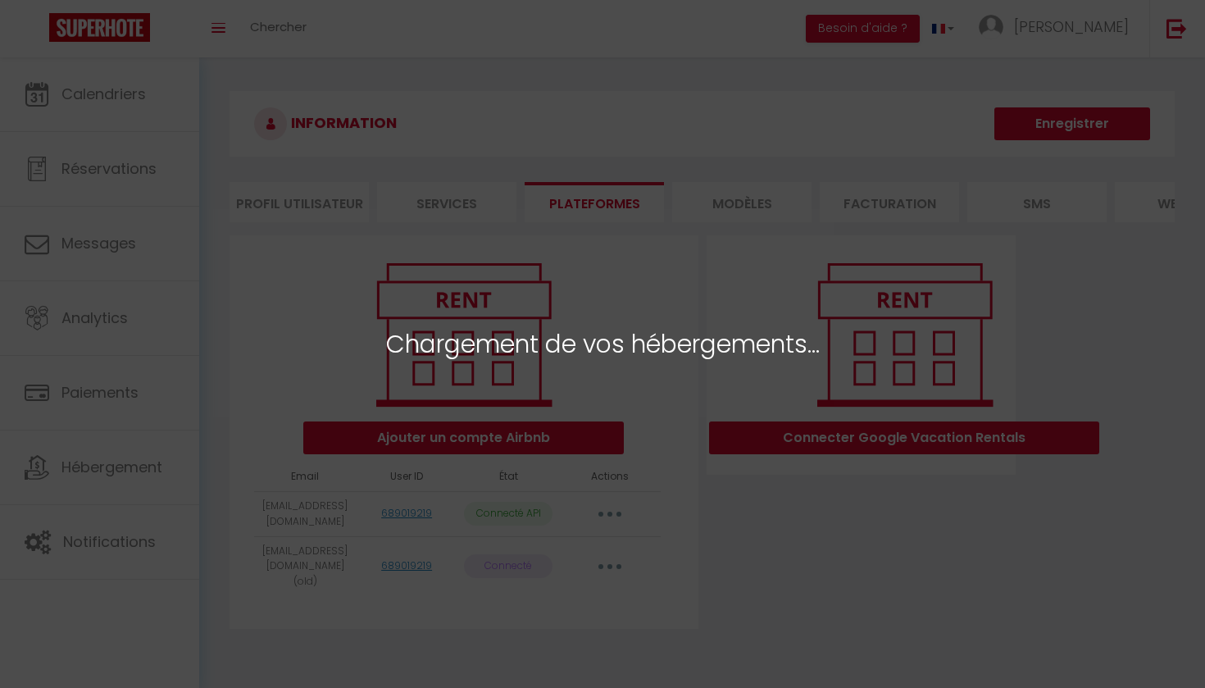
select select "67454"
select select "67455"
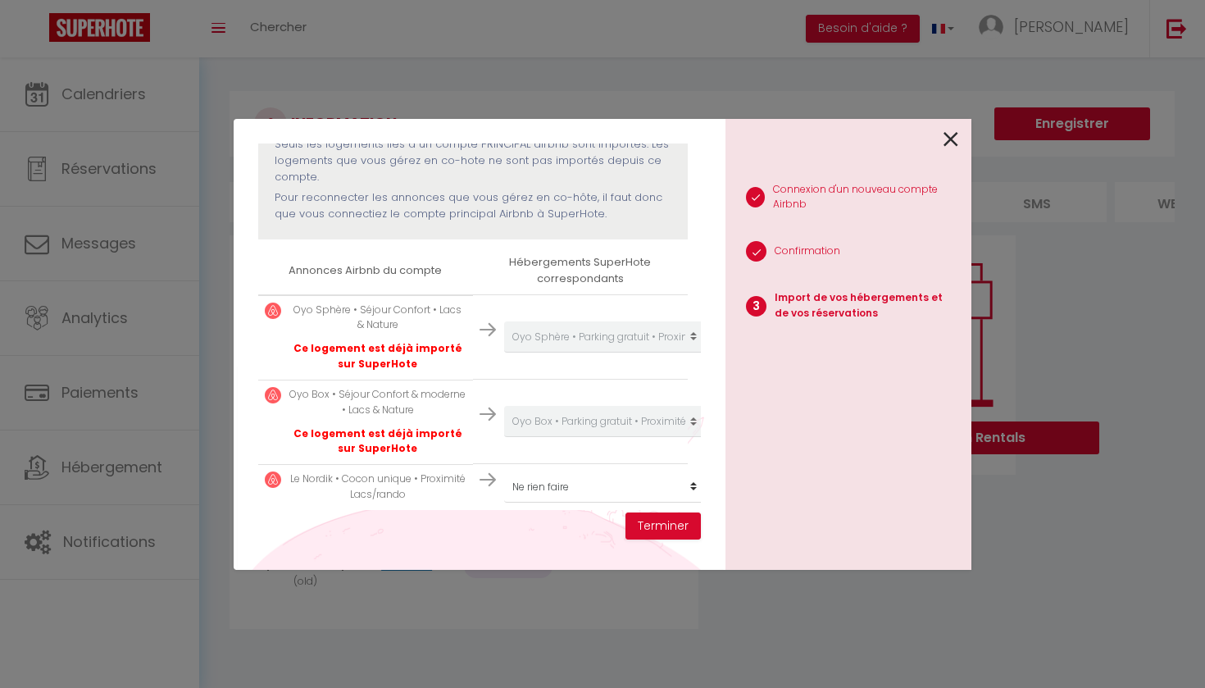
scroll to position [184, 0]
select select "create_new"
click at [665, 528] on button "Terminer" at bounding box center [662, 526] width 75 height 28
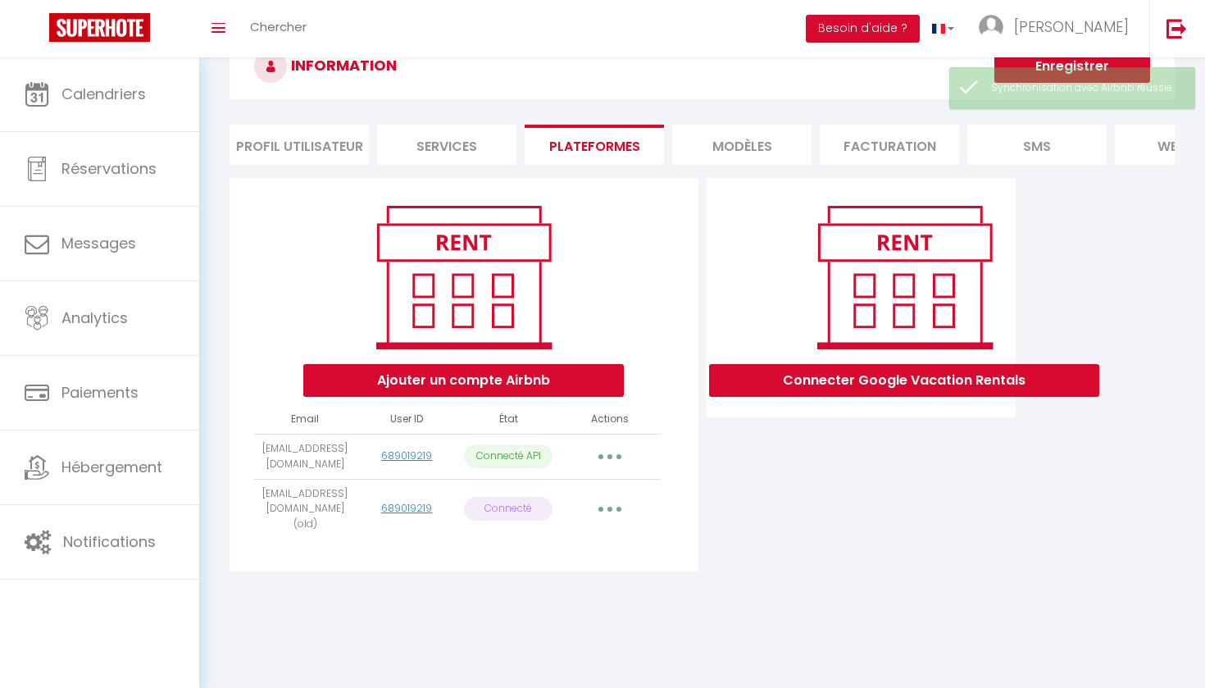
scroll to position [57, 0]
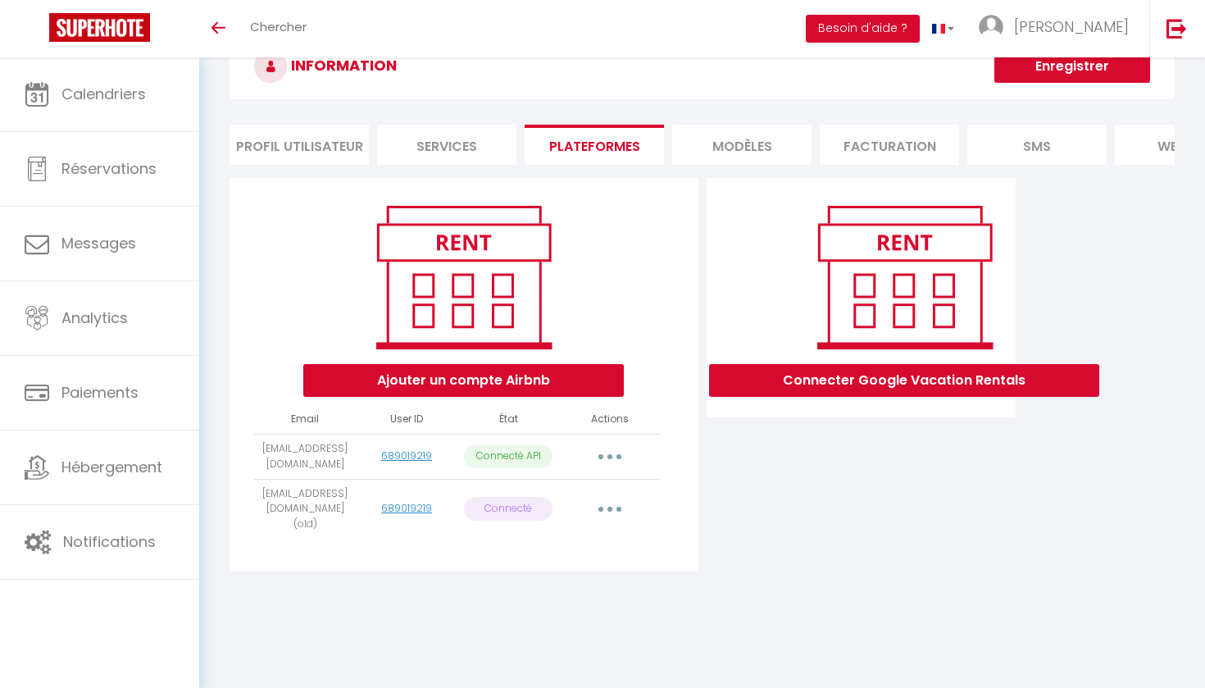
click at [778, 511] on div "Connecter Google Vacation Rentals" at bounding box center [861, 379] width 318 height 403
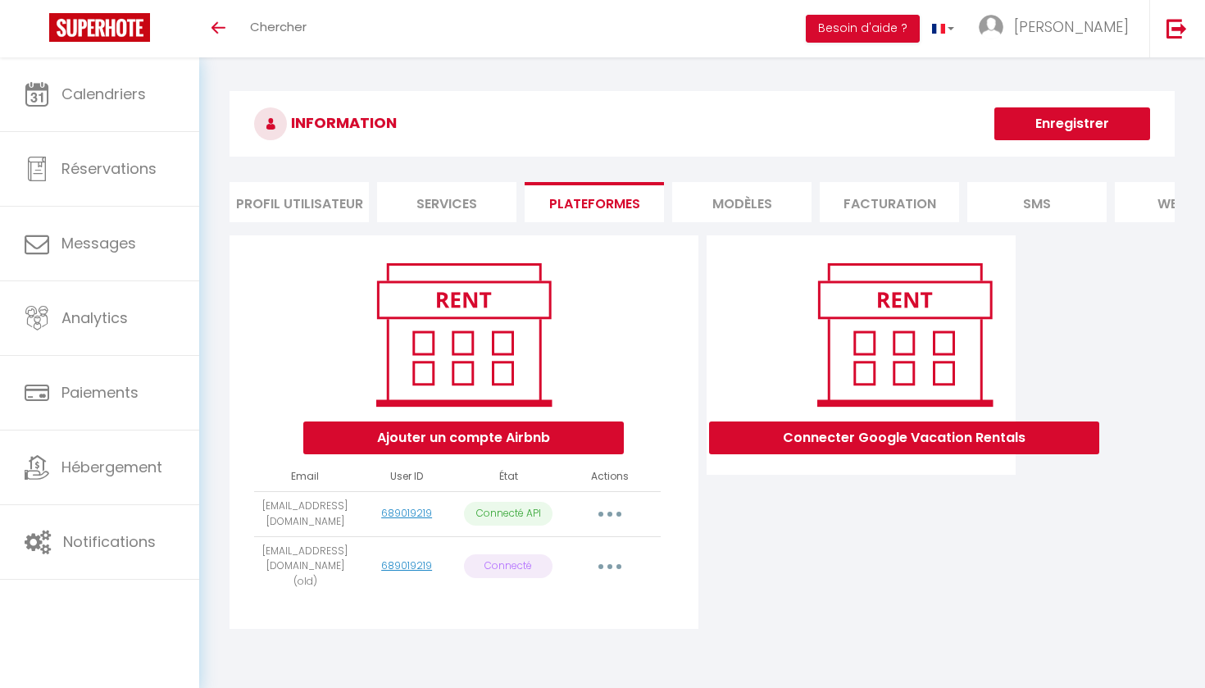
click at [1062, 126] on button "Enregistrer" at bounding box center [1072, 123] width 156 height 33
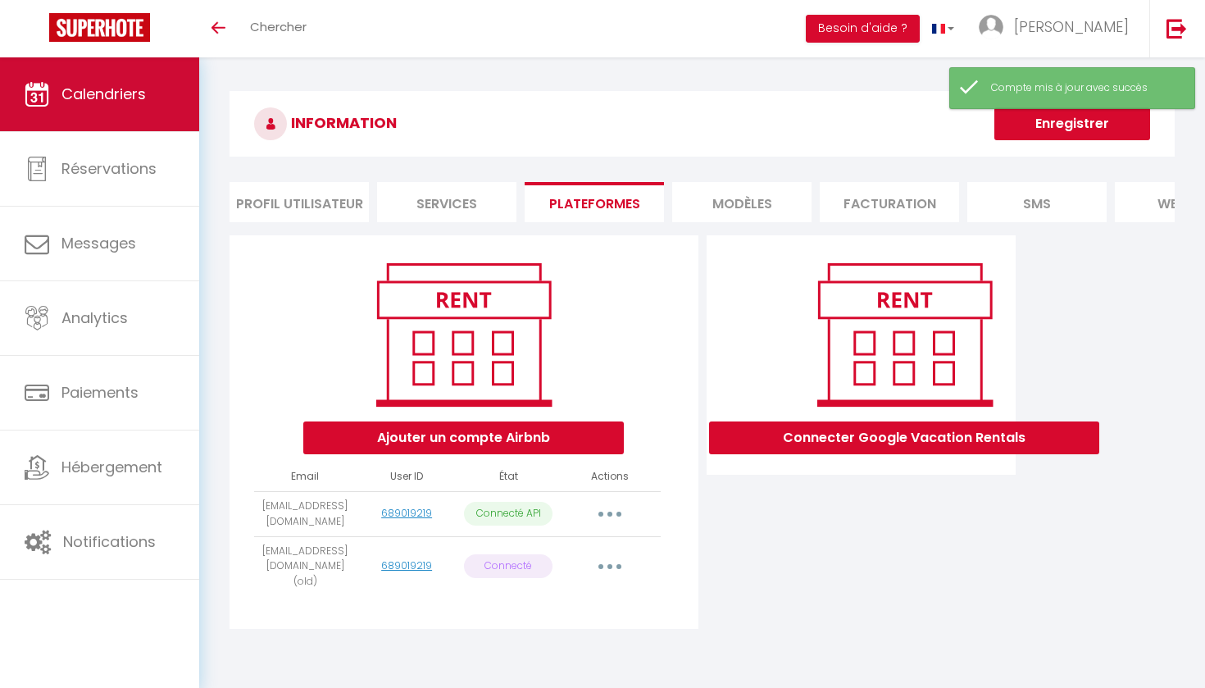
click at [128, 107] on link "Calendriers" at bounding box center [99, 94] width 199 height 74
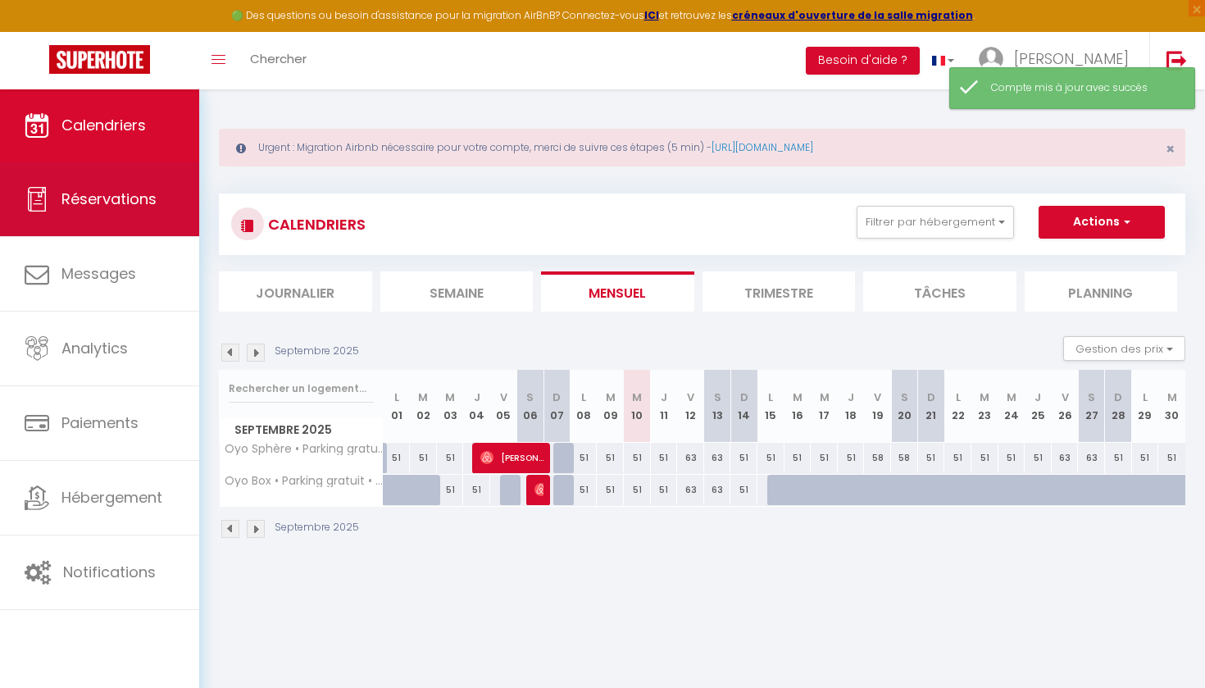
click at [107, 181] on link "Réservations" at bounding box center [99, 199] width 199 height 74
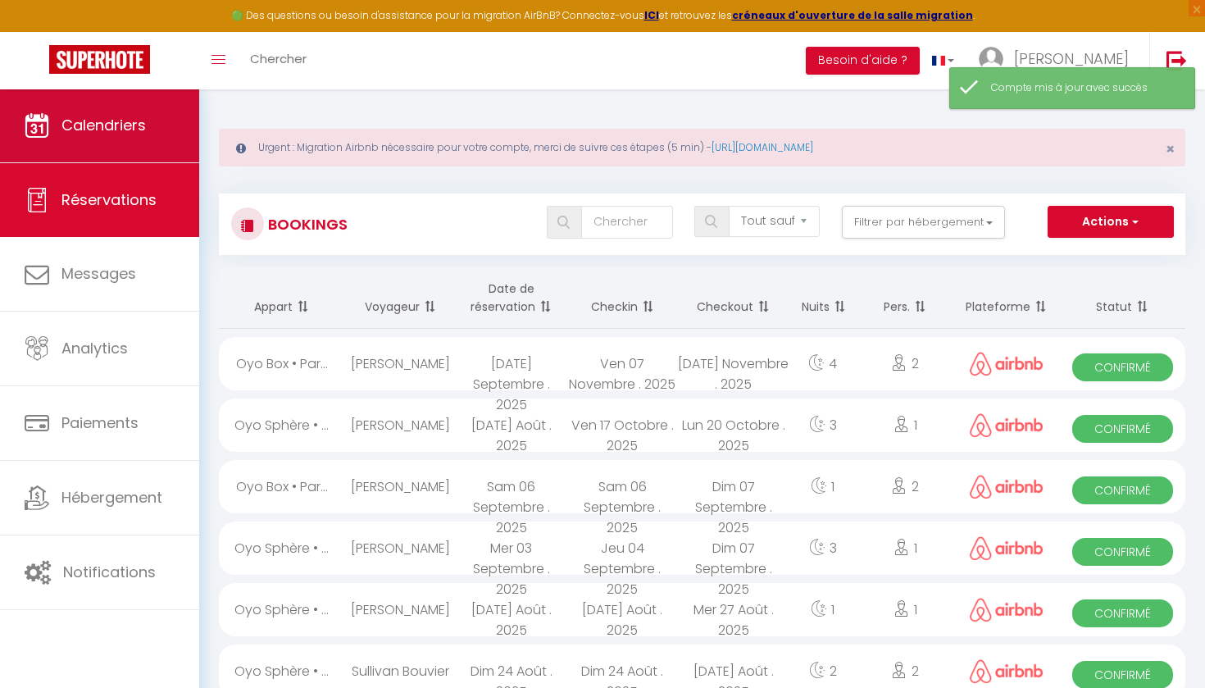
click at [115, 140] on link "Calendriers" at bounding box center [99, 126] width 199 height 74
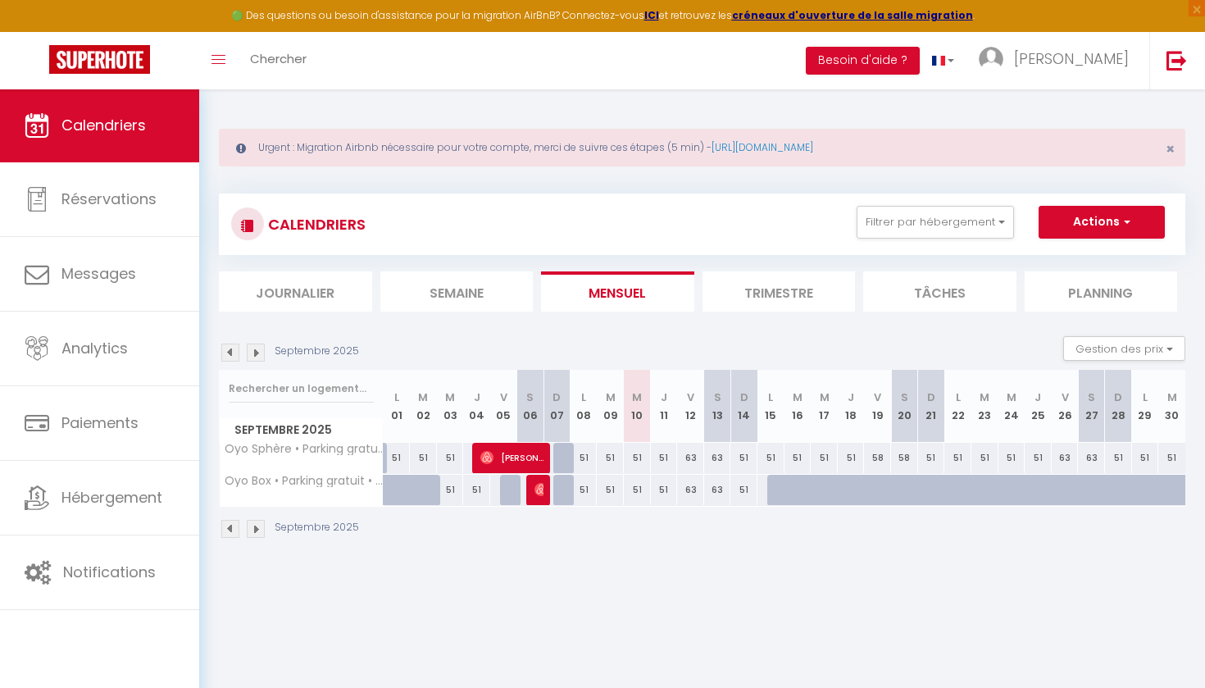
click at [1174, 144] on div "Urgent : Migration Airbnb nécessaire pour votre compte, merci de suivre ces éta…" at bounding box center [702, 148] width 966 height 38
click at [1170, 144] on span "×" at bounding box center [1169, 148] width 9 height 20
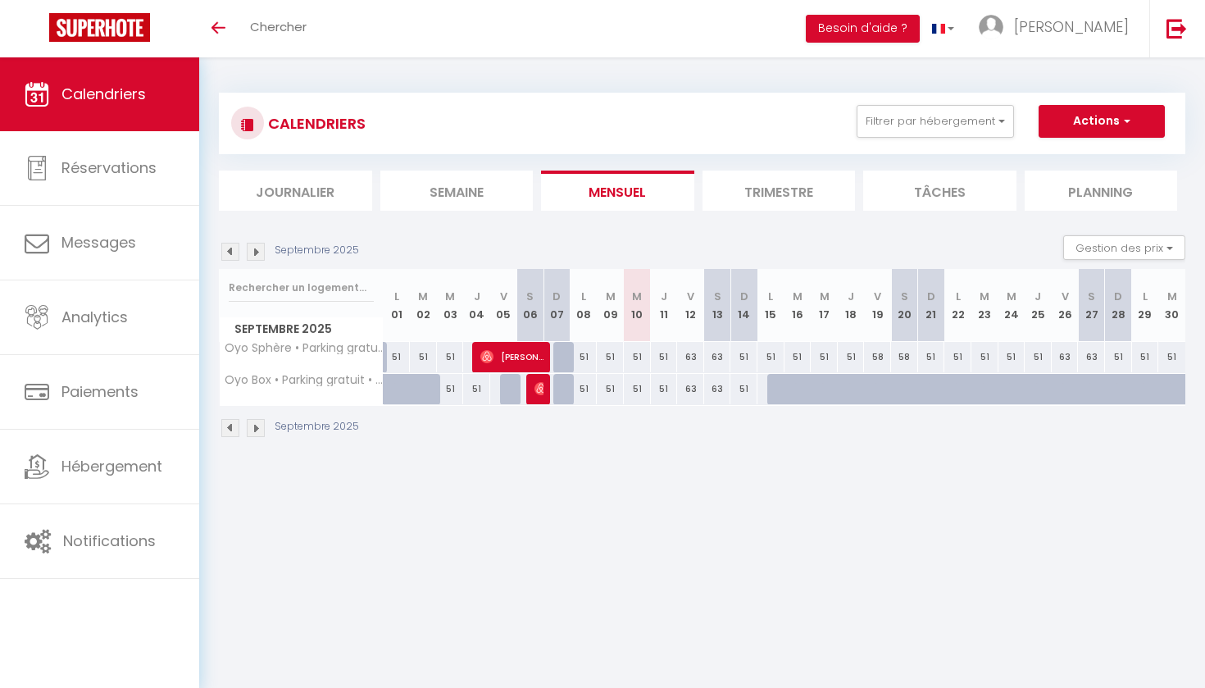
click at [1087, 116] on button "Actions" at bounding box center [1101, 121] width 126 height 33
click at [681, 138] on div "CALENDRIERS Filtrer par hébergement Tous Oyo Sphère • Parking gratuit • Proximi…" at bounding box center [702, 123] width 942 height 37
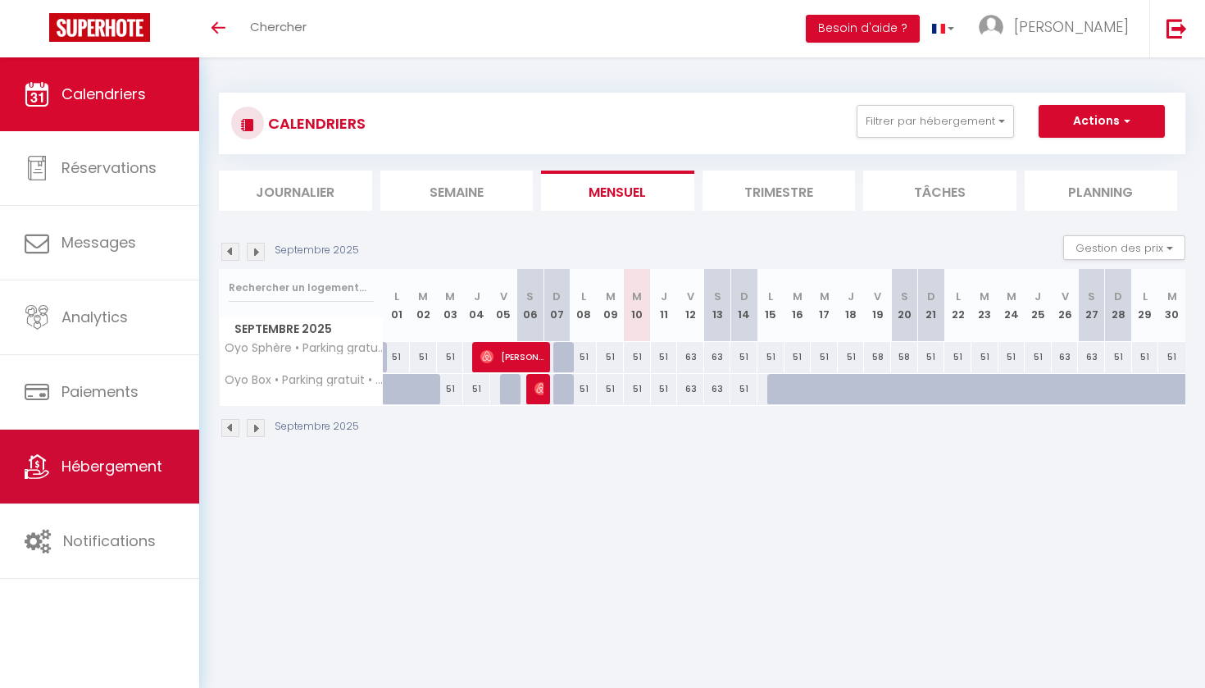
click at [117, 462] on span "Hébergement" at bounding box center [111, 466] width 101 height 20
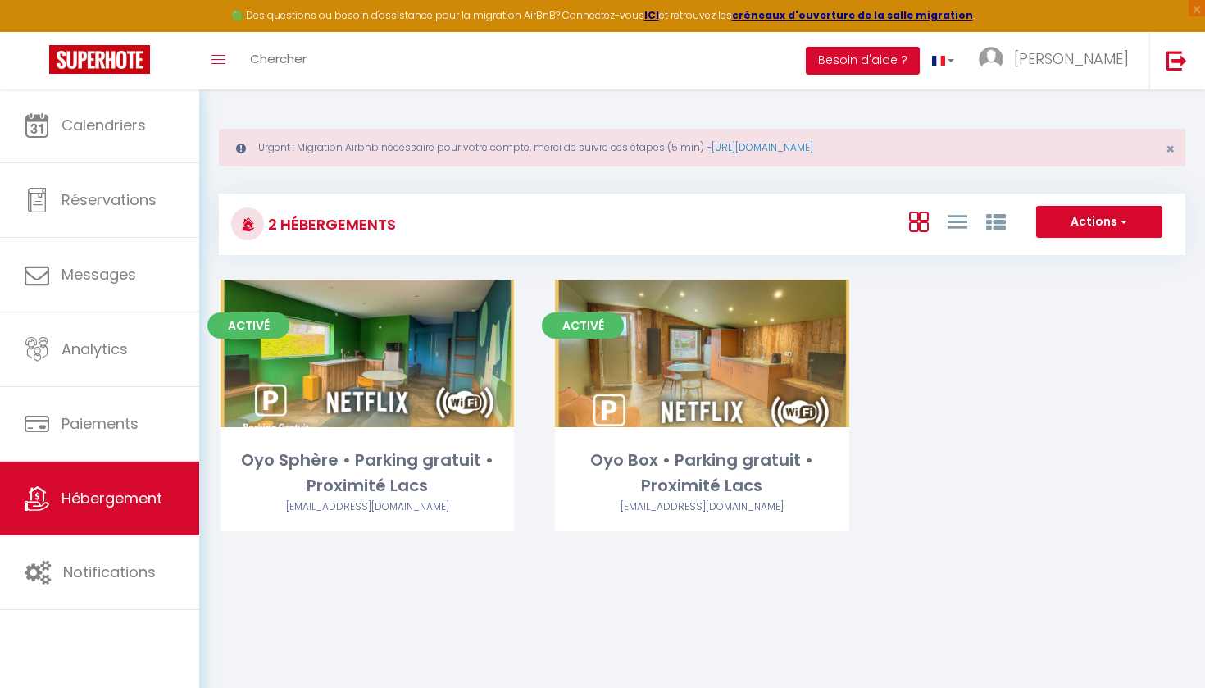
click at [1132, 227] on button "Actions" at bounding box center [1099, 222] width 126 height 33
click at [1096, 256] on li "Créer un Hébergement" at bounding box center [1086, 256] width 150 height 18
select select "3"
select select "2"
select select "1"
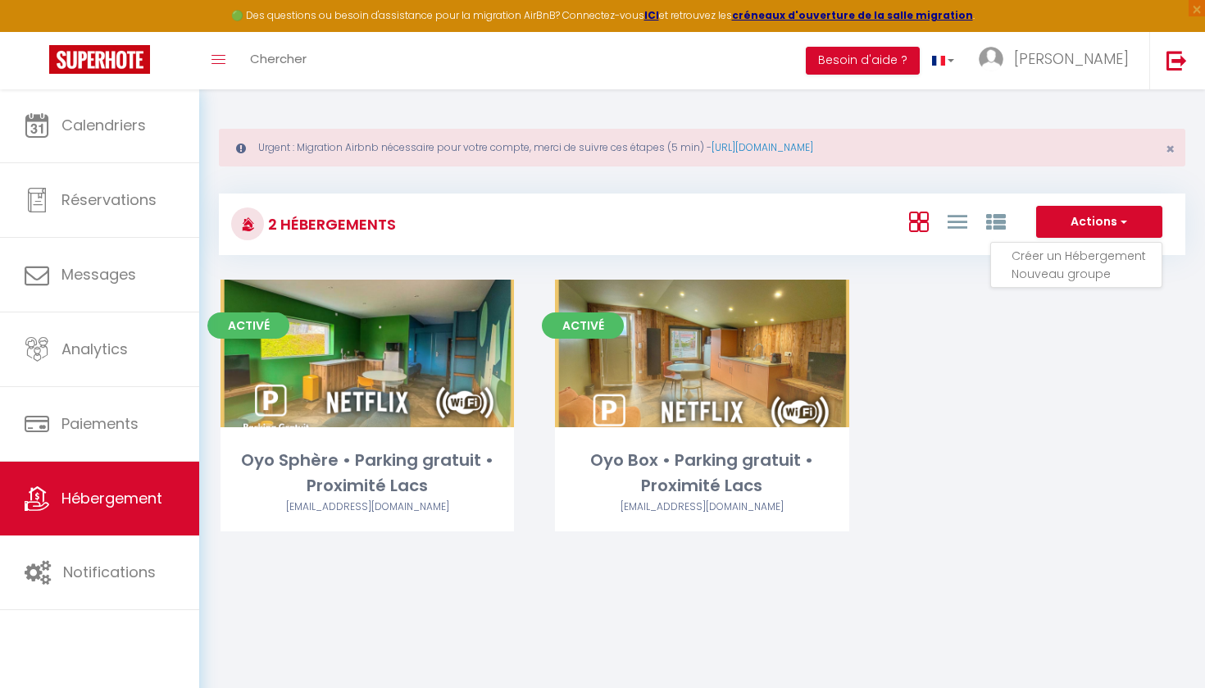
select select "1"
select select "28"
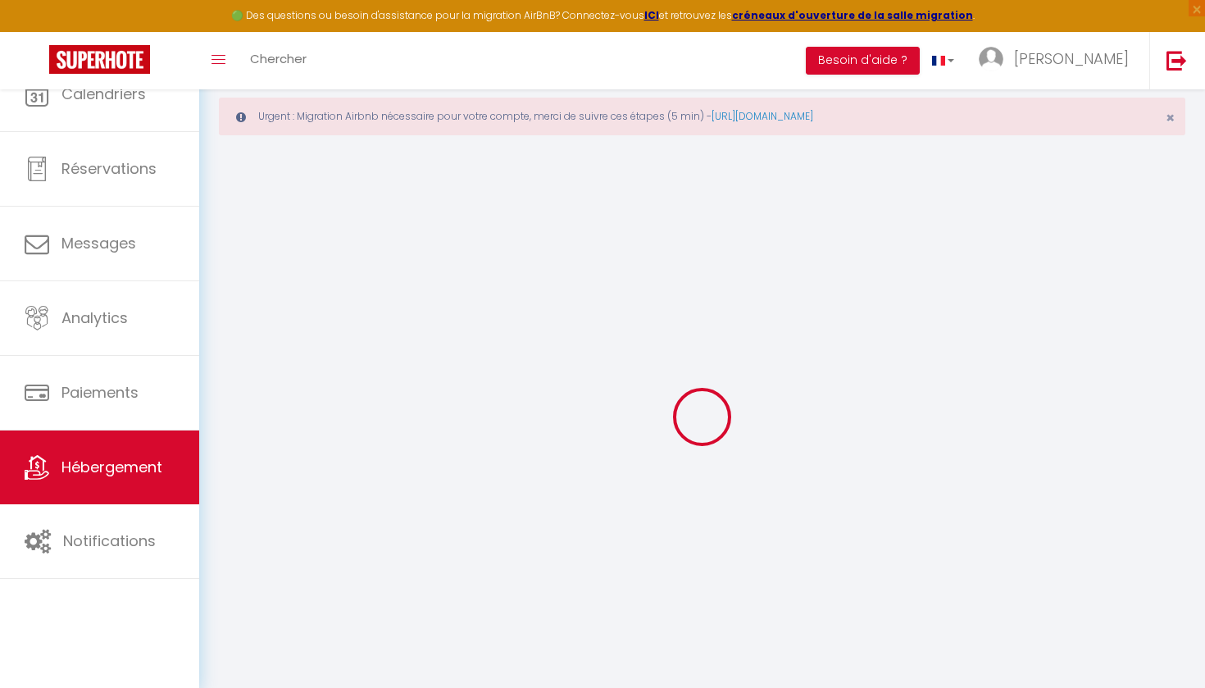
select select
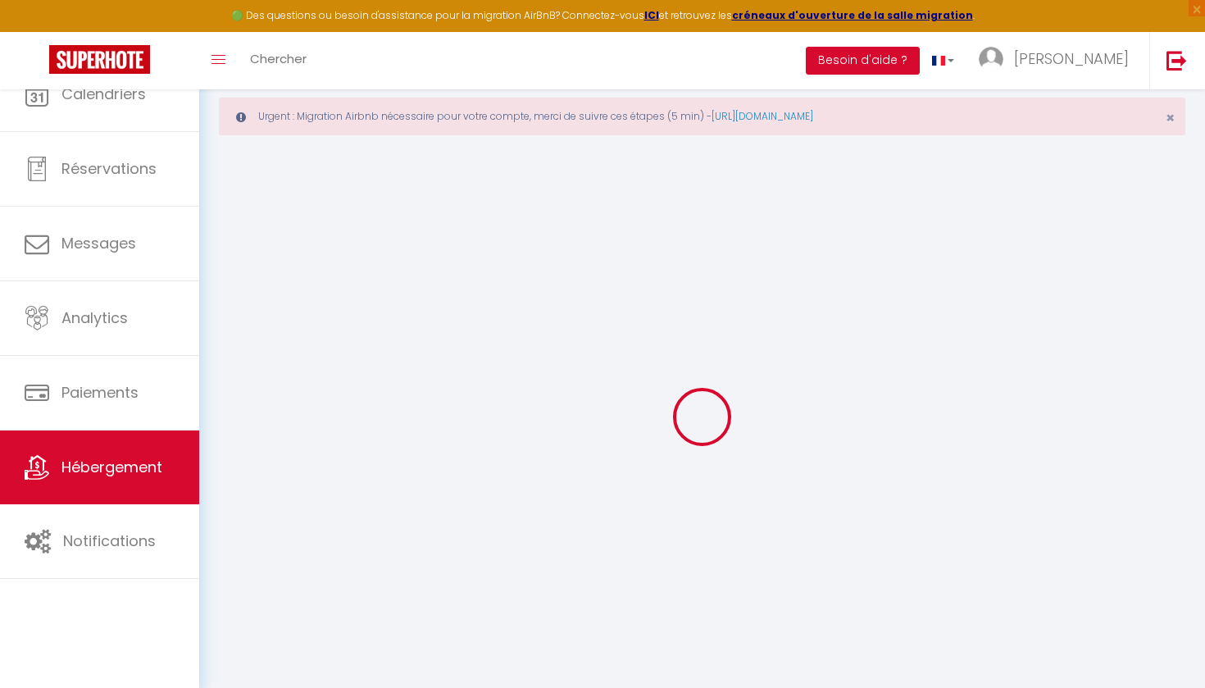
select select
checkbox input "false"
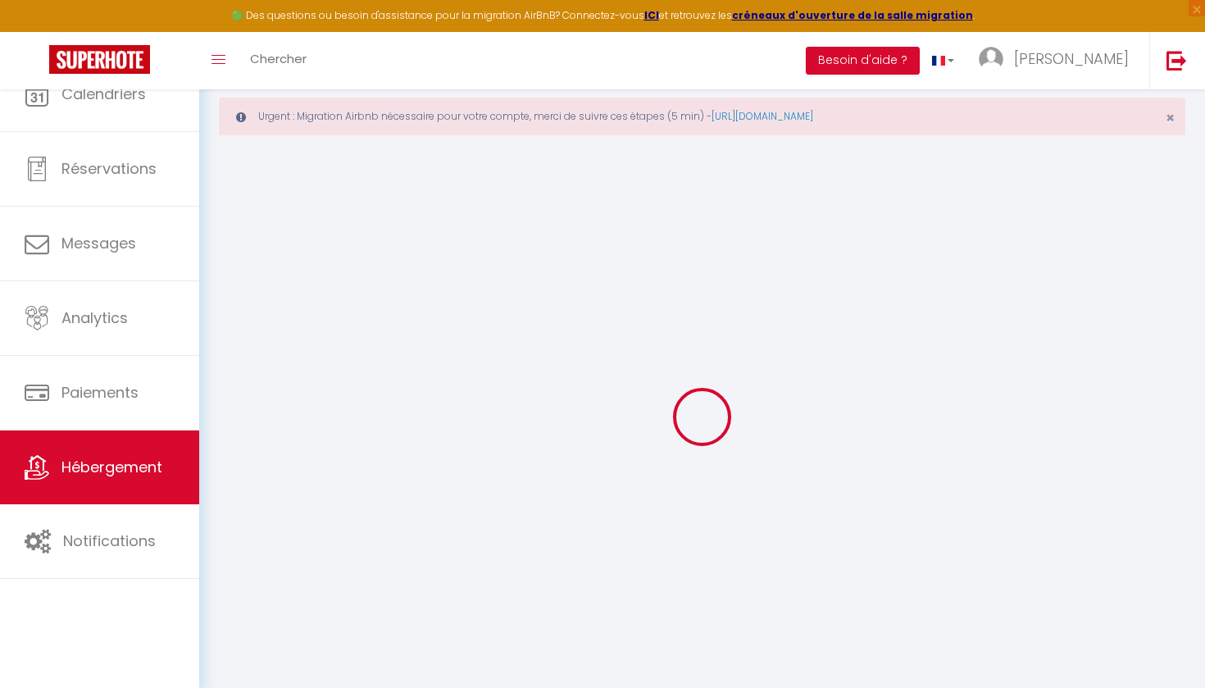
select select
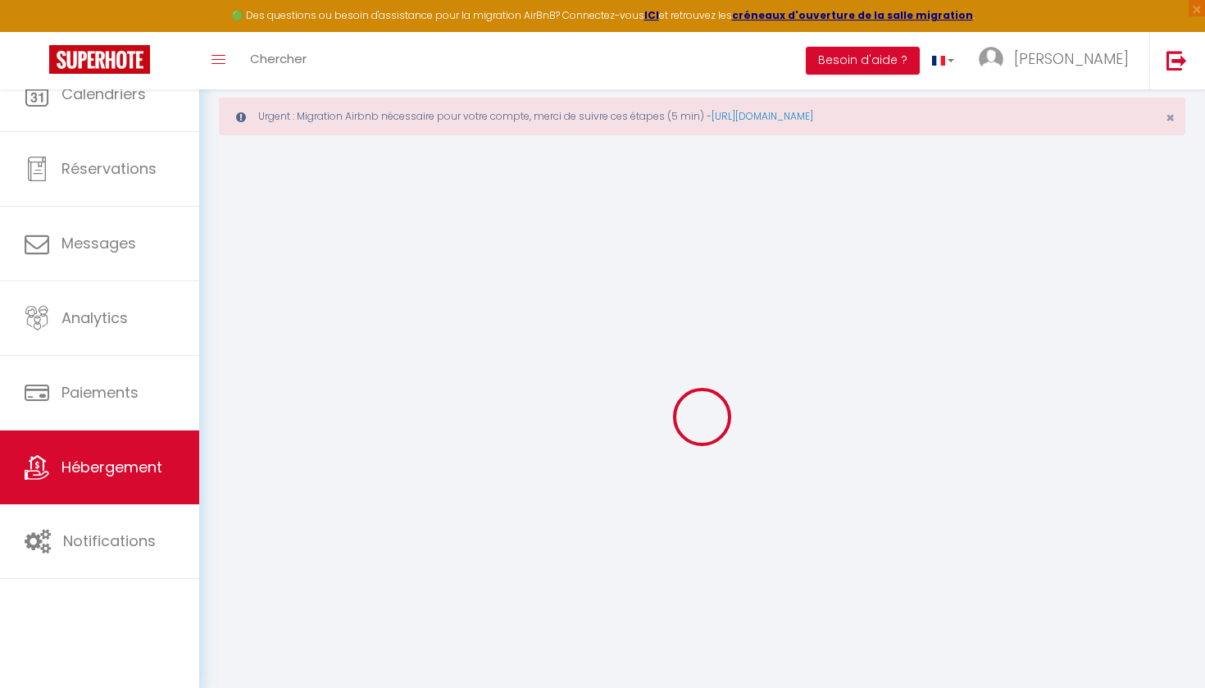
select select
checkbox input "false"
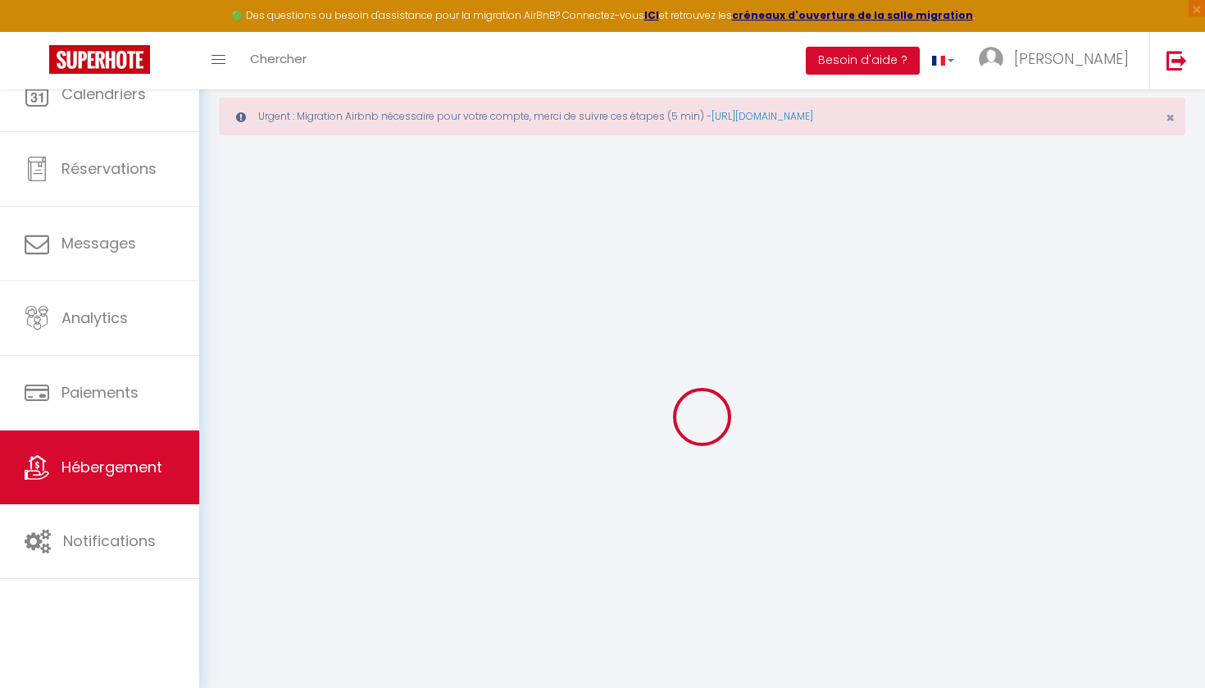
checkbox input "false"
select select
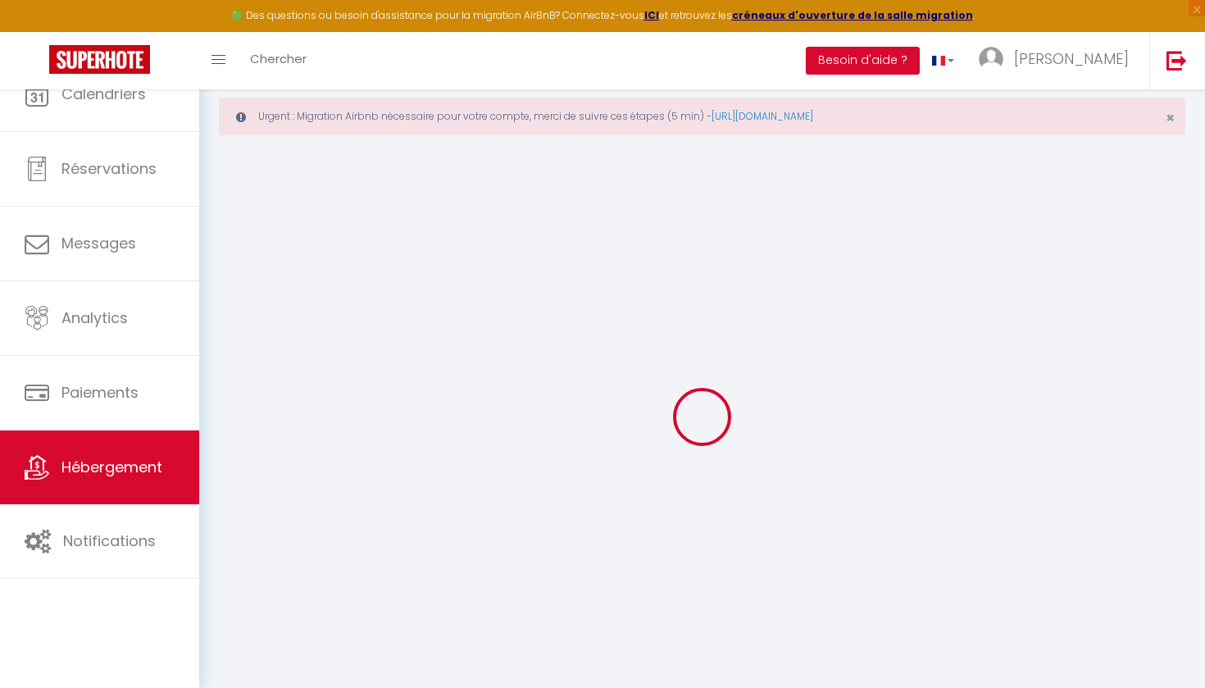
select select
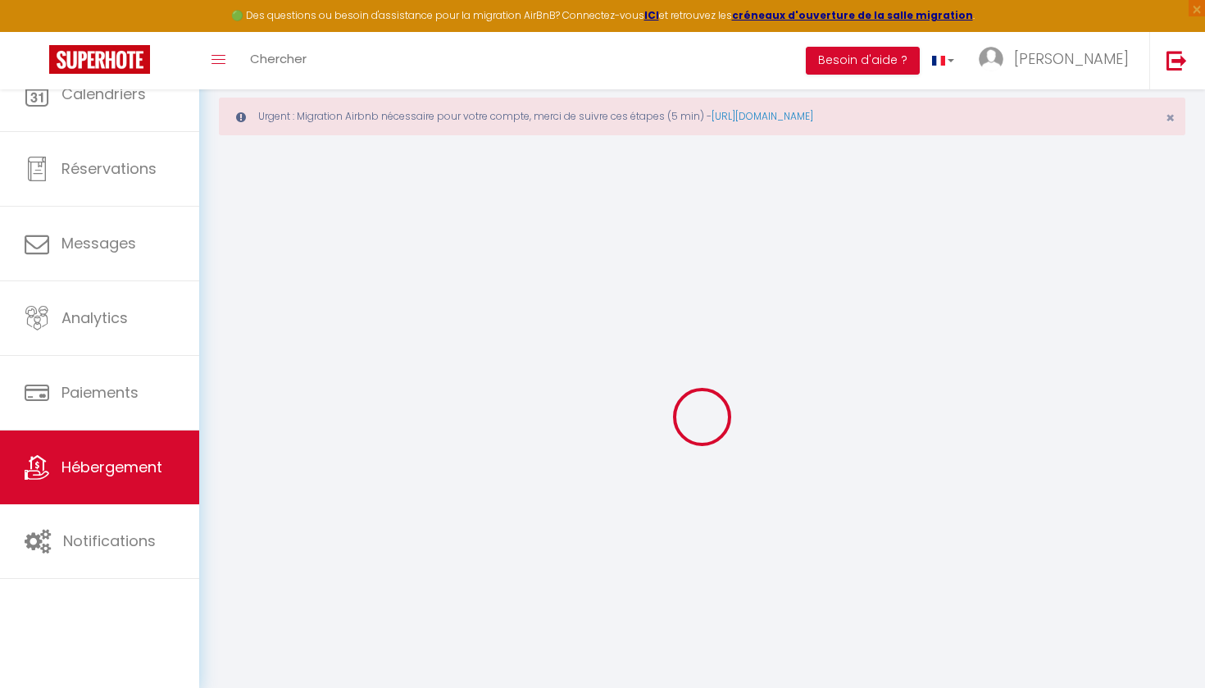
checkbox input "false"
select select
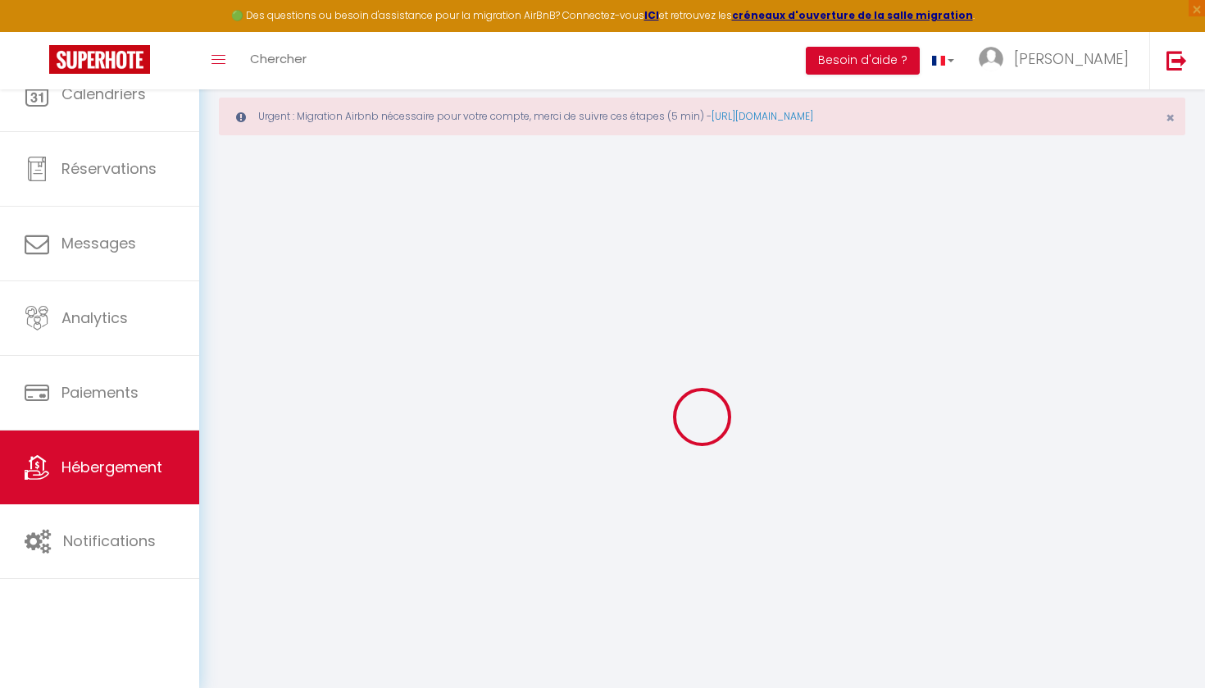
select select
checkbox input "false"
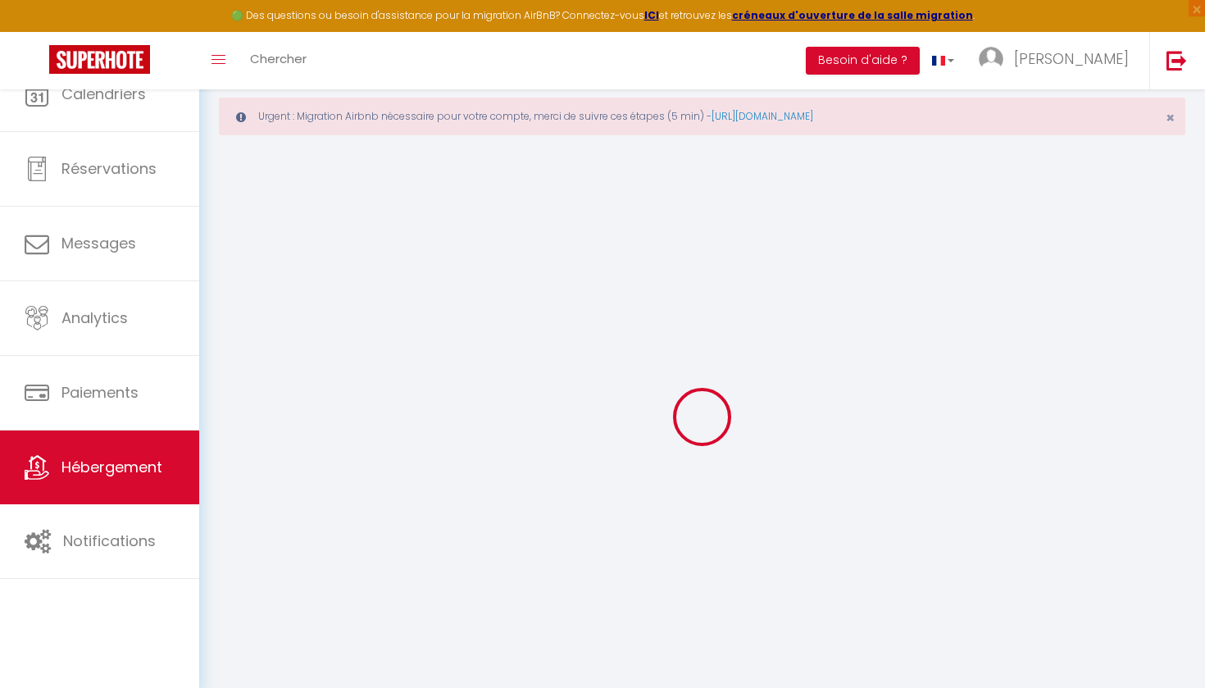
checkbox input "false"
select select
select select "15:00"
select select "23:45"
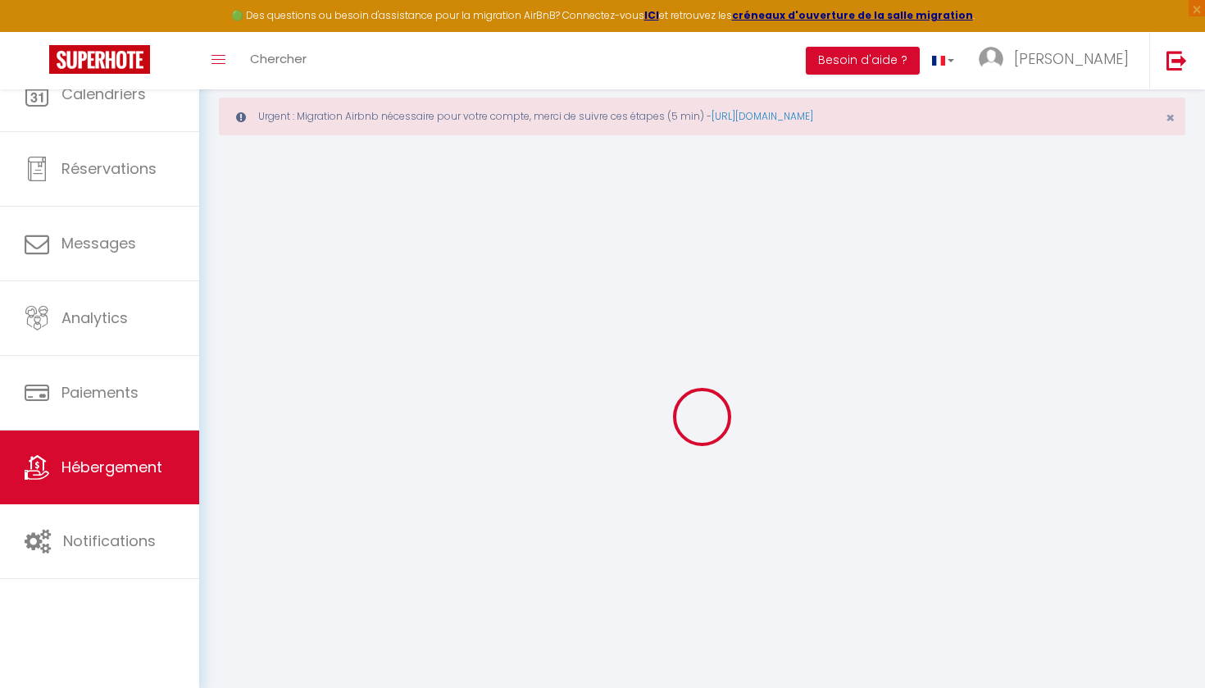
select select "11:00"
select select "30"
select select "120"
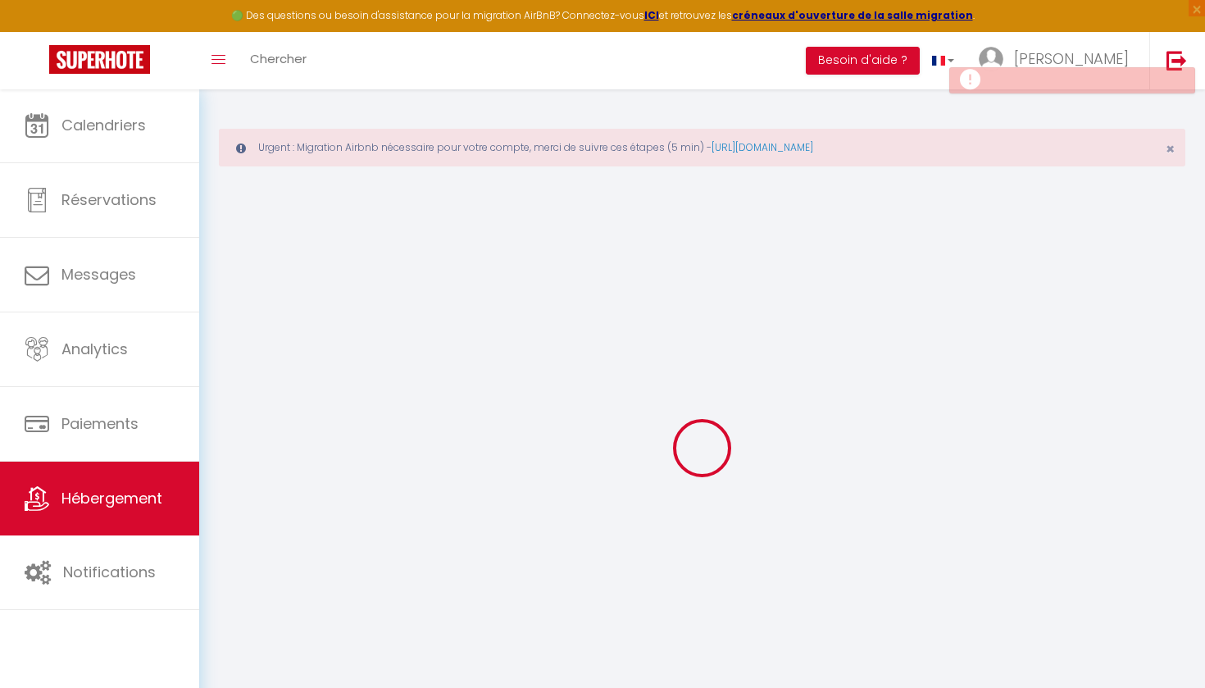
select select
checkbox input "false"
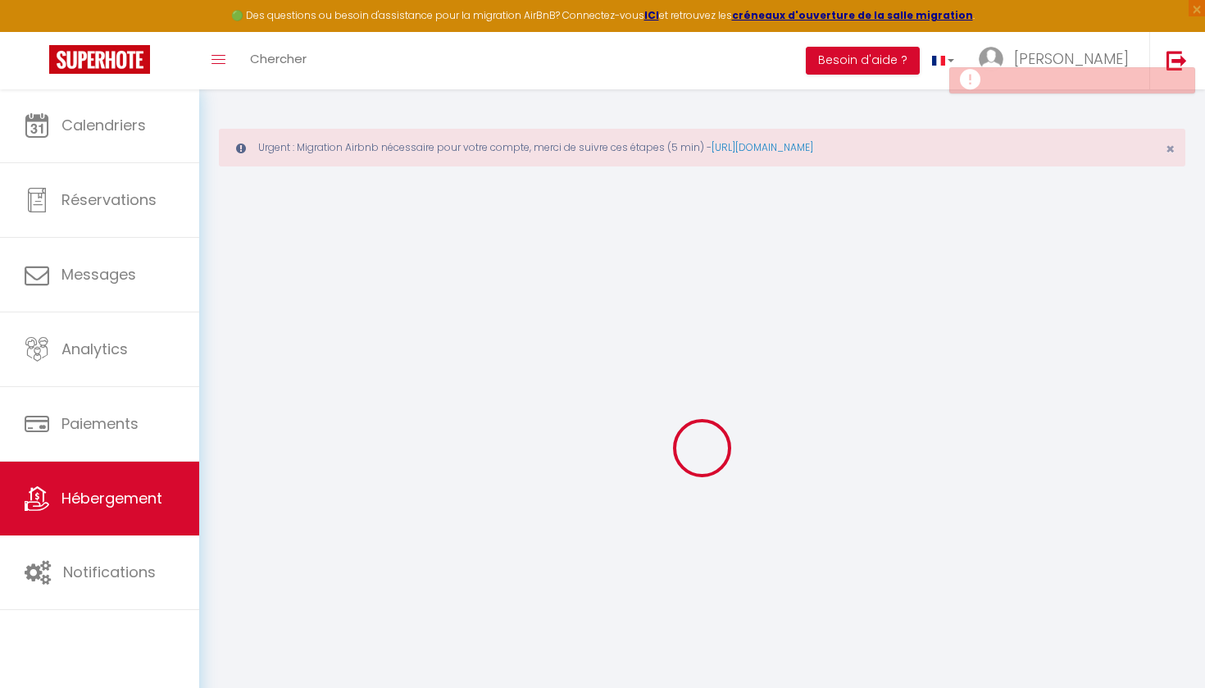
select select
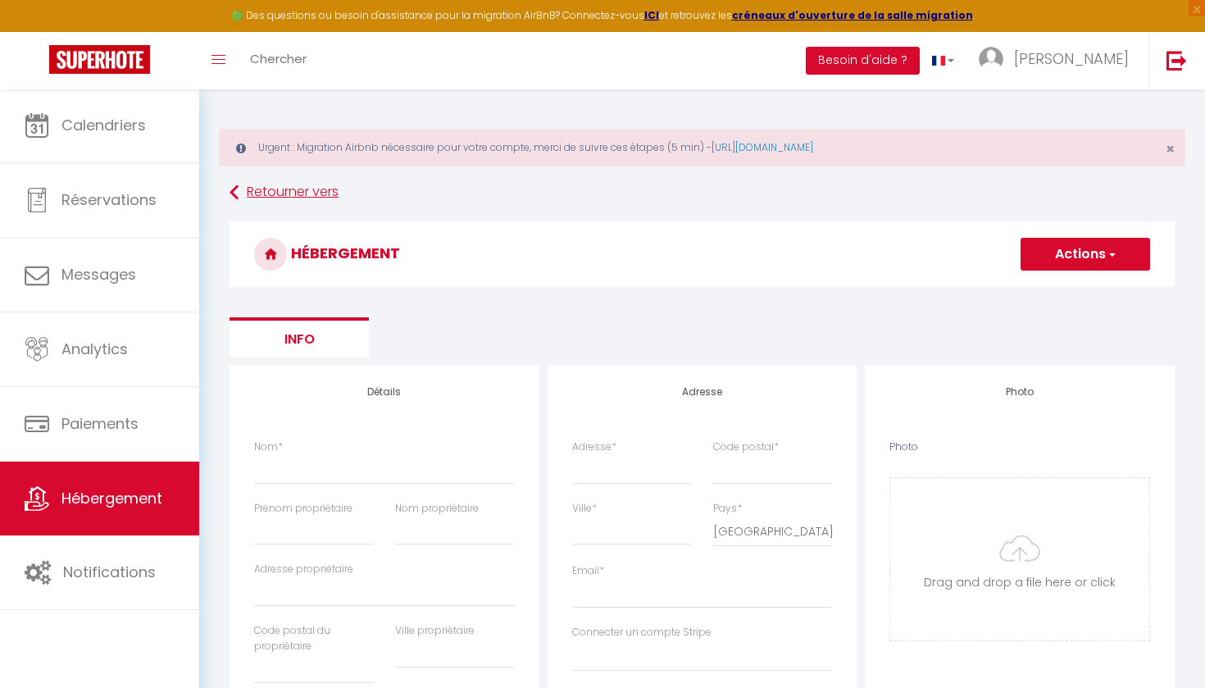
click at [255, 190] on link "Retourner vers" at bounding box center [701, 193] width 945 height 30
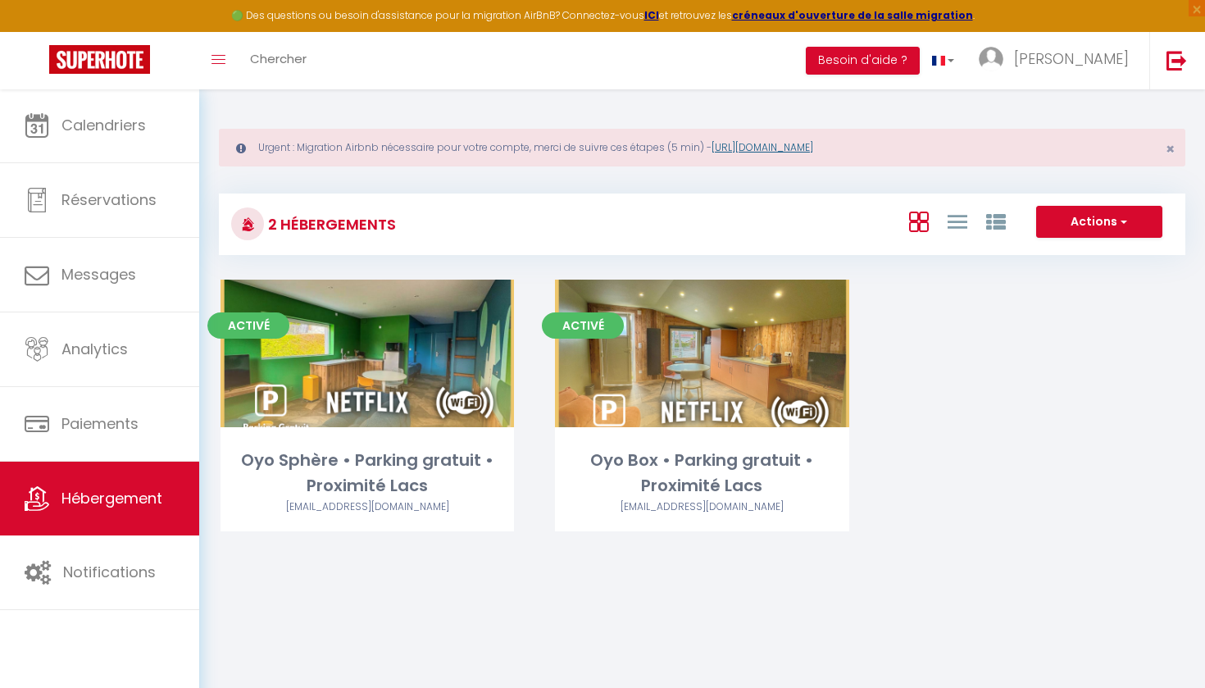
click at [813, 144] on link "https://superhote.com/migration-airbnb" at bounding box center [762, 147] width 102 height 14
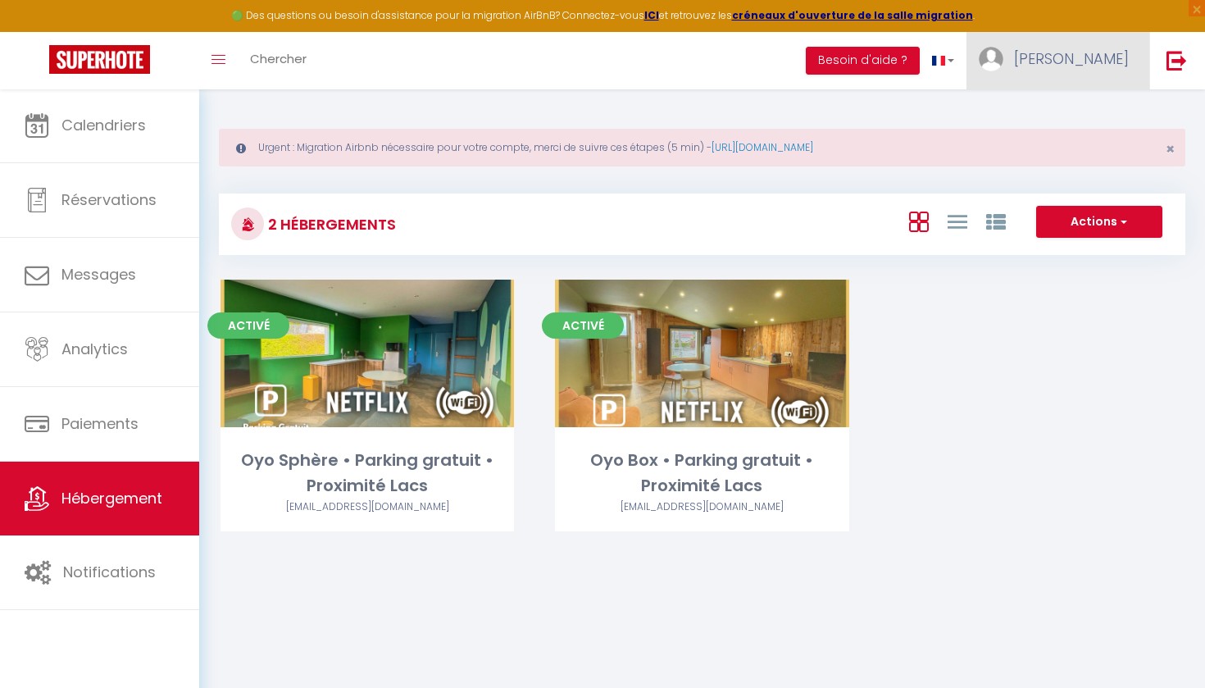
click at [1112, 59] on span "[PERSON_NAME]" at bounding box center [1071, 58] width 115 height 20
click at [1078, 116] on link "Paramètres" at bounding box center [1083, 114] width 121 height 28
select select "28"
select select "fr"
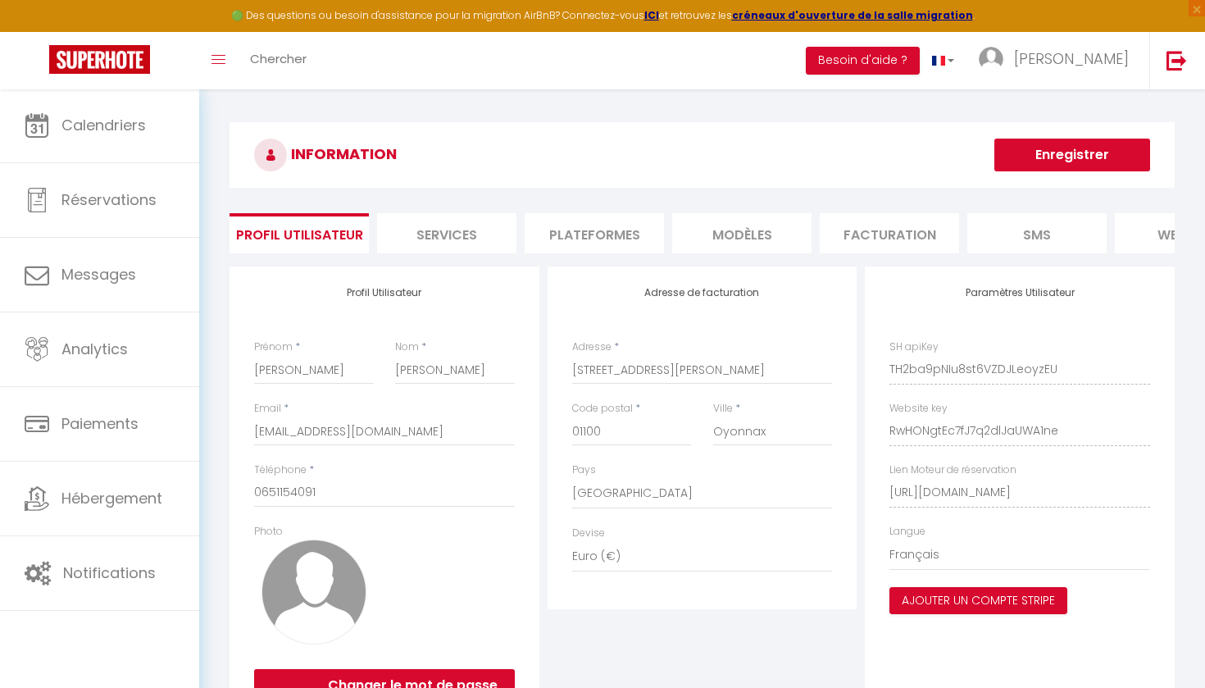
click at [611, 237] on li "Plateformes" at bounding box center [593, 233] width 139 height 40
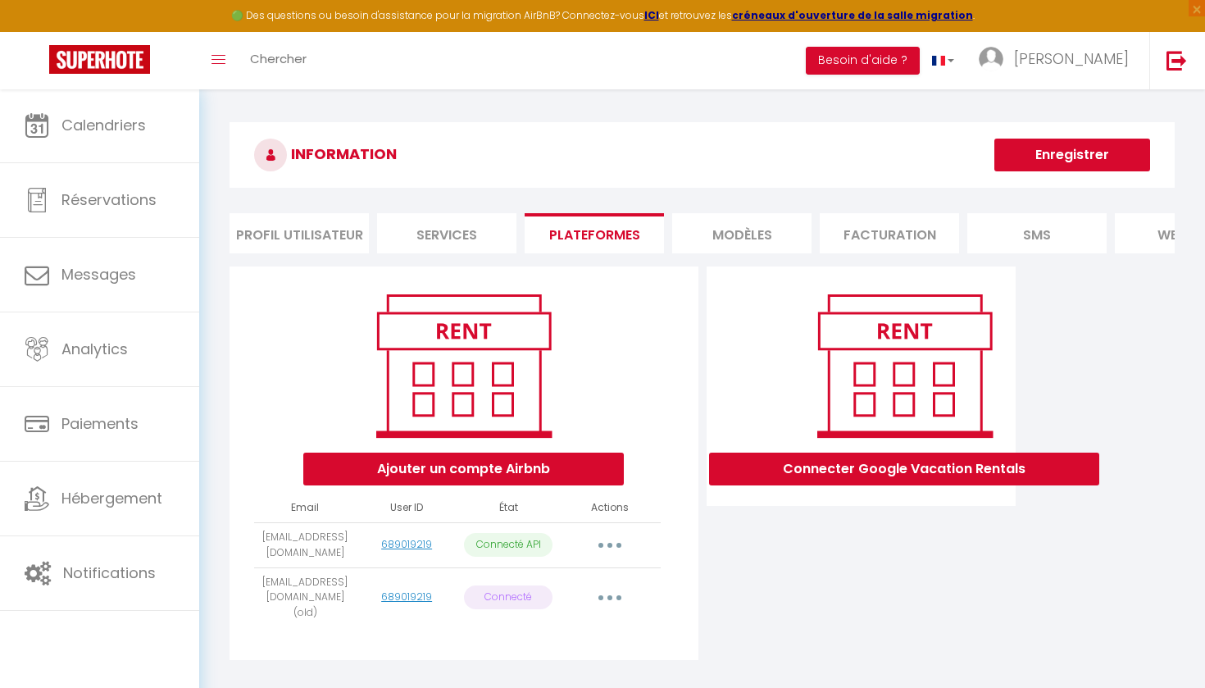
click at [608, 595] on icon "button" at bounding box center [609, 597] width 5 height 5
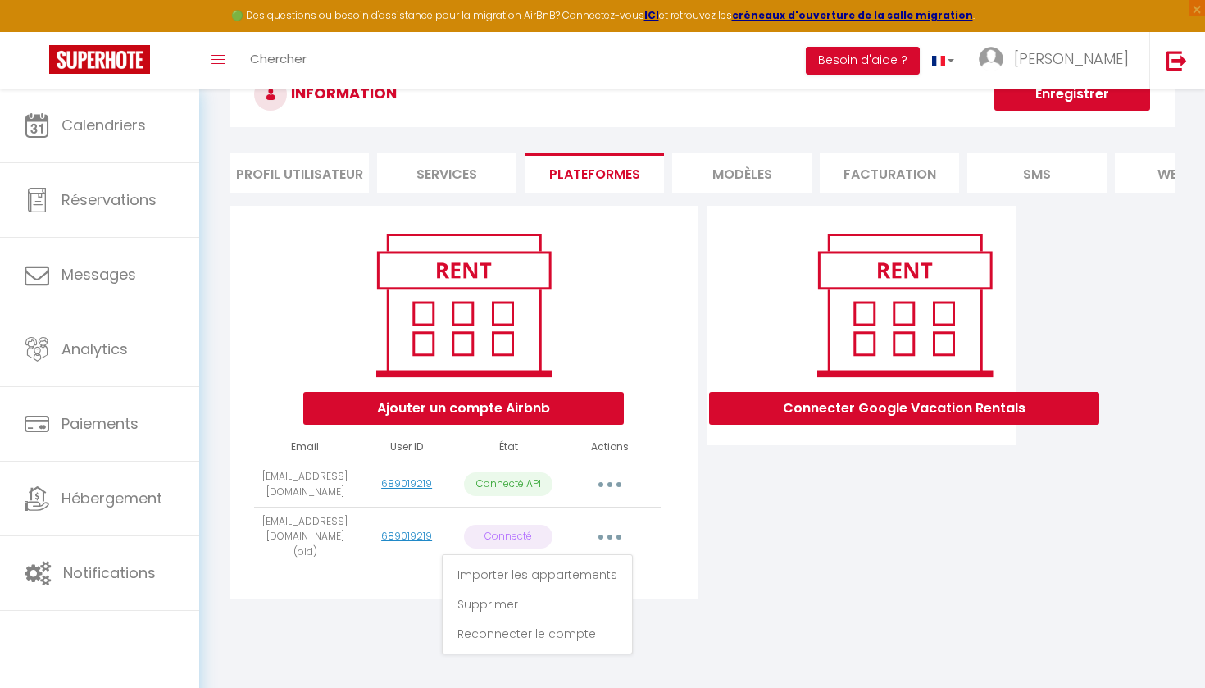
scroll to position [85, 0]
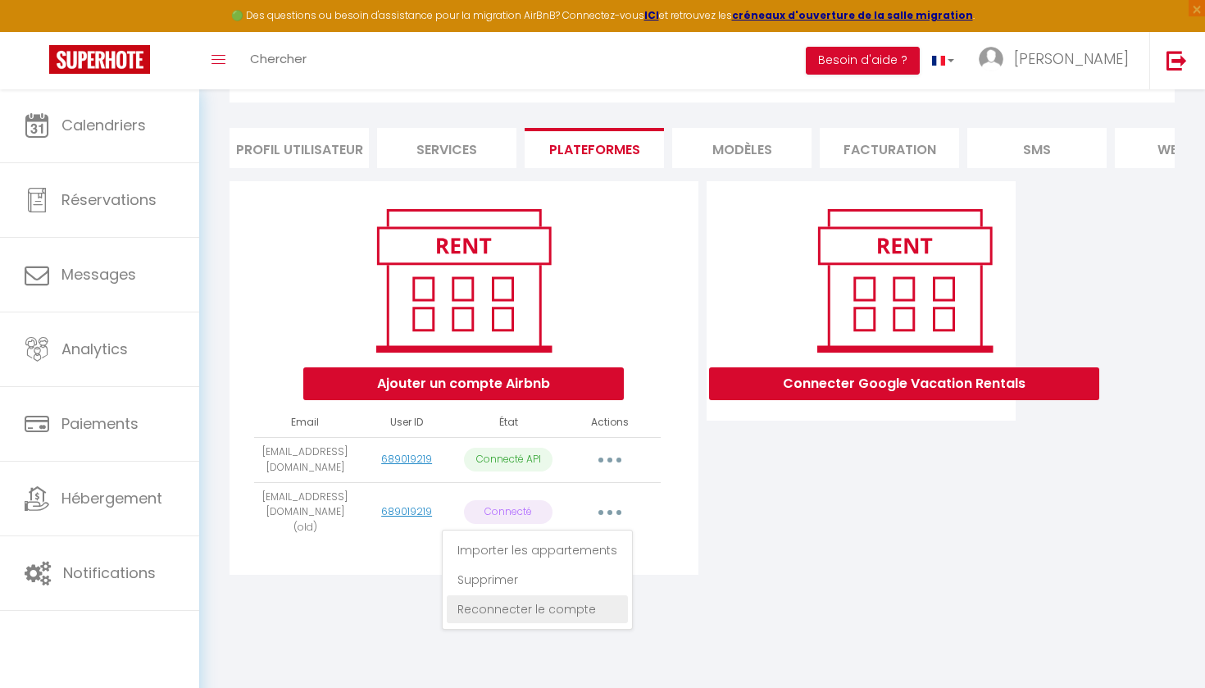
click at [583, 596] on link "Reconnecter le compte" at bounding box center [537, 609] width 181 height 28
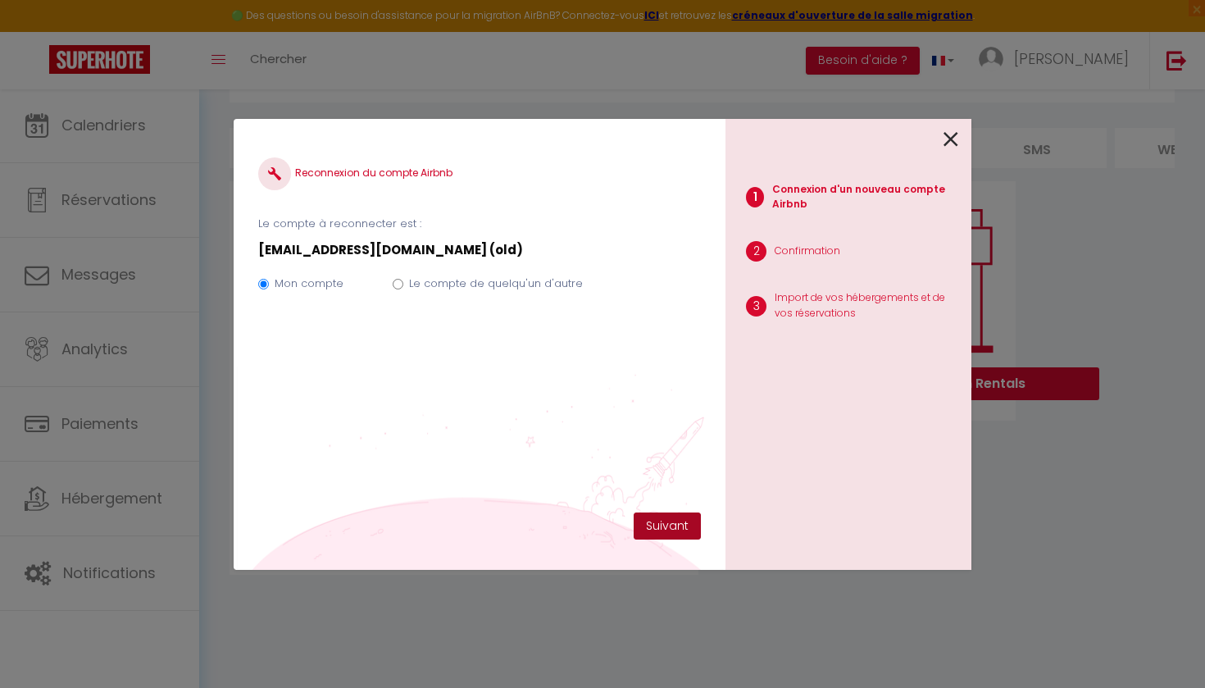
click at [660, 521] on button "Suivant" at bounding box center [666, 526] width 67 height 28
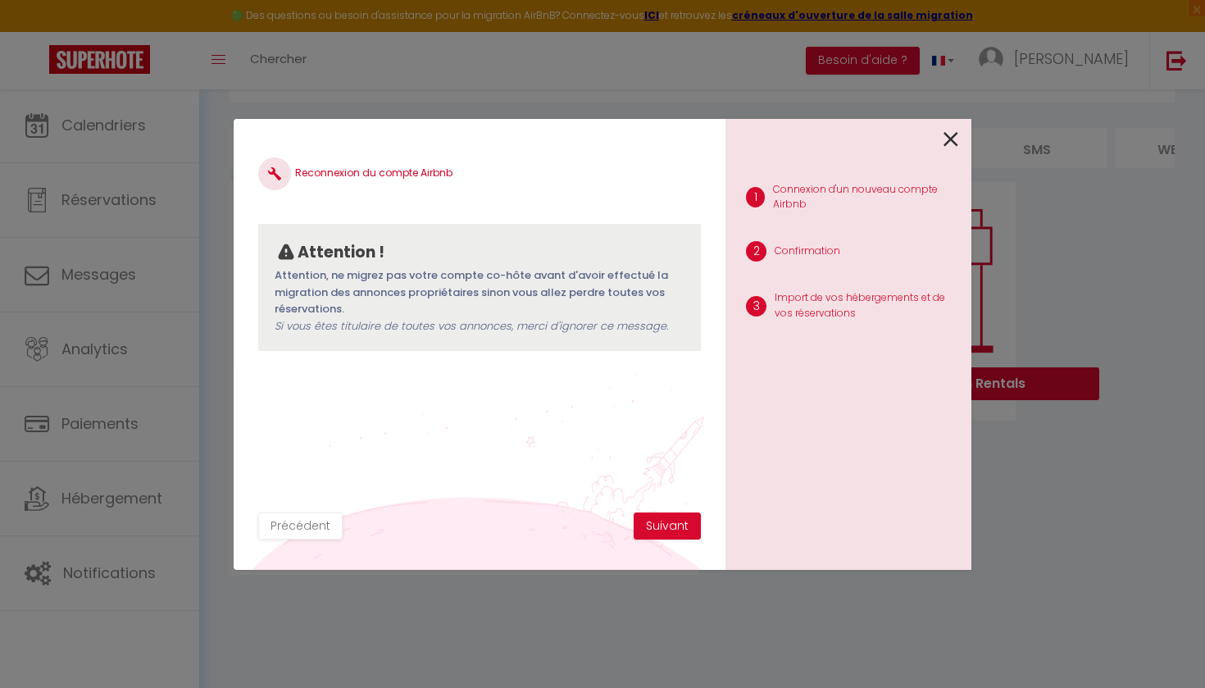
click at [660, 521] on button "Suivant" at bounding box center [666, 526] width 67 height 28
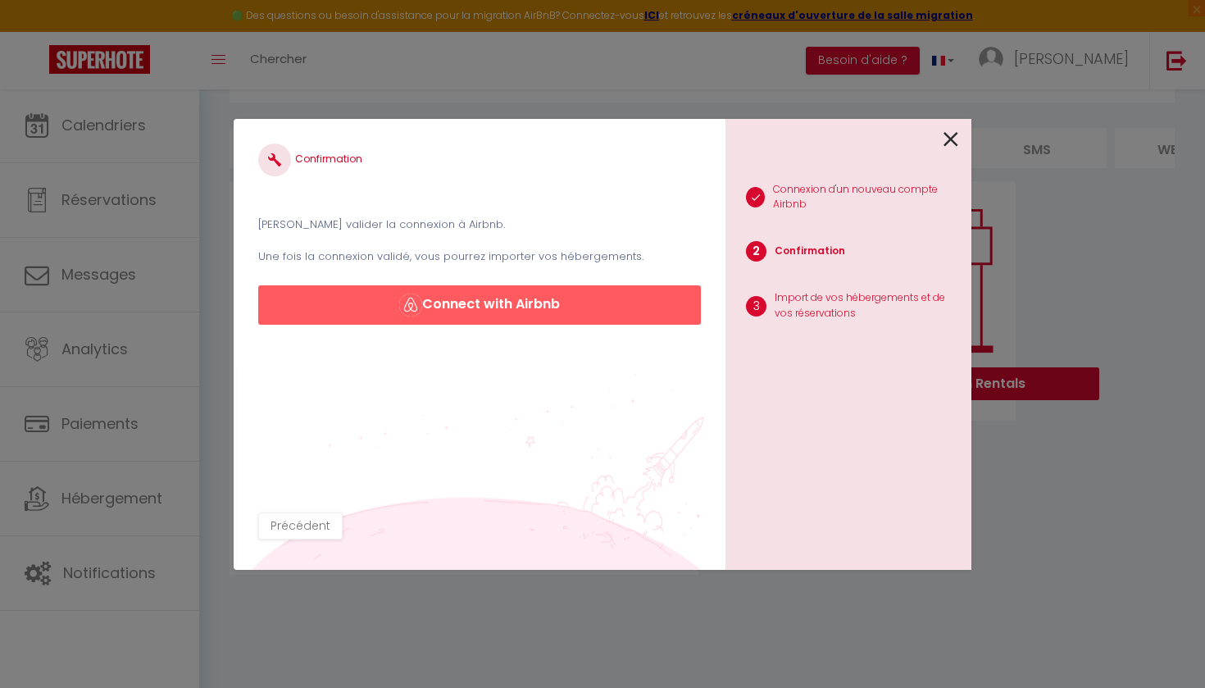
click at [624, 315] on button "Connect with Airbnb" at bounding box center [479, 304] width 443 height 39
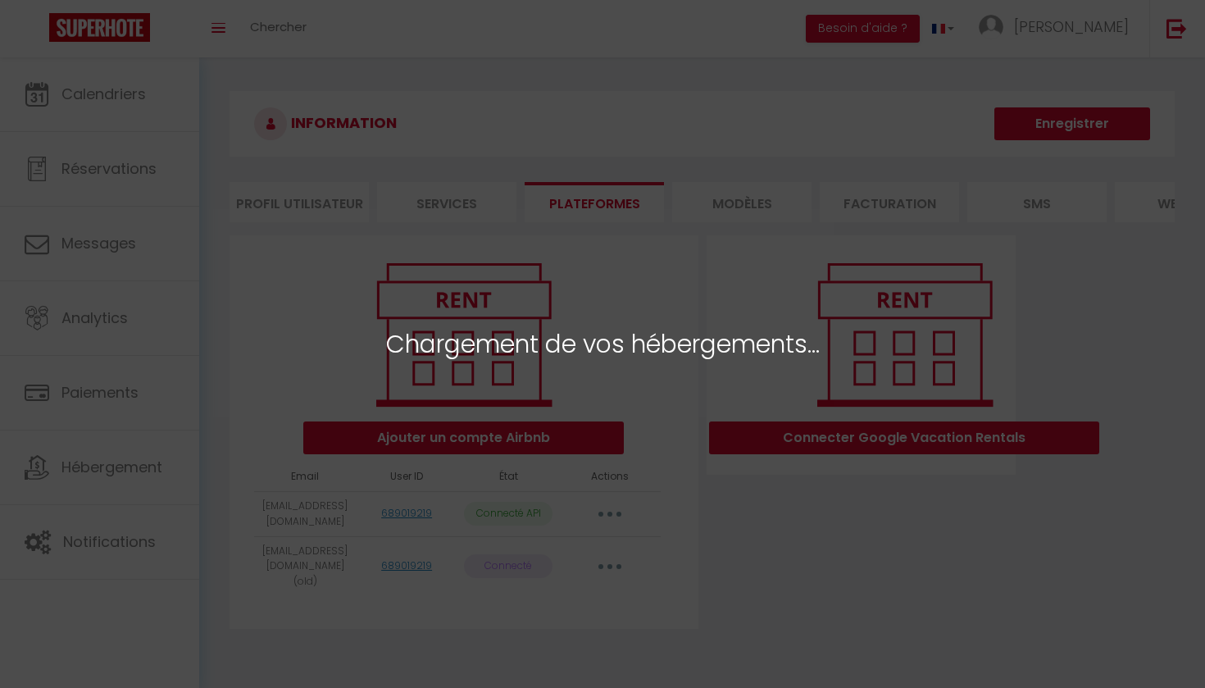
select select "67454"
select select "67455"
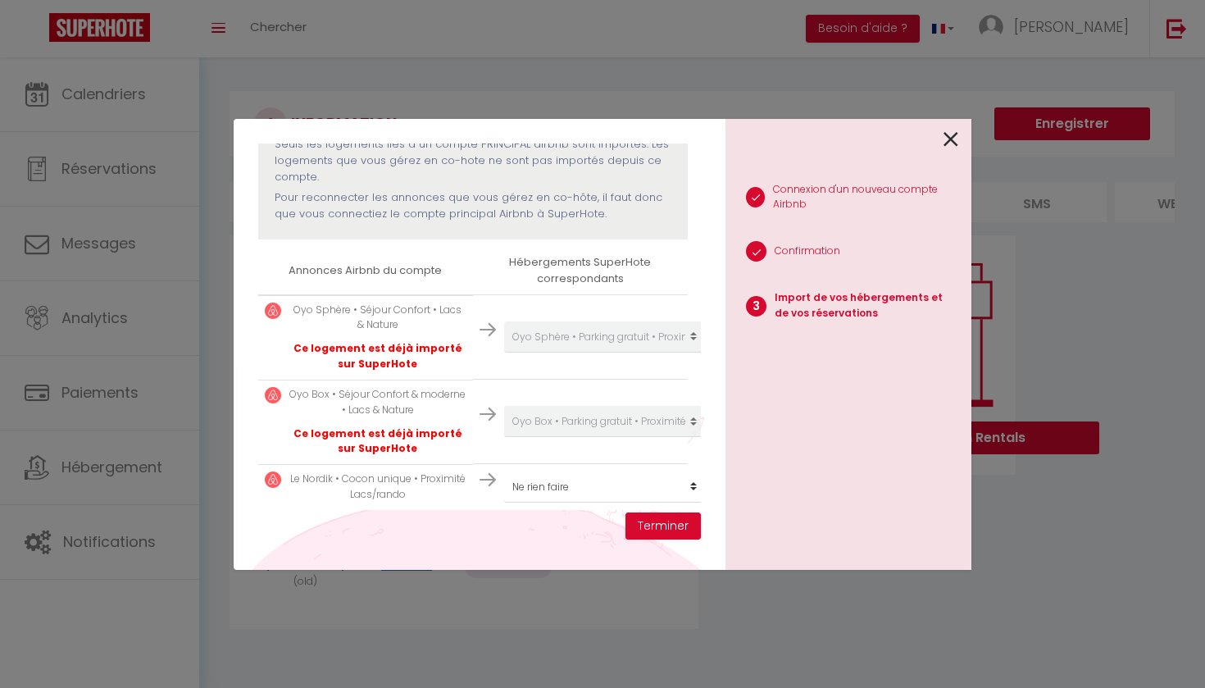
scroll to position [184, 0]
select select "create_new"
click at [664, 524] on button "Terminer" at bounding box center [662, 526] width 75 height 28
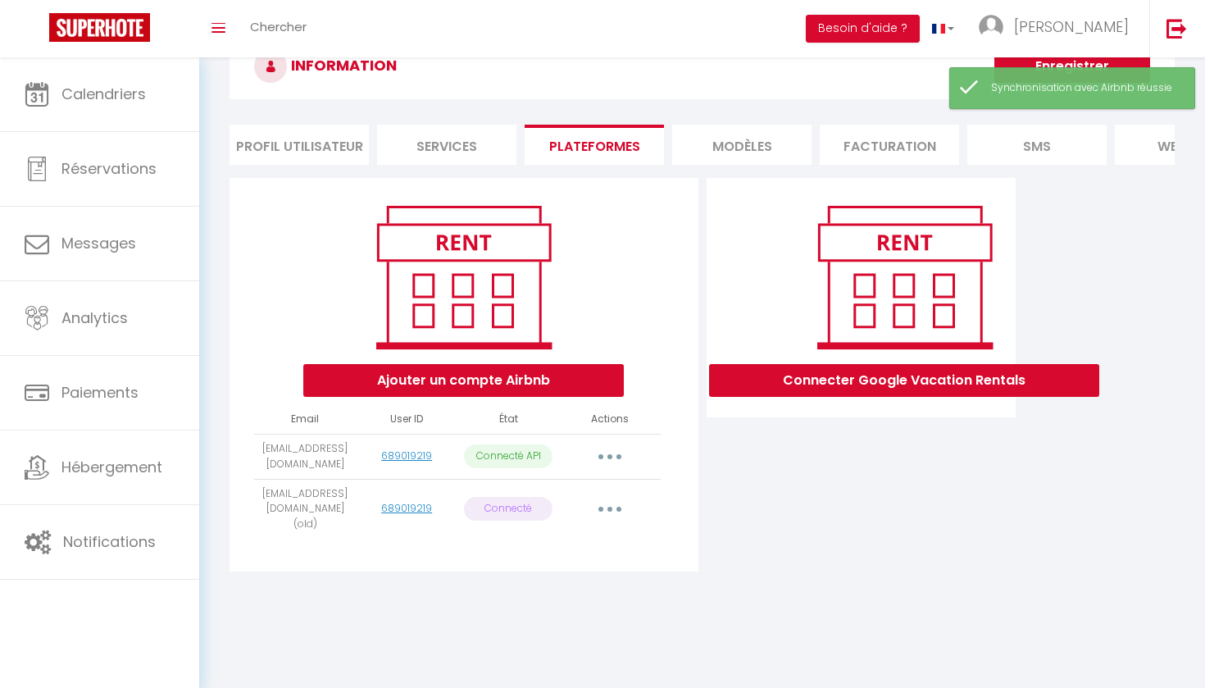
scroll to position [57, 0]
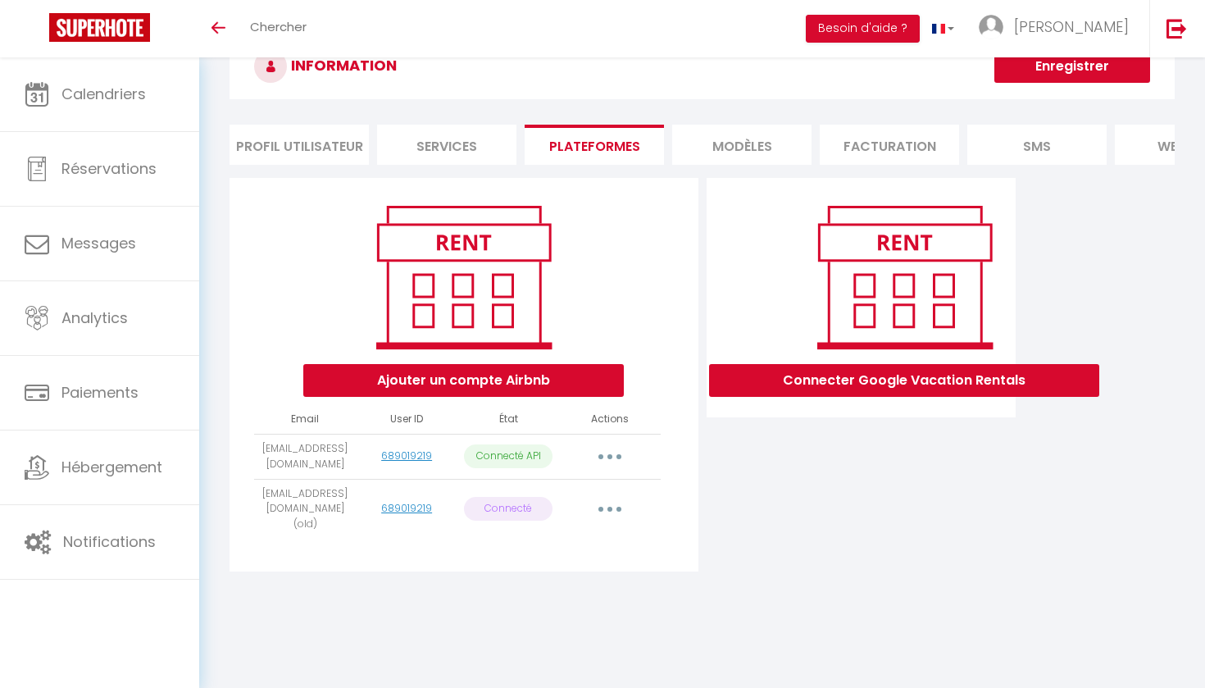
click at [613, 455] on button "button" at bounding box center [610, 456] width 46 height 26
click at [561, 548] on link "Reconnecter le compte" at bounding box center [537, 552] width 181 height 28
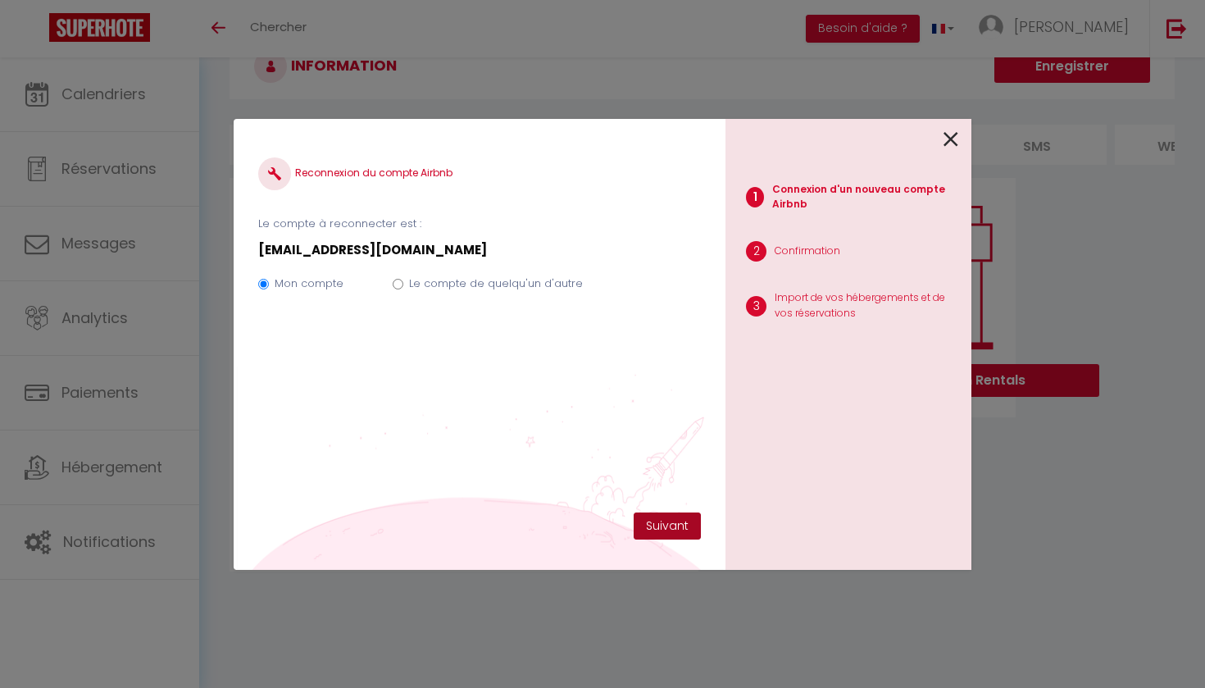
click at [660, 517] on button "Suivant" at bounding box center [666, 526] width 67 height 28
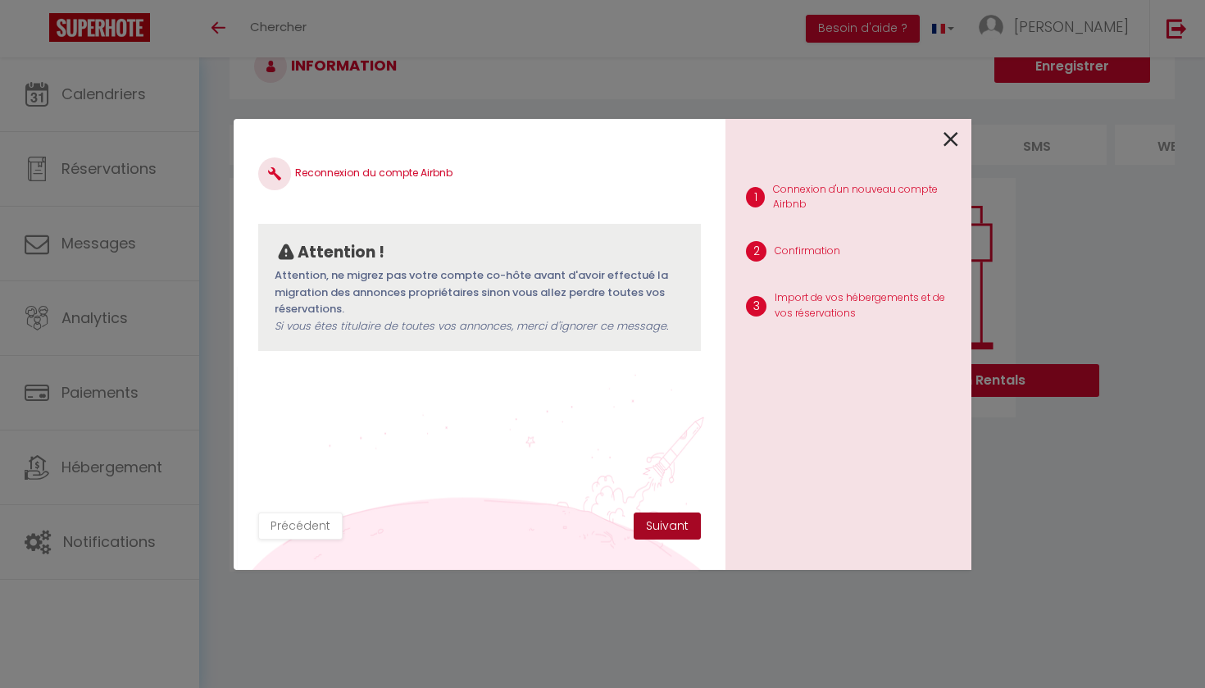
click at [660, 517] on button "Suivant" at bounding box center [666, 526] width 67 height 28
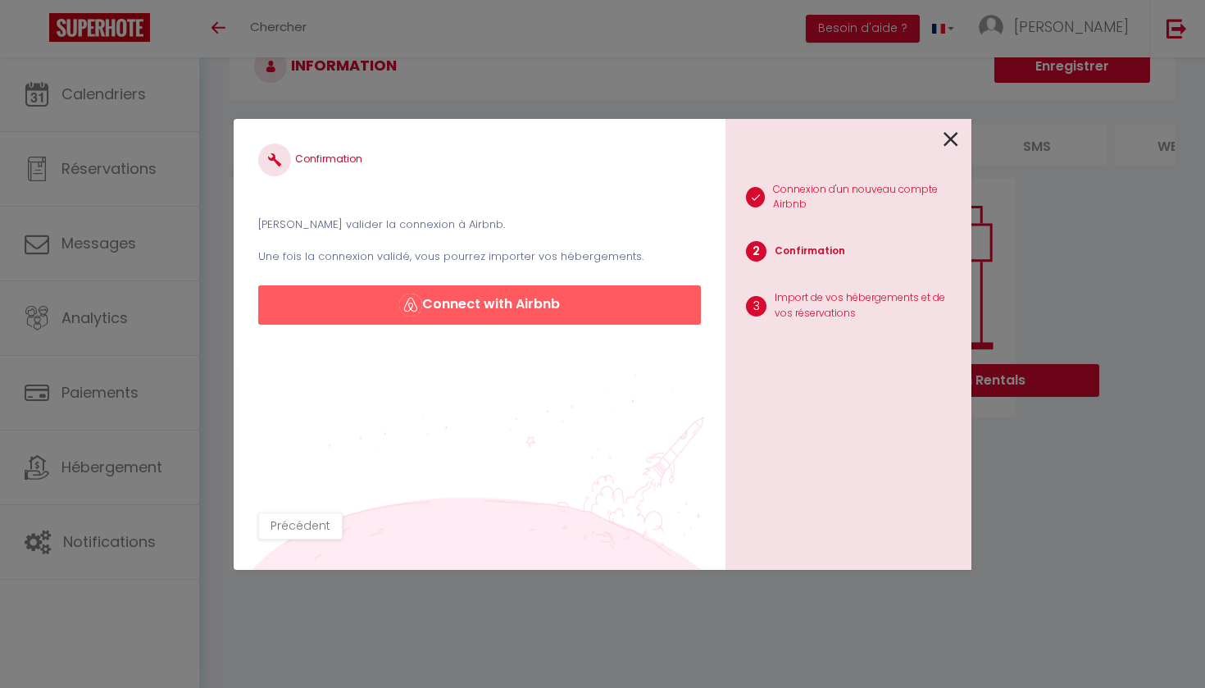
click at [632, 309] on button "Connect with Airbnb" at bounding box center [479, 304] width 443 height 39
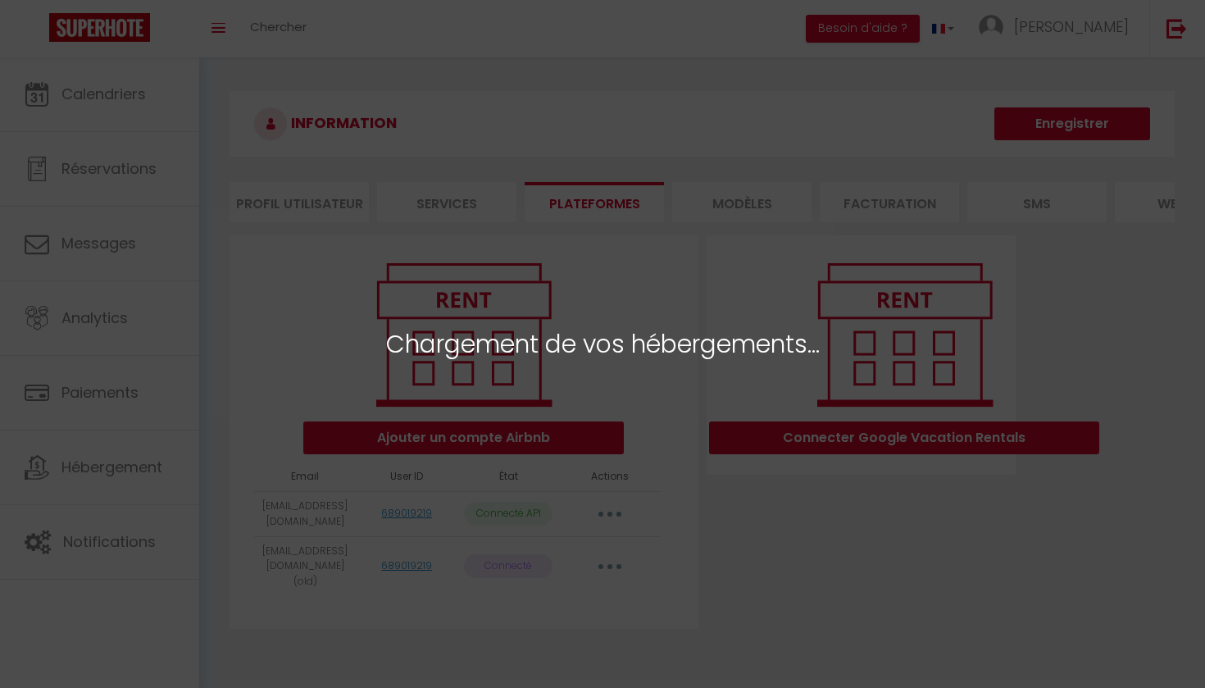
select select "67454"
select select "67455"
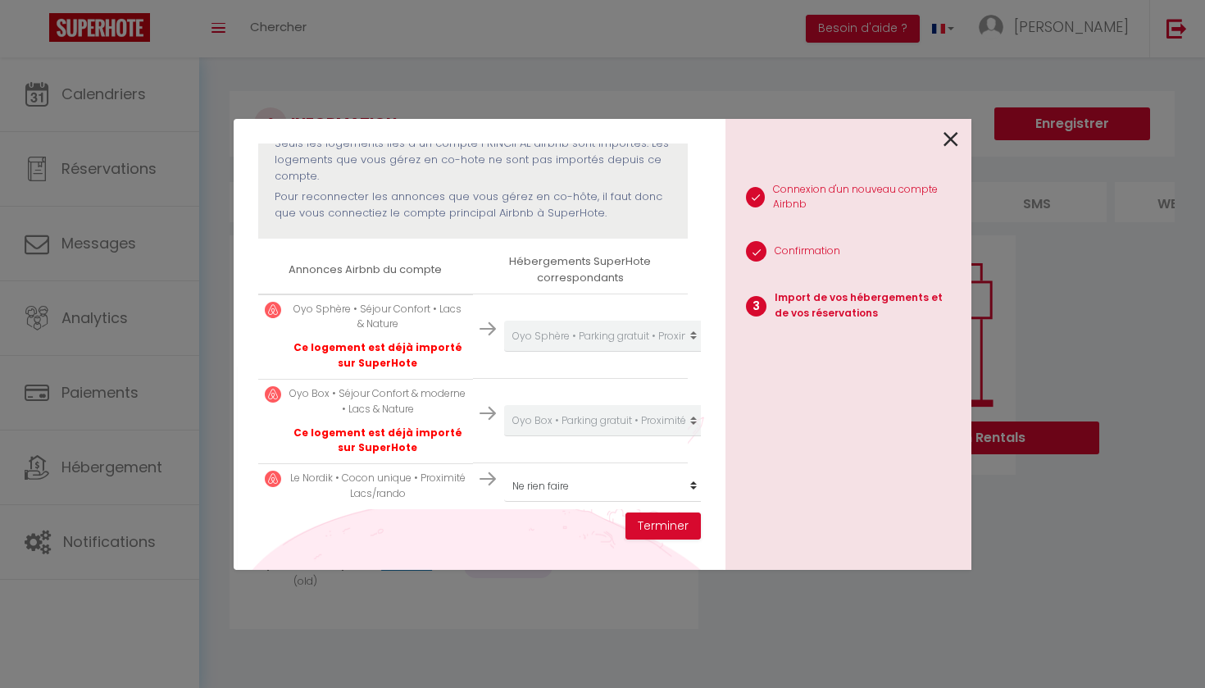
scroll to position [184, 0]
select select "create_new"
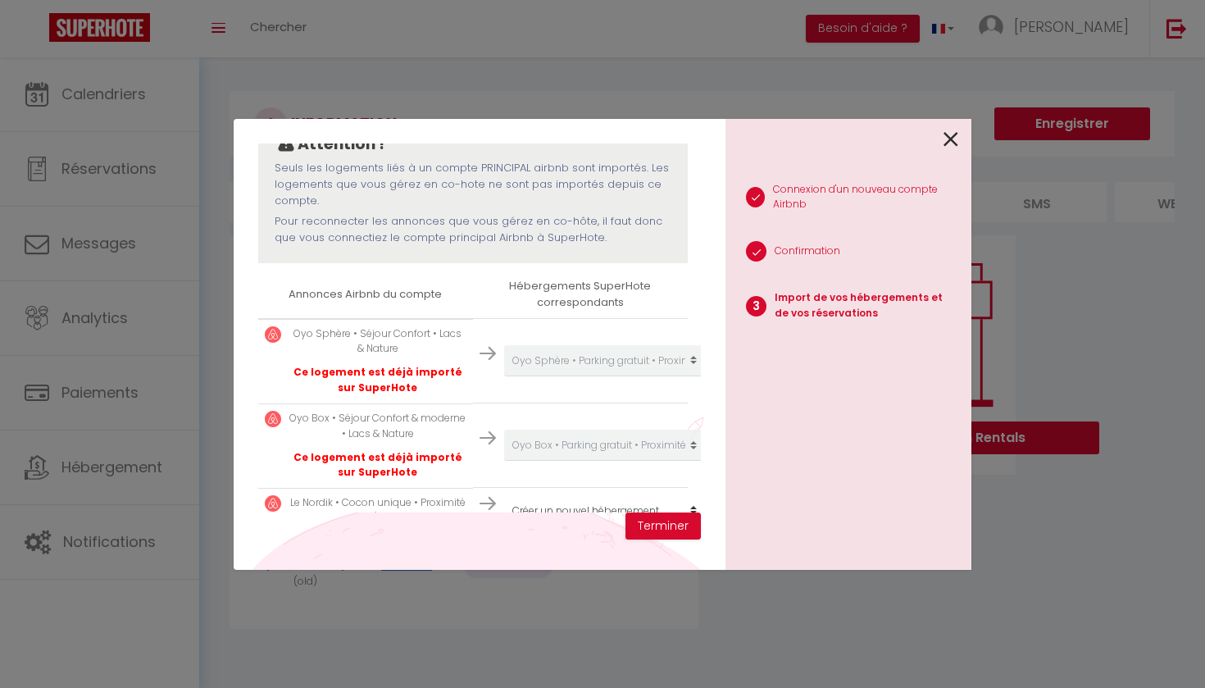
scroll to position [181, 0]
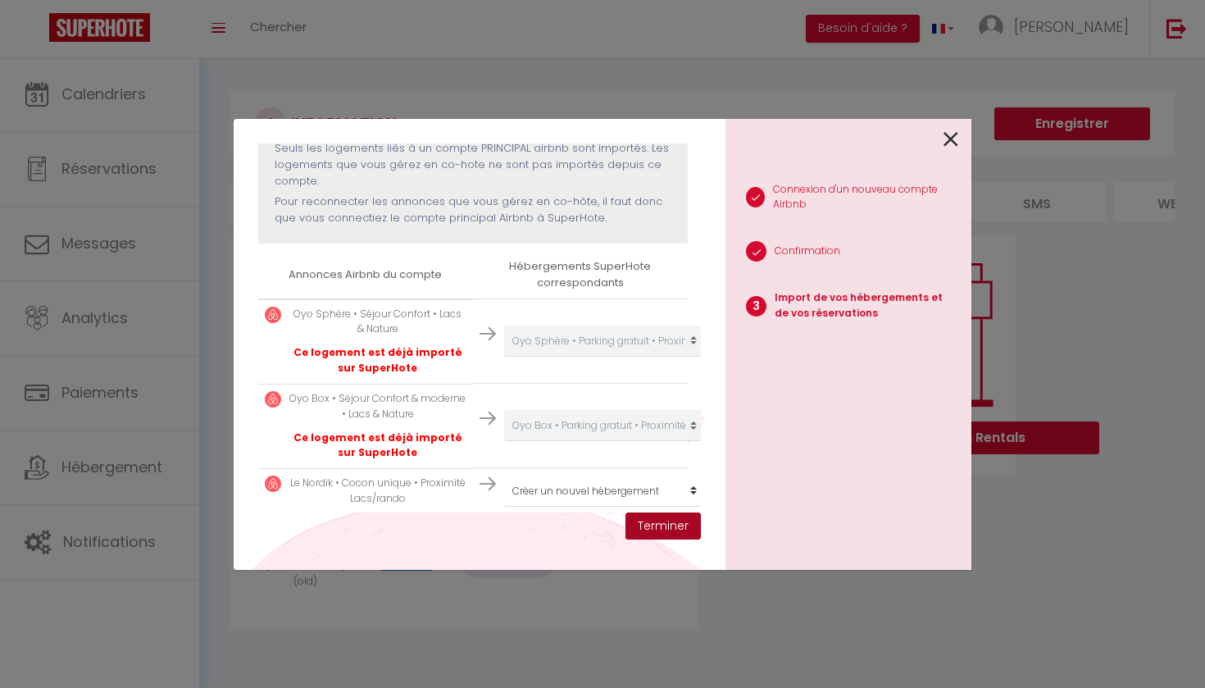
click at [648, 525] on button "Terminer" at bounding box center [662, 526] width 75 height 28
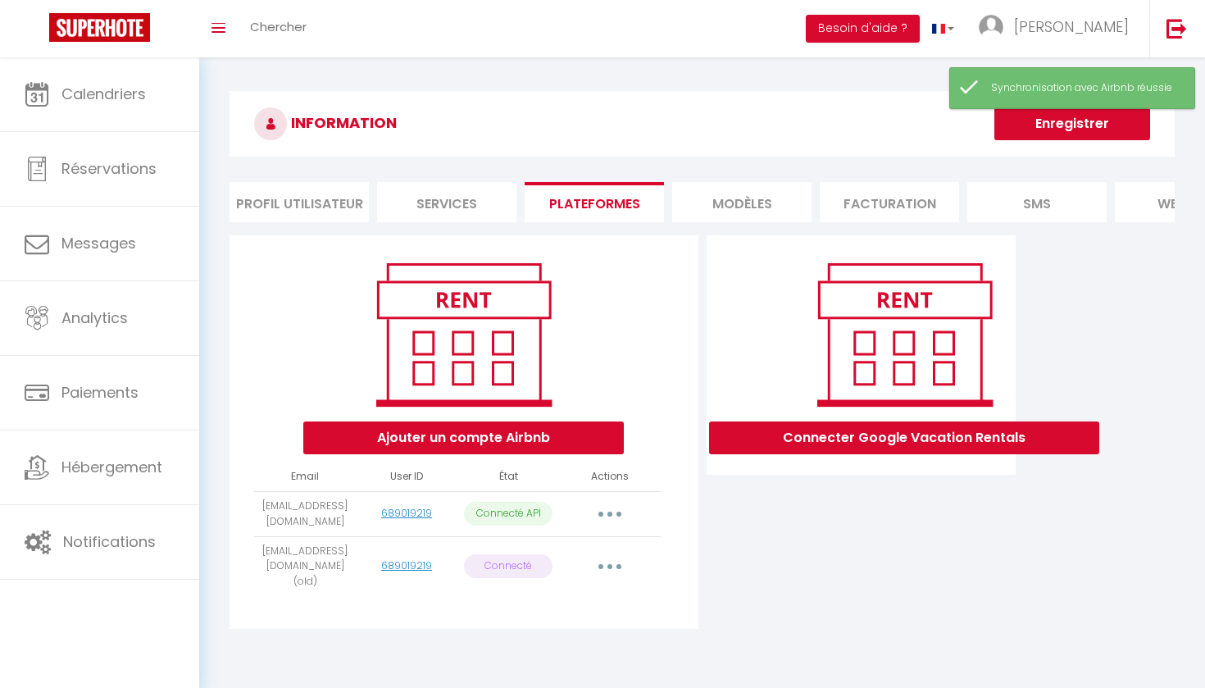
scroll to position [0, 0]
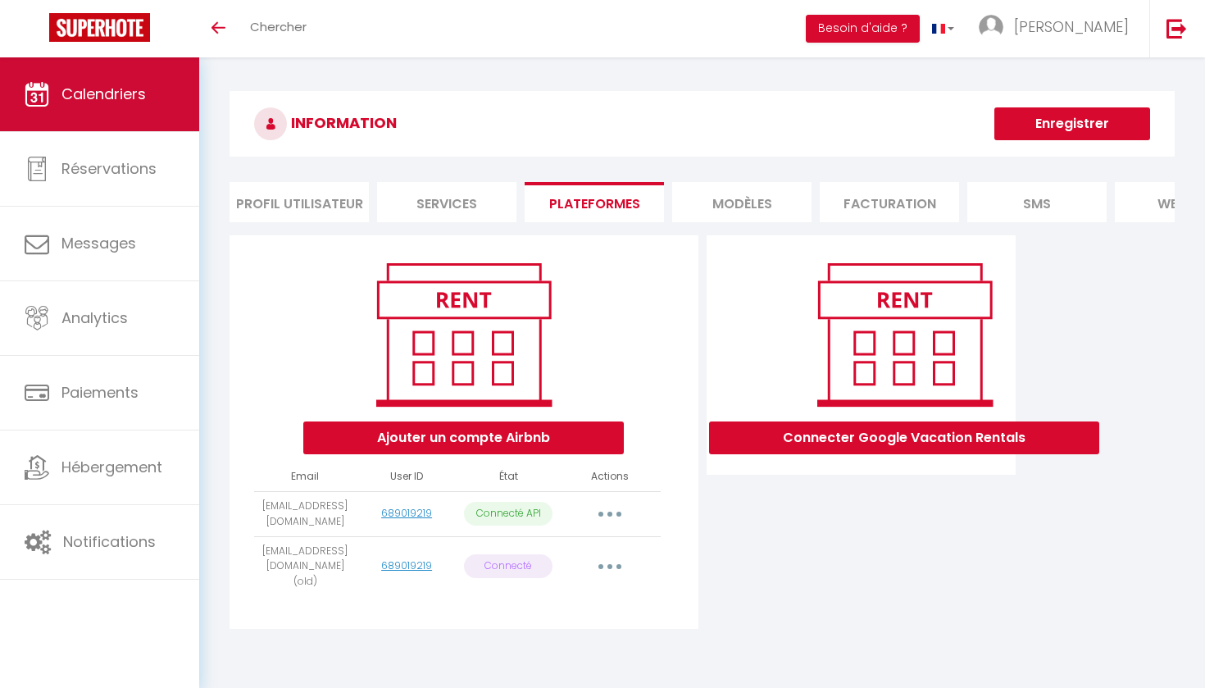
click at [145, 89] on span "Calendriers" at bounding box center [103, 94] width 84 height 20
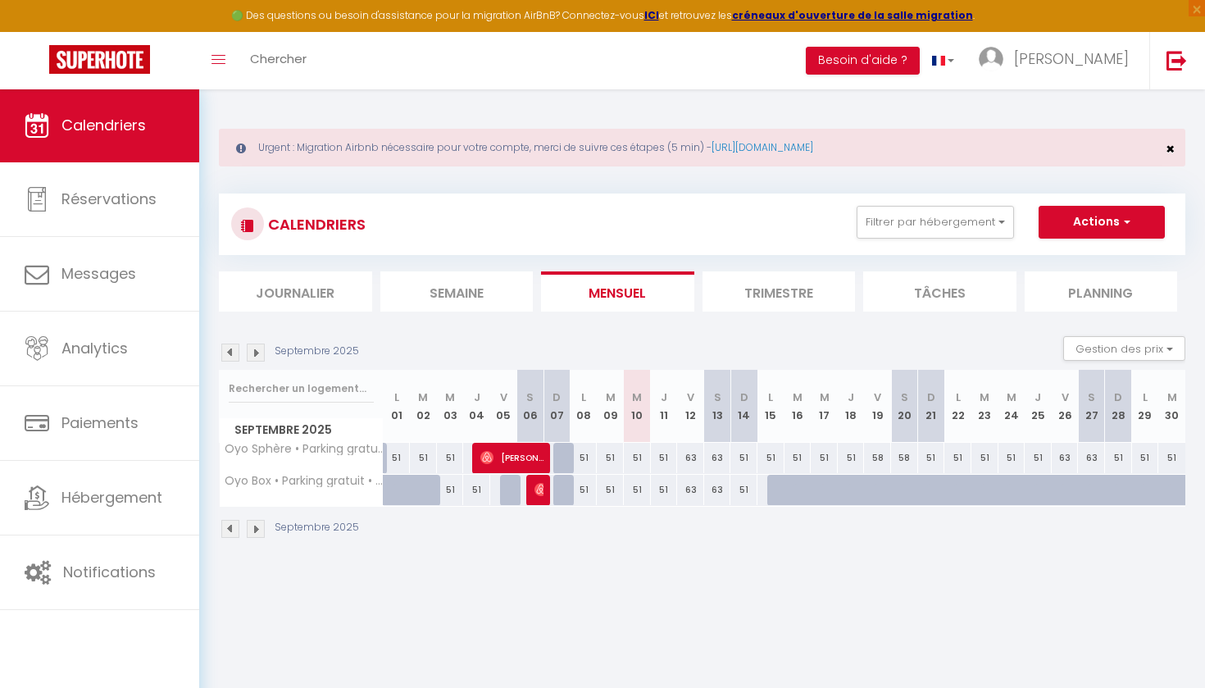
click at [1169, 150] on span "×" at bounding box center [1169, 148] width 9 height 20
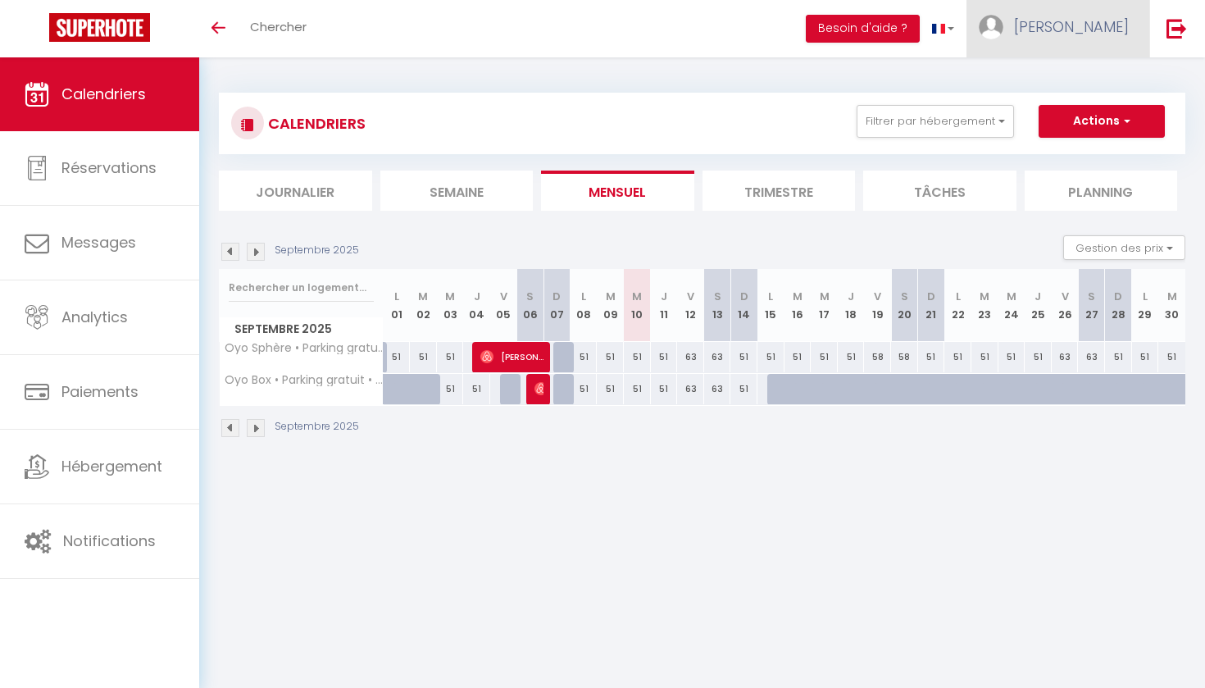
click at [1128, 26] on span "[PERSON_NAME]" at bounding box center [1071, 26] width 115 height 20
click at [1097, 81] on link "Paramètres" at bounding box center [1083, 82] width 121 height 28
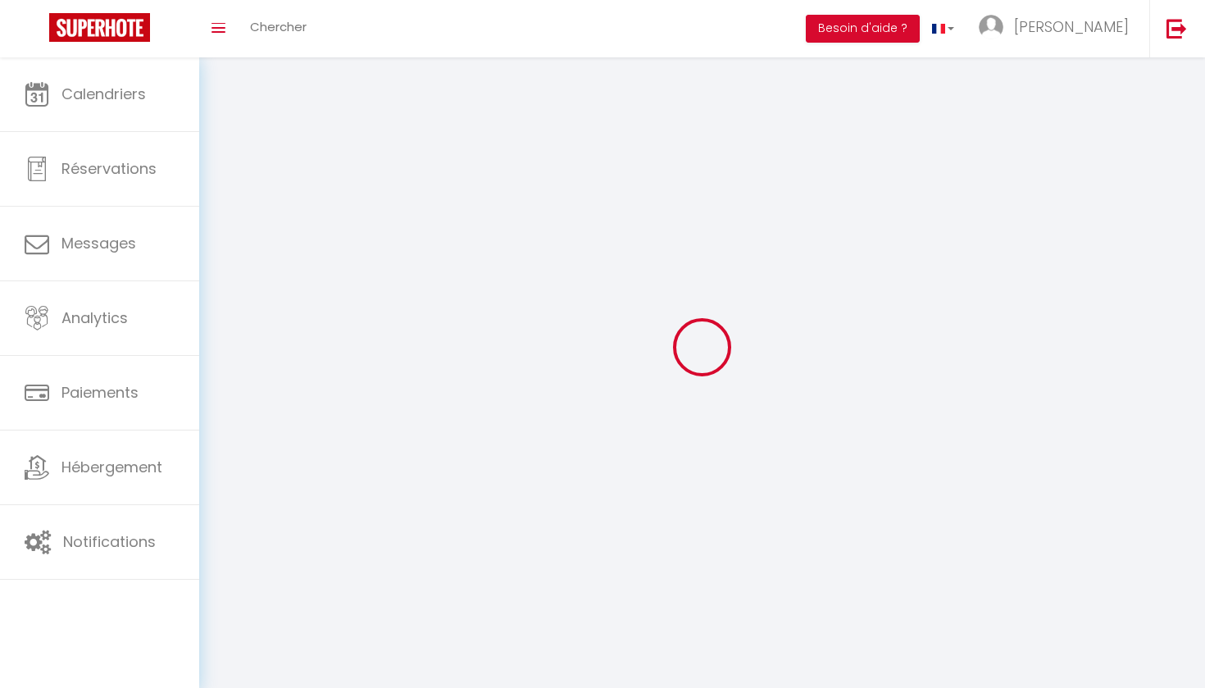
type input "[PERSON_NAME]"
type input "0651154091"
type input "[STREET_ADDRESS][PERSON_NAME]"
type input "01100"
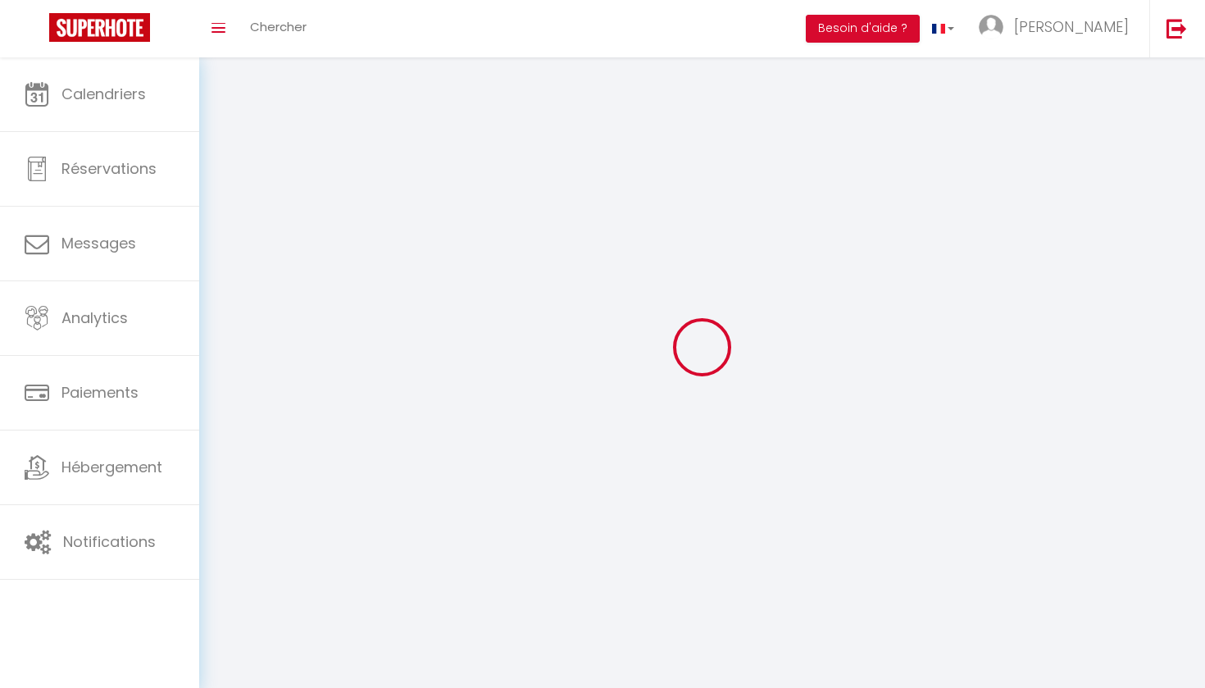
type input "Oyonnax"
type input "TH2ba9pNIu8st6VZDJLeoyzEU"
type input "RwHONgtEc7fJ7q2dlJaUWA1ne"
type input "[URL][DOMAIN_NAME]"
select select "1"
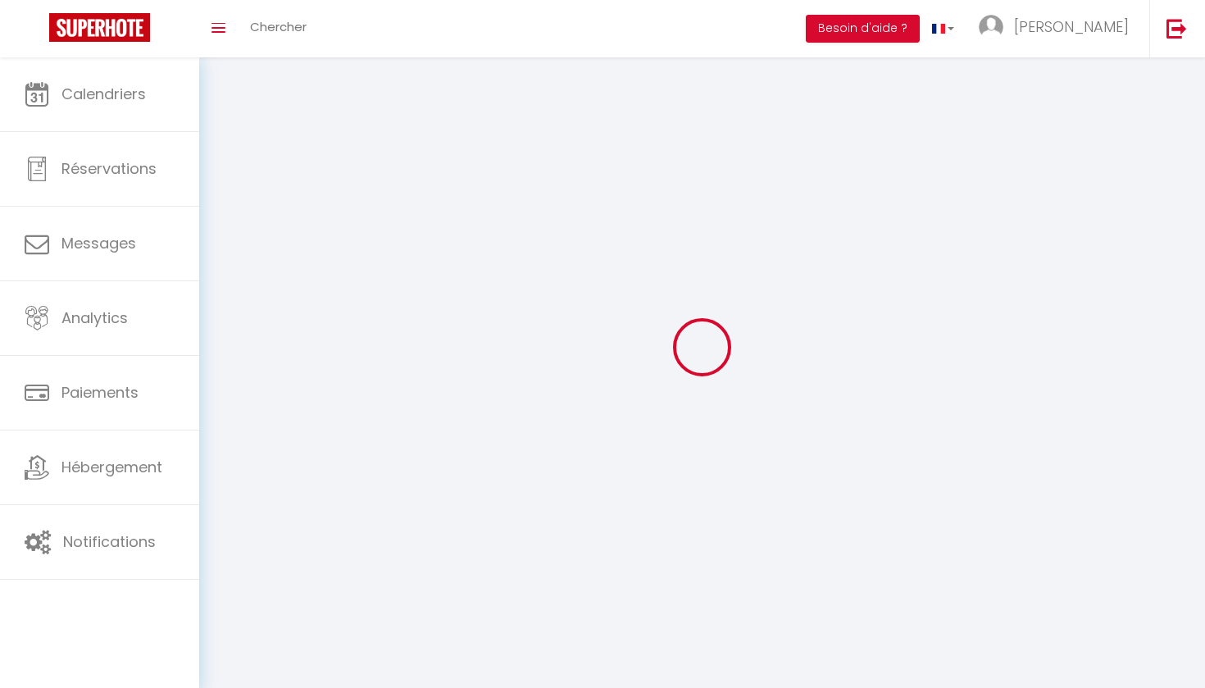
select select "28"
select select "fr"
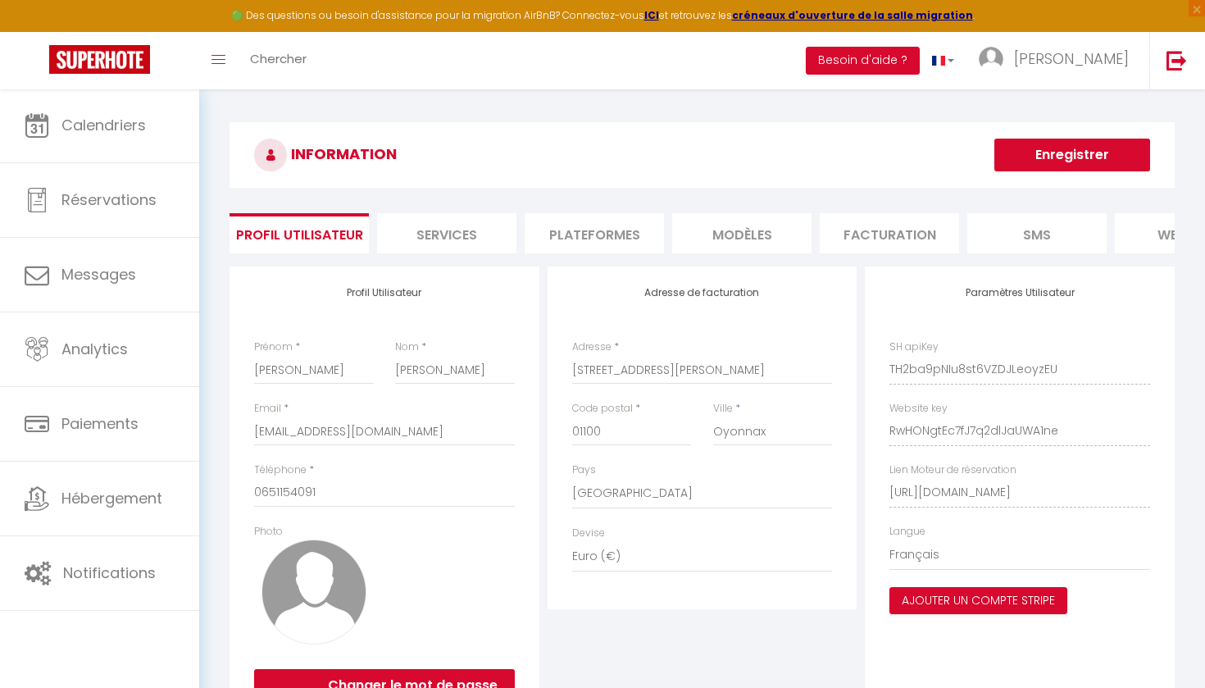
click at [606, 239] on li "Plateformes" at bounding box center [593, 233] width 139 height 40
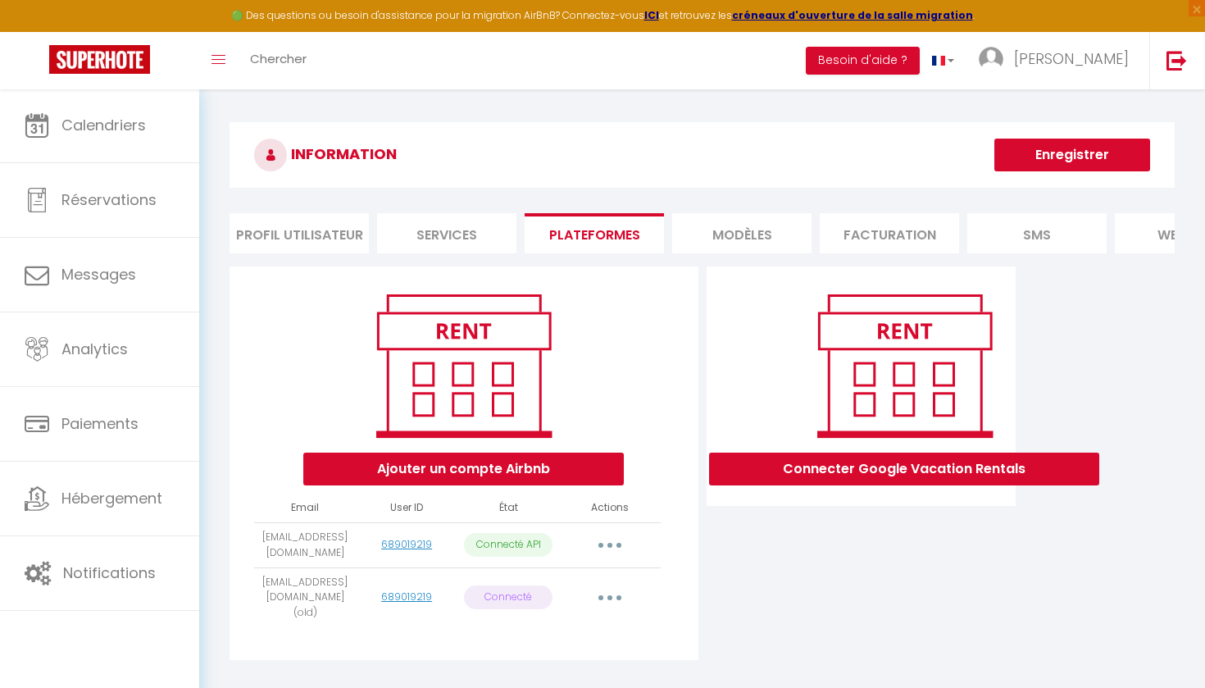
scroll to position [21, 0]
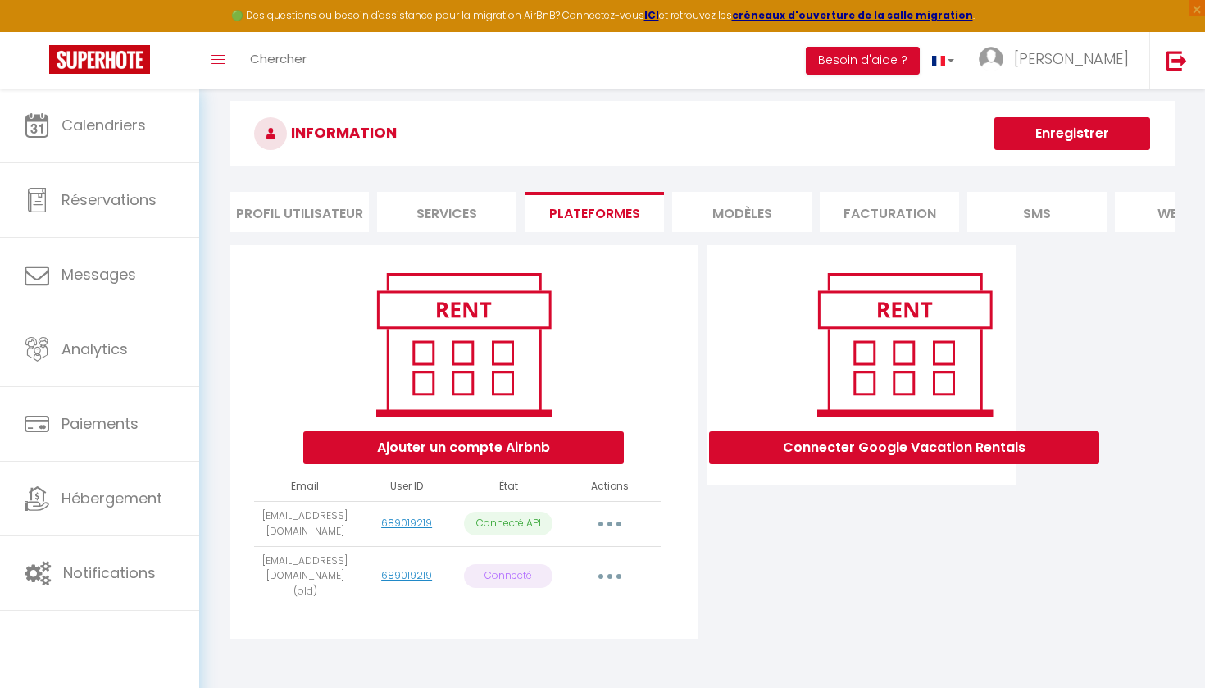
click at [551, 437] on button "Ajouter un compte Airbnb" at bounding box center [463, 447] width 320 height 33
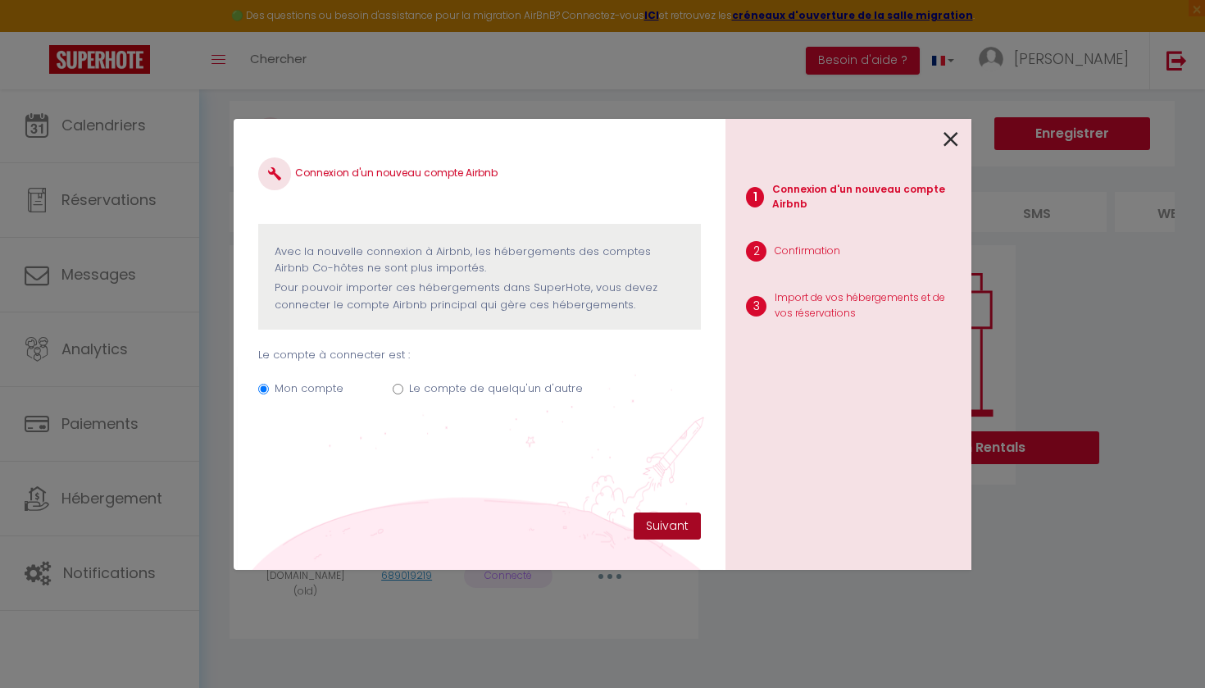
click at [662, 519] on button "Suivant" at bounding box center [666, 526] width 67 height 28
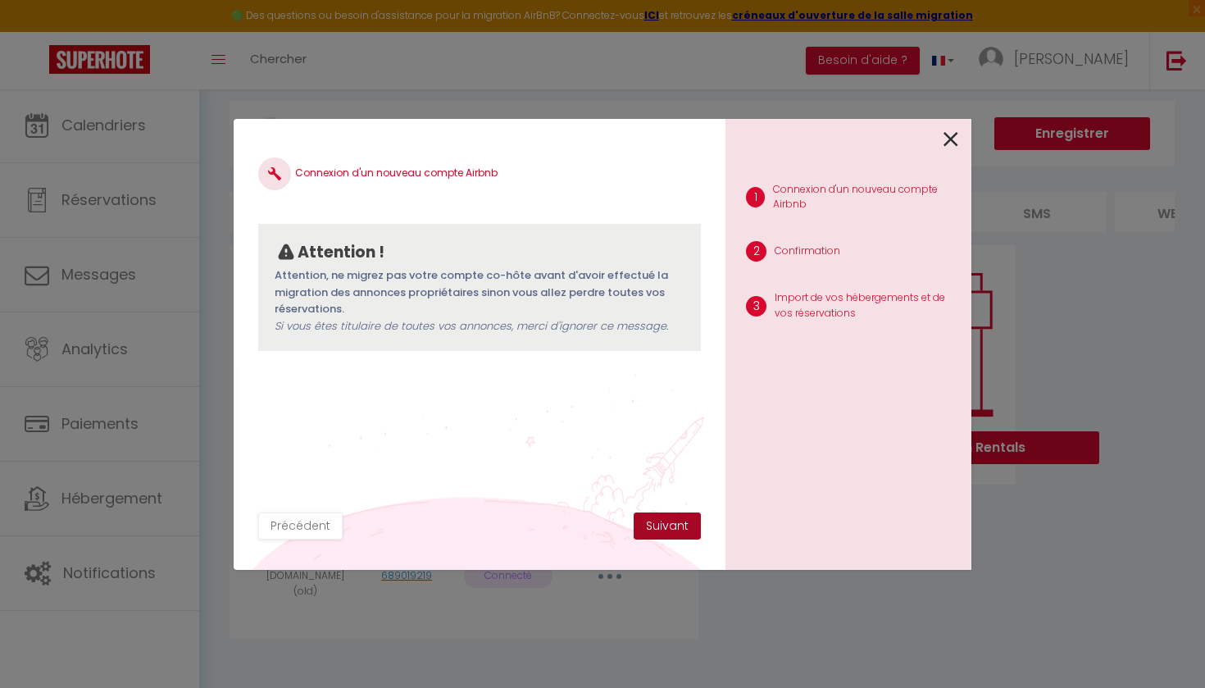
click at [662, 520] on button "Suivant" at bounding box center [666, 526] width 67 height 28
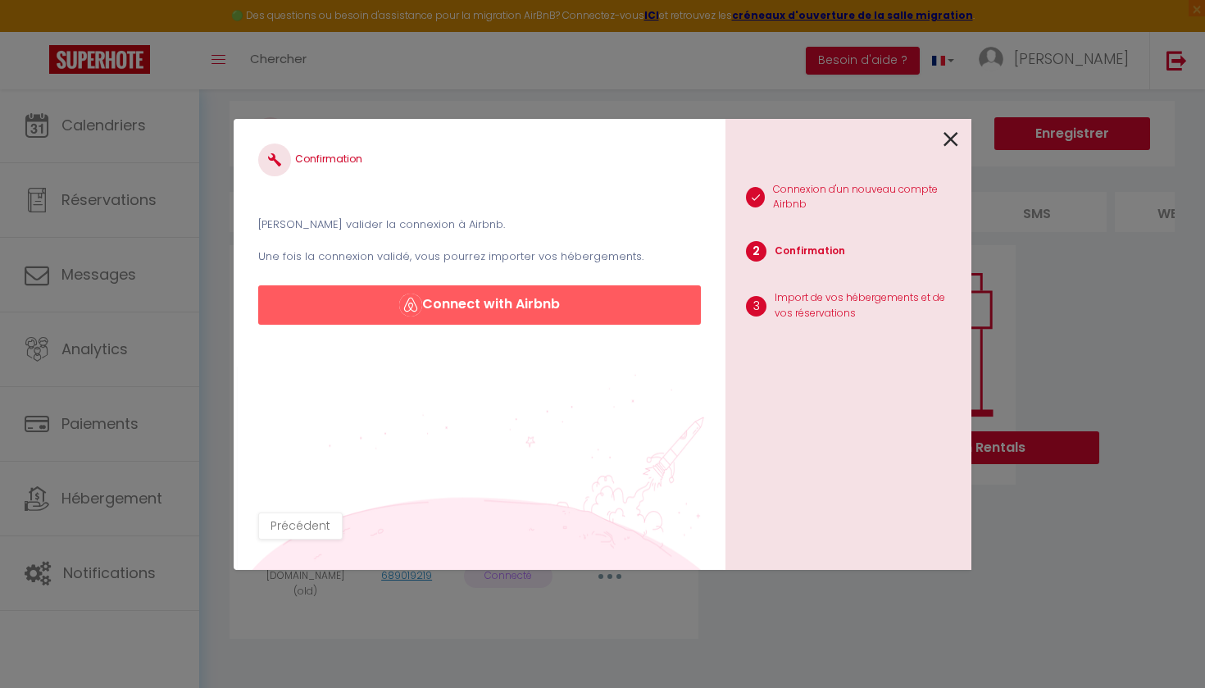
click at [622, 309] on button "Connect with Airbnb" at bounding box center [479, 304] width 443 height 39
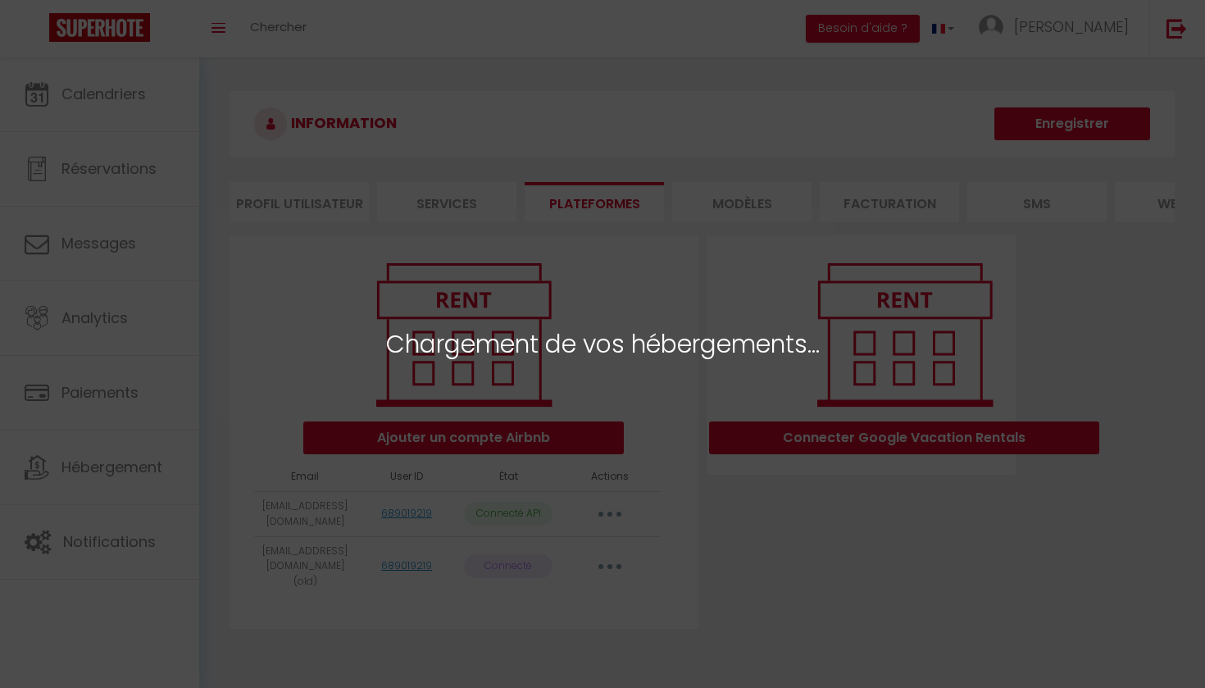
select select "67454"
select select "67455"
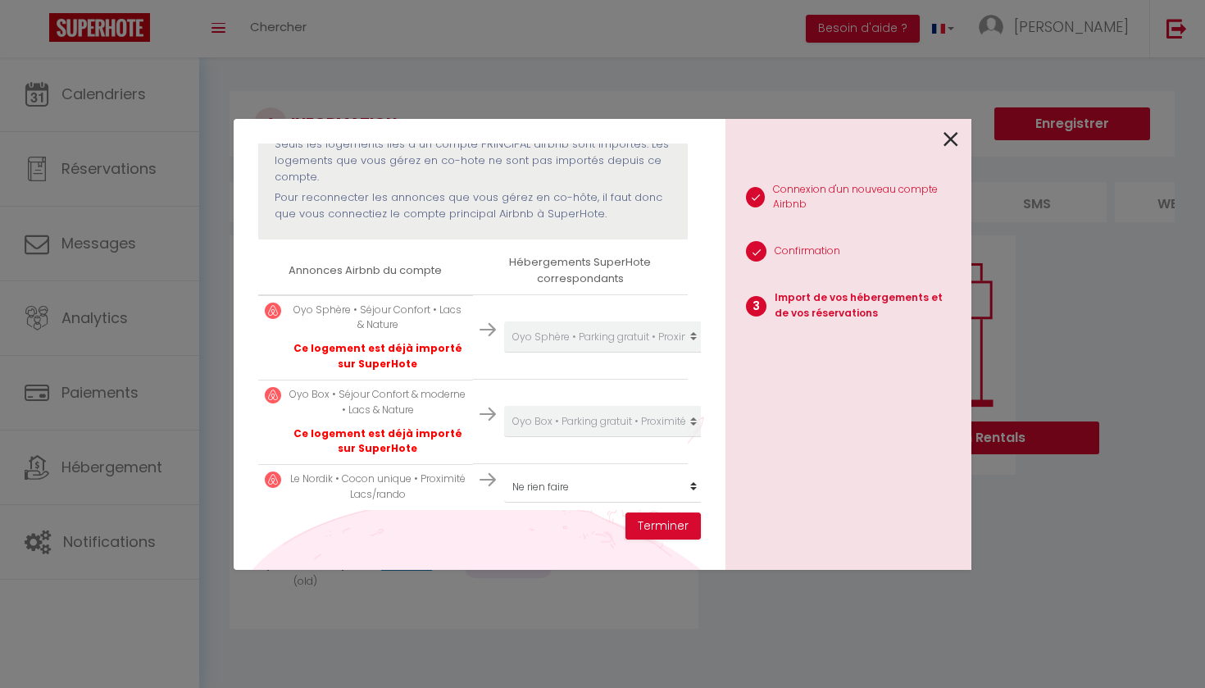
scroll to position [184, 0]
select select "create_new"
click at [647, 525] on button "Terminer" at bounding box center [662, 526] width 75 height 28
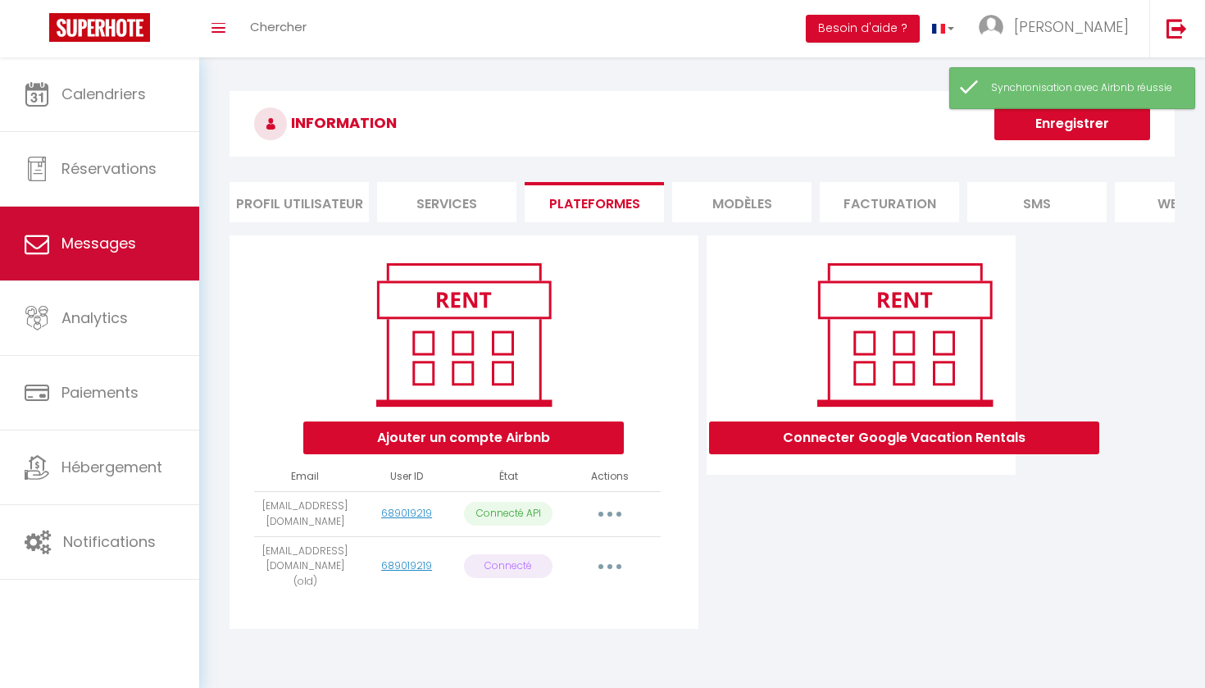
click at [147, 249] on link "Messages" at bounding box center [99, 244] width 199 height 74
select select "message"
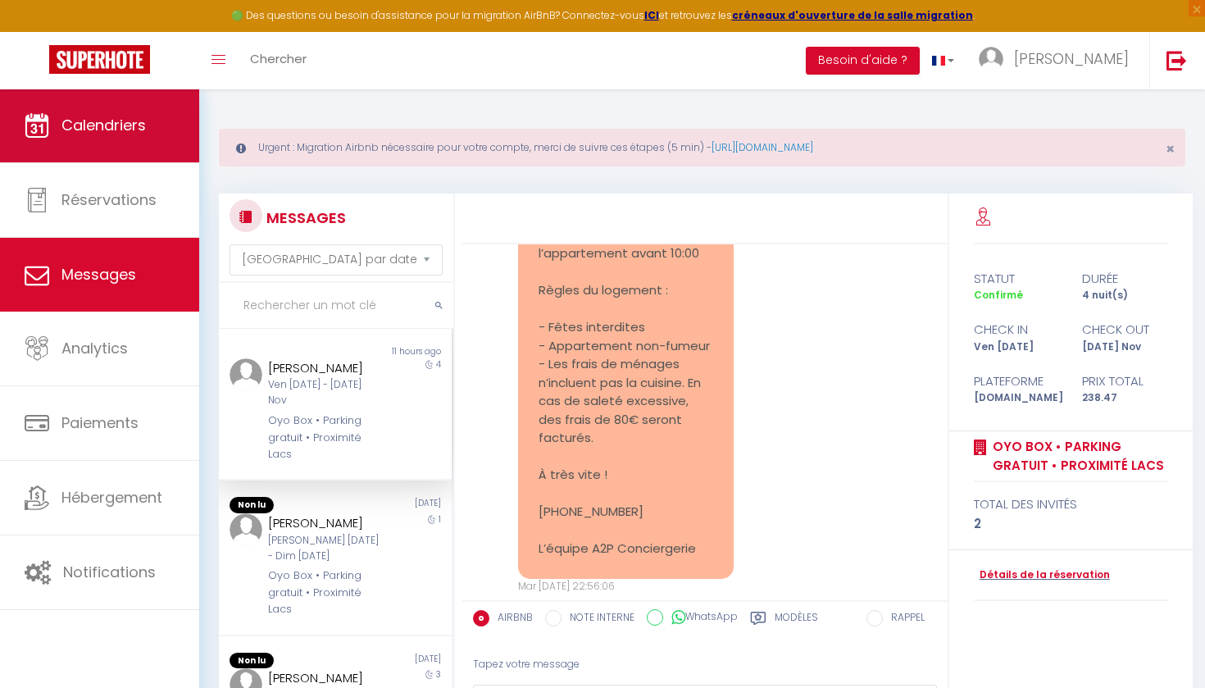
click at [132, 130] on span "Calendriers" at bounding box center [103, 125] width 84 height 20
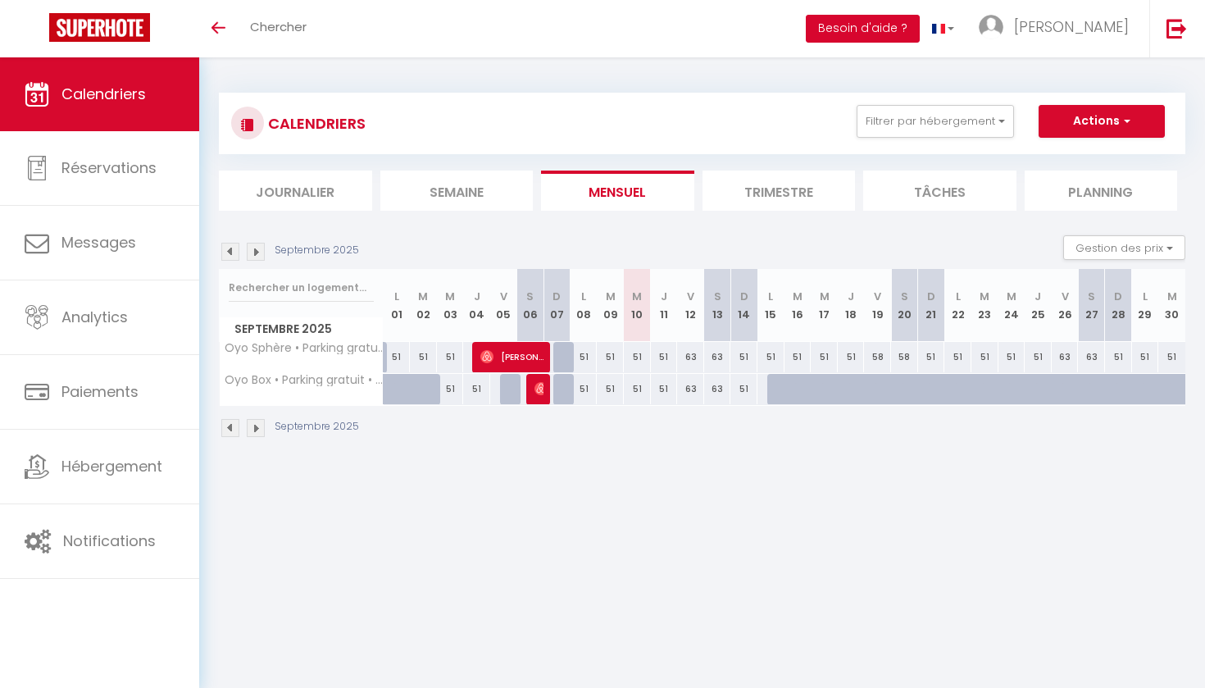
click at [919, 32] on button "Besoin d'aide ?" at bounding box center [863, 29] width 114 height 28
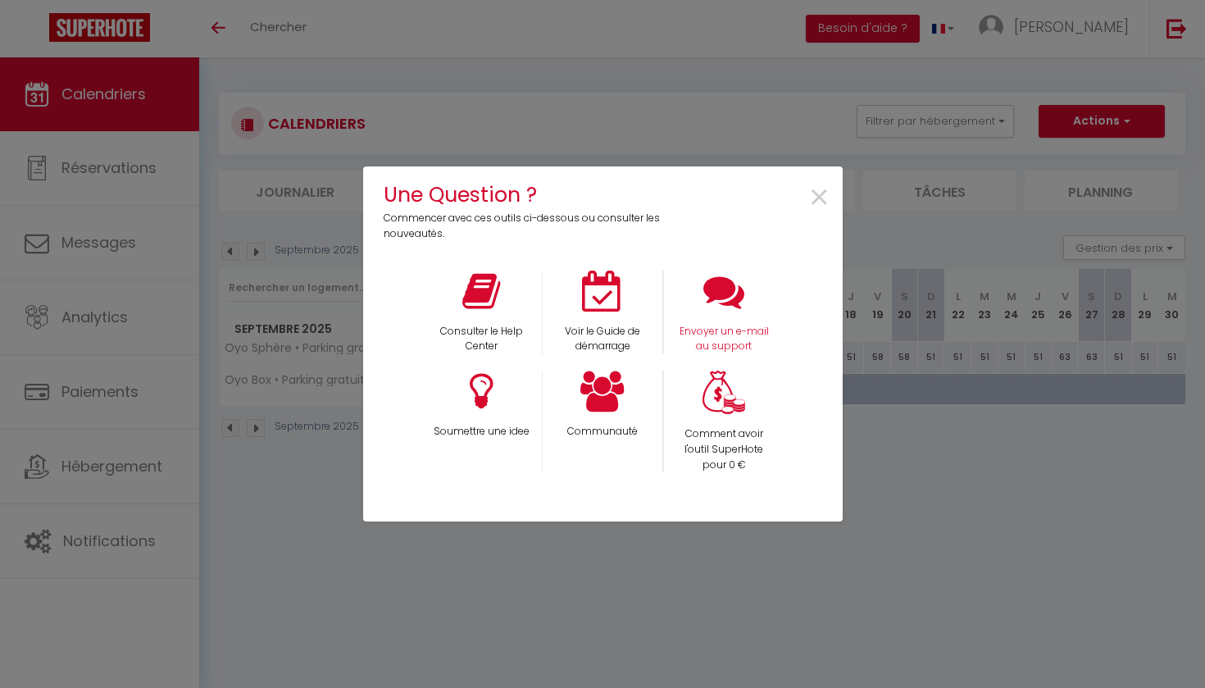
click at [710, 331] on p "Envoyer un e-mail au support" at bounding box center [723, 339] width 99 height 31
